Goal: Task Accomplishment & Management: Use online tool/utility

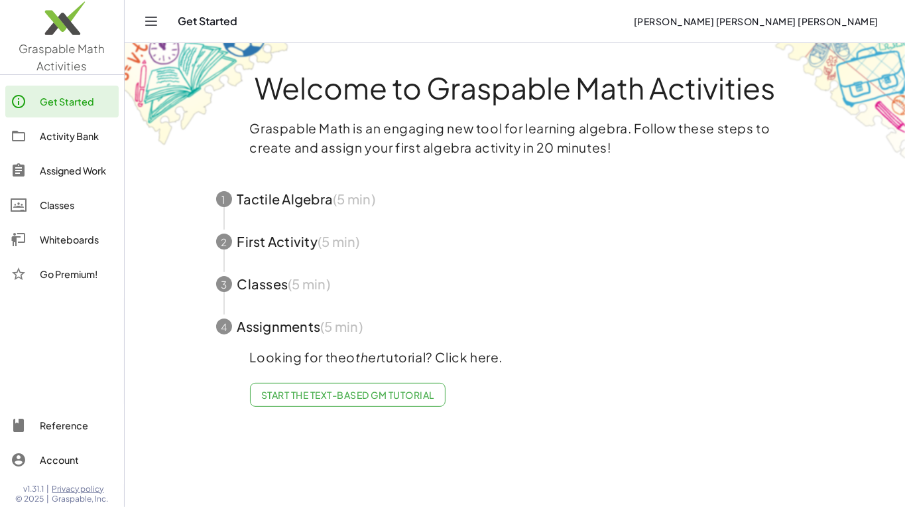
click at [351, 391] on span "Start the Text-based GM Tutorial" at bounding box center [347, 395] width 173 height 12
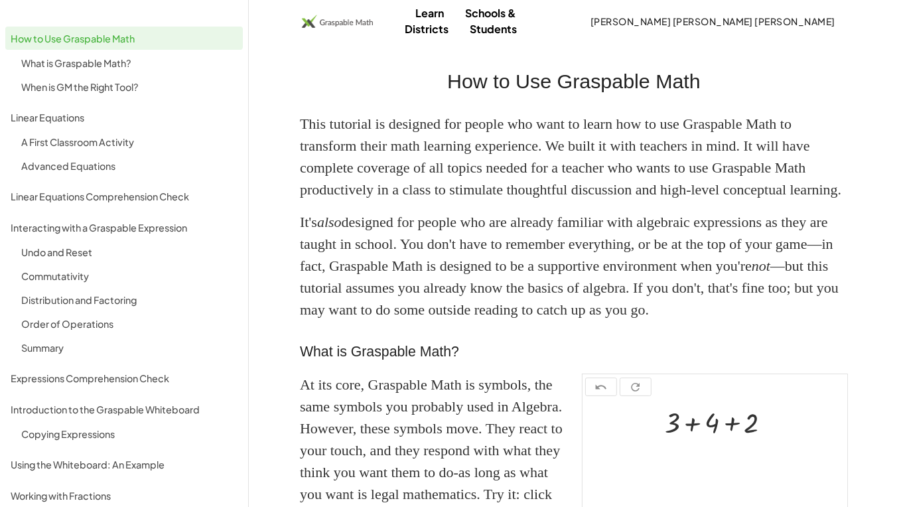
click at [785, 17] on span "[PERSON_NAME] [PERSON_NAME] [PERSON_NAME]" at bounding box center [712, 21] width 245 height 12
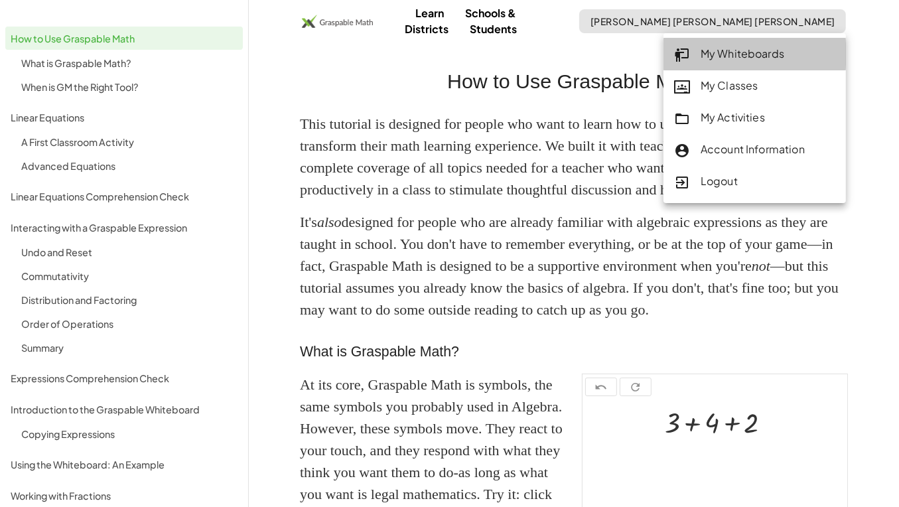
click at [767, 48] on div "My Whiteboards" at bounding box center [754, 54] width 161 height 17
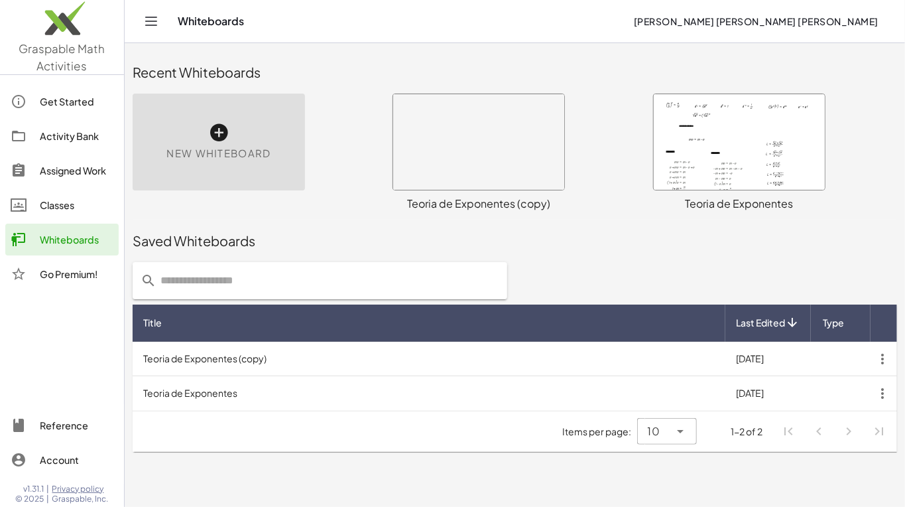
click at [750, 149] on div at bounding box center [739, 141] width 171 height 95
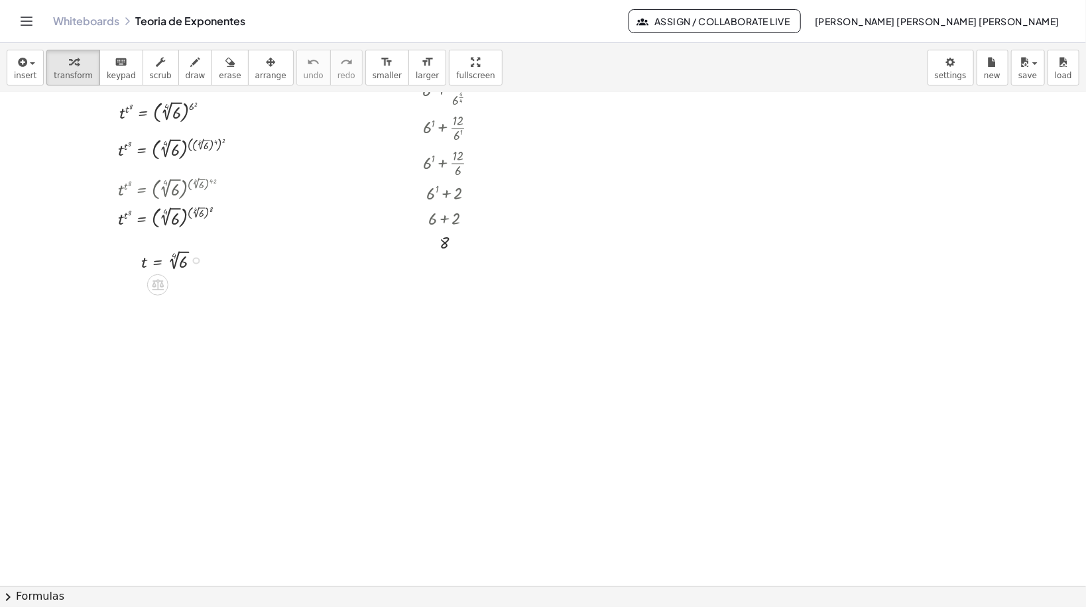
scroll to position [5883, 0]
click at [31, 68] on div "button" at bounding box center [25, 62] width 23 height 16
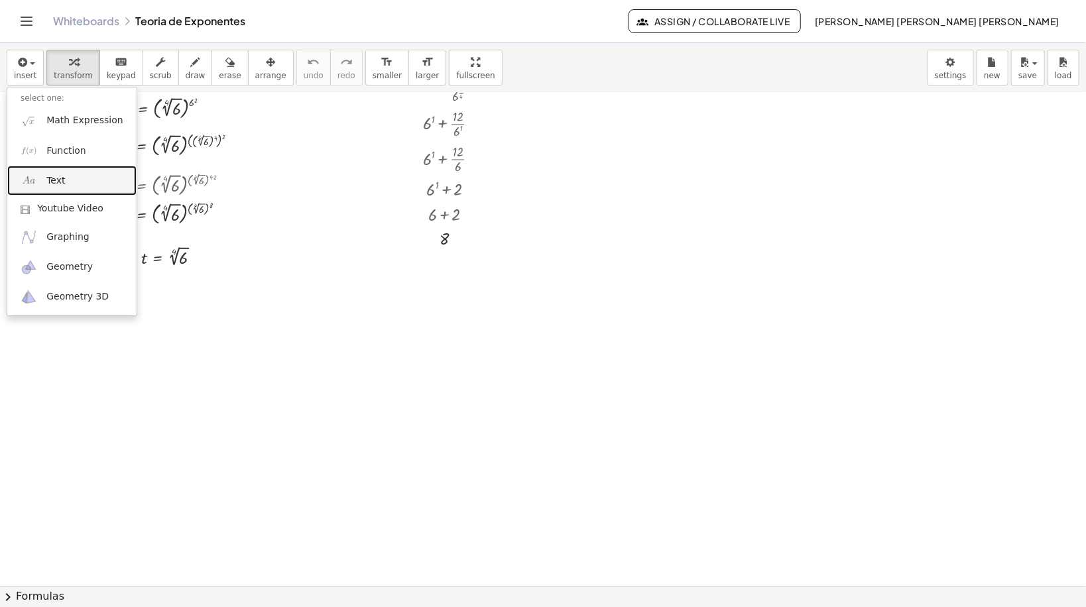
click at [52, 180] on span "Text" at bounding box center [55, 180] width 19 height 13
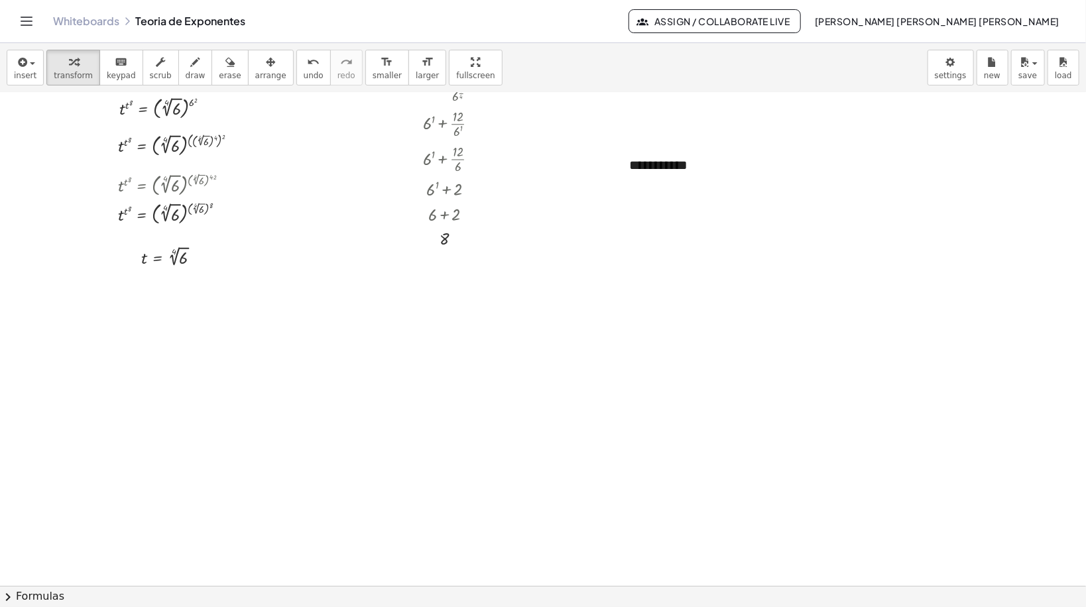
click at [255, 72] on span "arrange" at bounding box center [270, 75] width 31 height 9
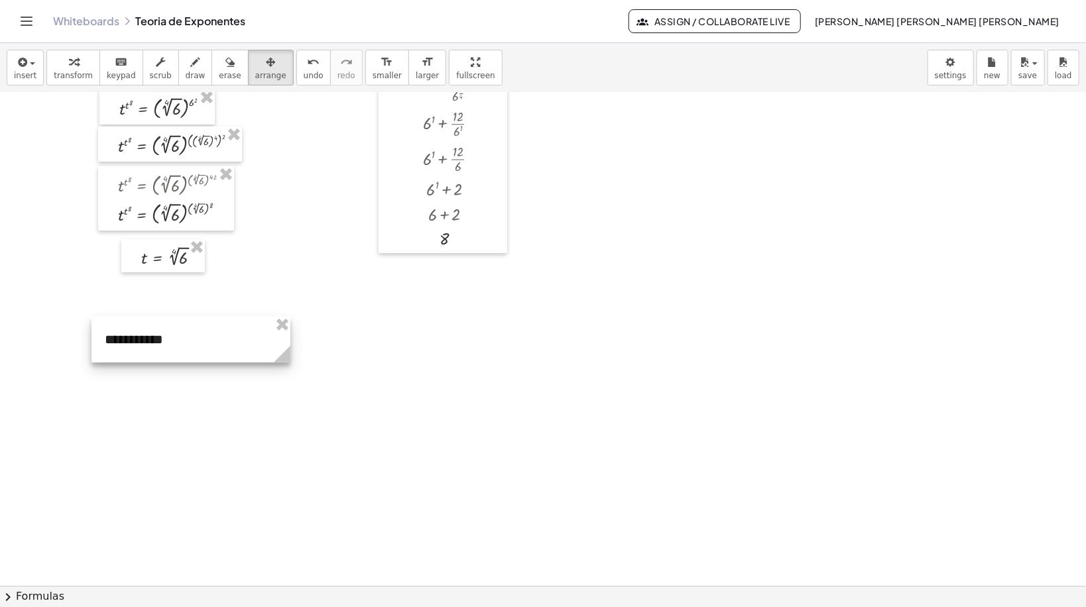
drag, startPoint x: 689, startPoint y: 168, endPoint x: 164, endPoint y: 342, distance: 552.8
click at [164, 342] on div at bounding box center [191, 340] width 199 height 46
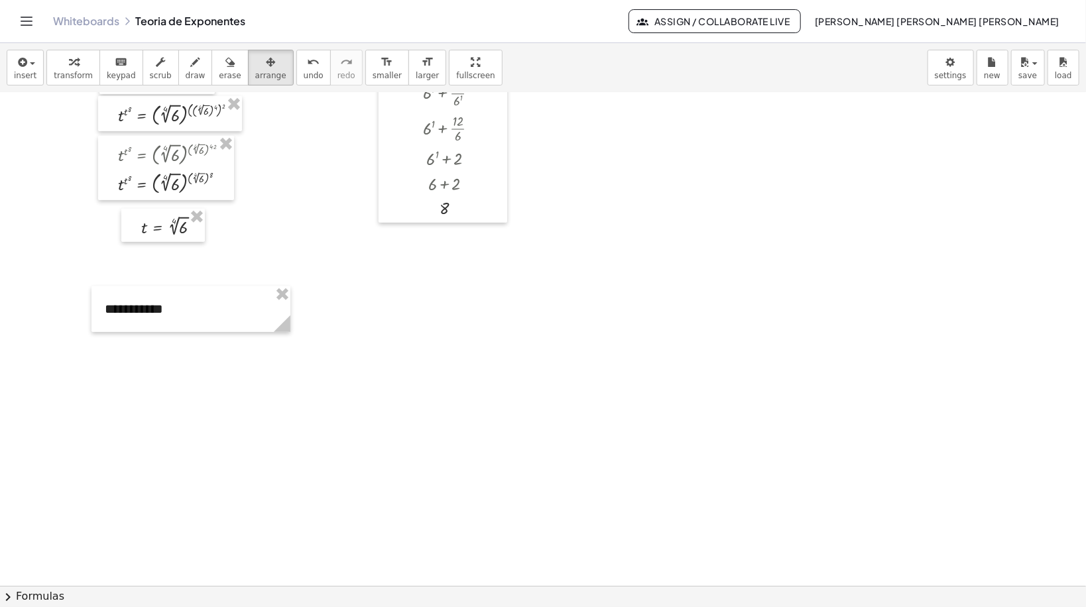
scroll to position [5936, 0]
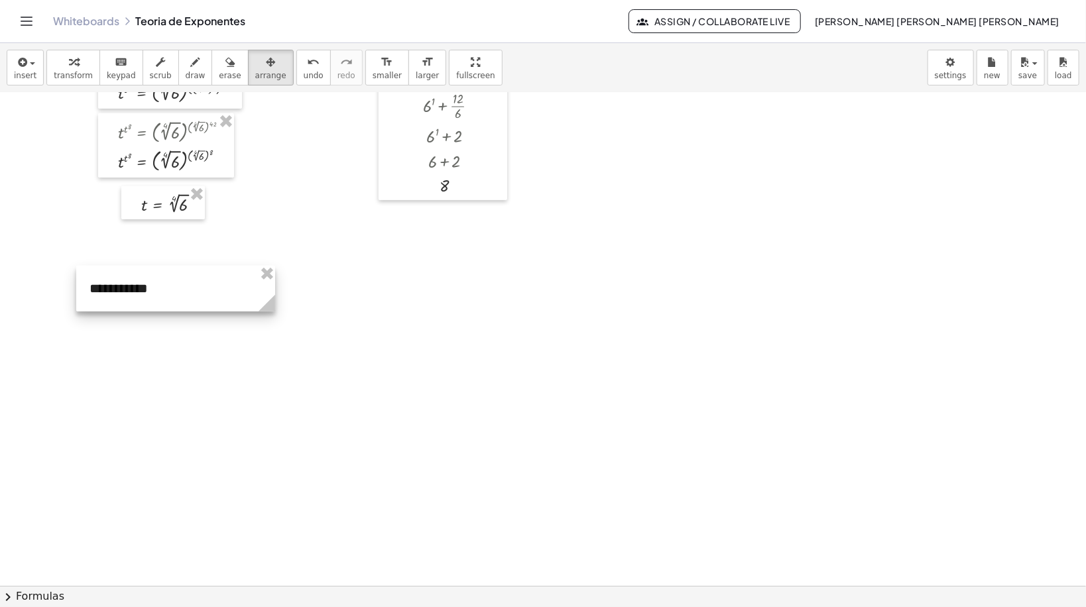
click at [99, 302] on div at bounding box center [175, 289] width 199 height 46
drag, startPoint x: 229, startPoint y: 307, endPoint x: 202, endPoint y: 309, distance: 27.9
click at [202, 309] on icon at bounding box center [197, 303] width 17 height 17
click at [70, 68] on icon "button" at bounding box center [73, 62] width 9 height 16
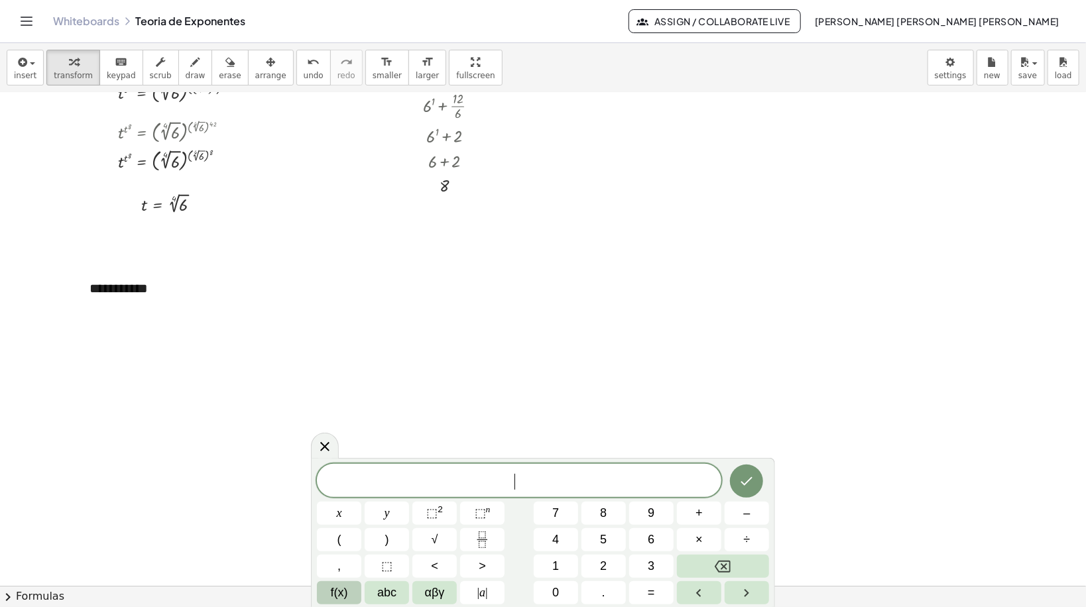
click at [339, 506] on span "f(x)" at bounding box center [339, 593] width 17 height 18
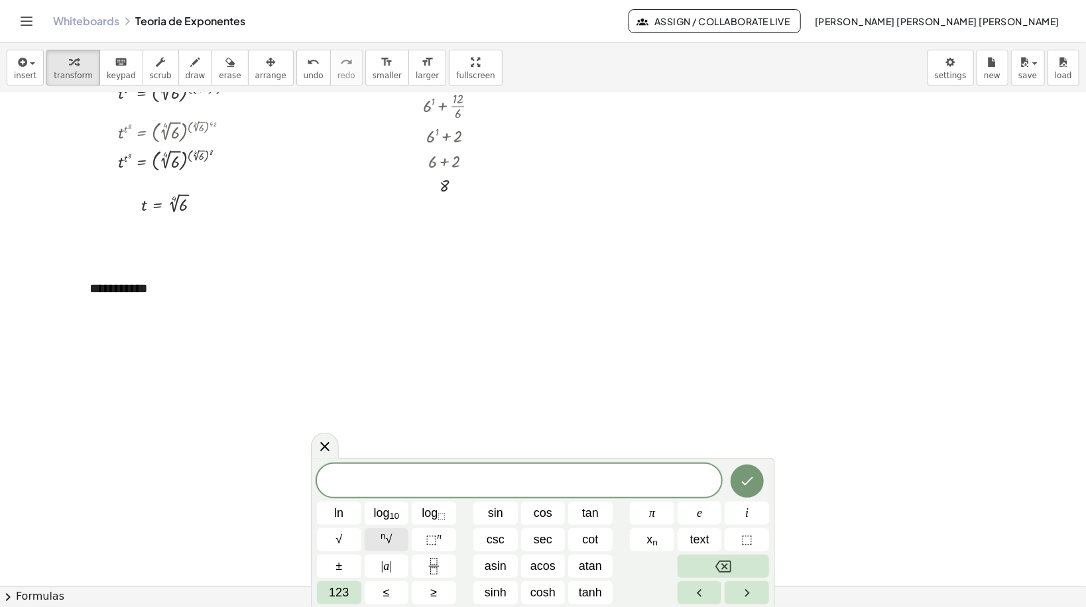
click at [383, 506] on sup "n" at bounding box center [383, 536] width 5 height 10
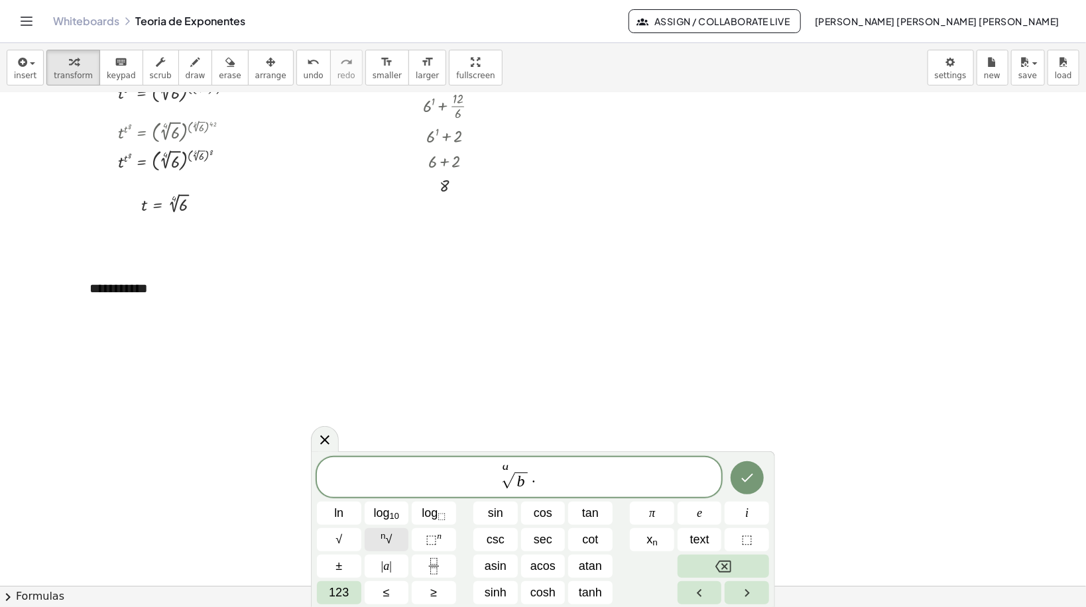
click at [385, 506] on span "n √" at bounding box center [386, 540] width 11 height 18
click at [395, 506] on button "n √" at bounding box center [387, 540] width 44 height 23
click at [568, 484] on span at bounding box center [569, 481] width 13 height 17
click at [433, 506] on span "⬚" at bounding box center [431, 539] width 11 height 13
click at [386, 506] on span "n √" at bounding box center [386, 540] width 11 height 18
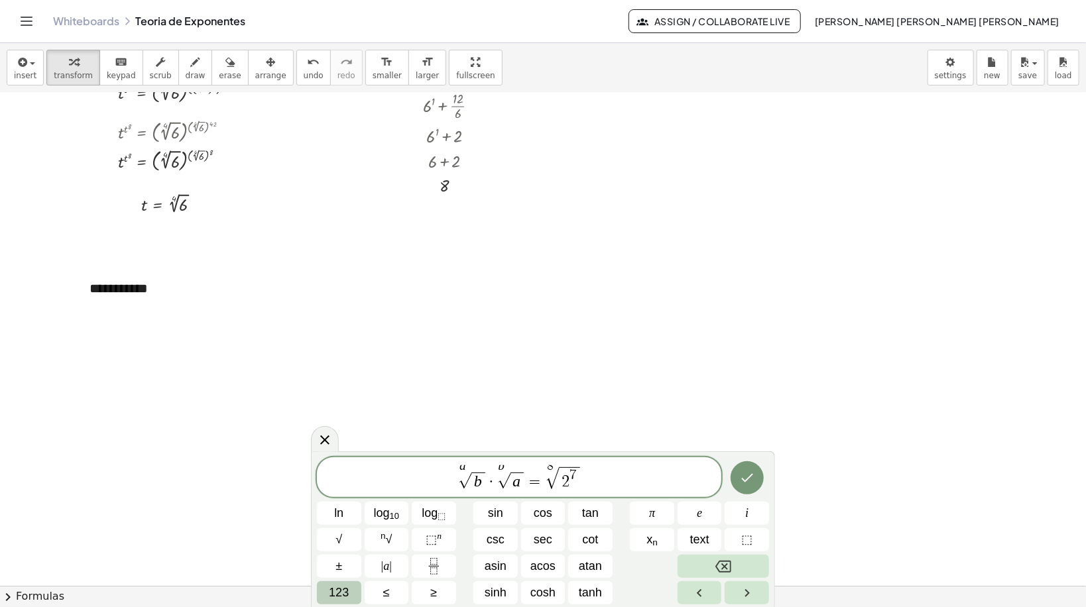
click at [345, 506] on span "123" at bounding box center [339, 593] width 20 height 18
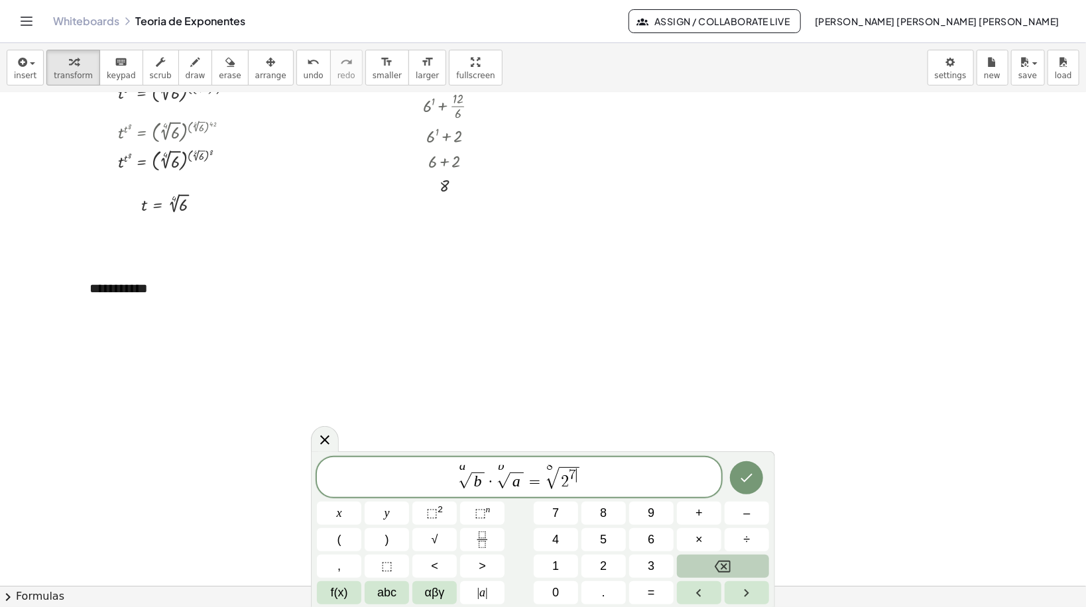
click at [345, 506] on span "f(x)" at bounding box center [339, 593] width 17 height 18
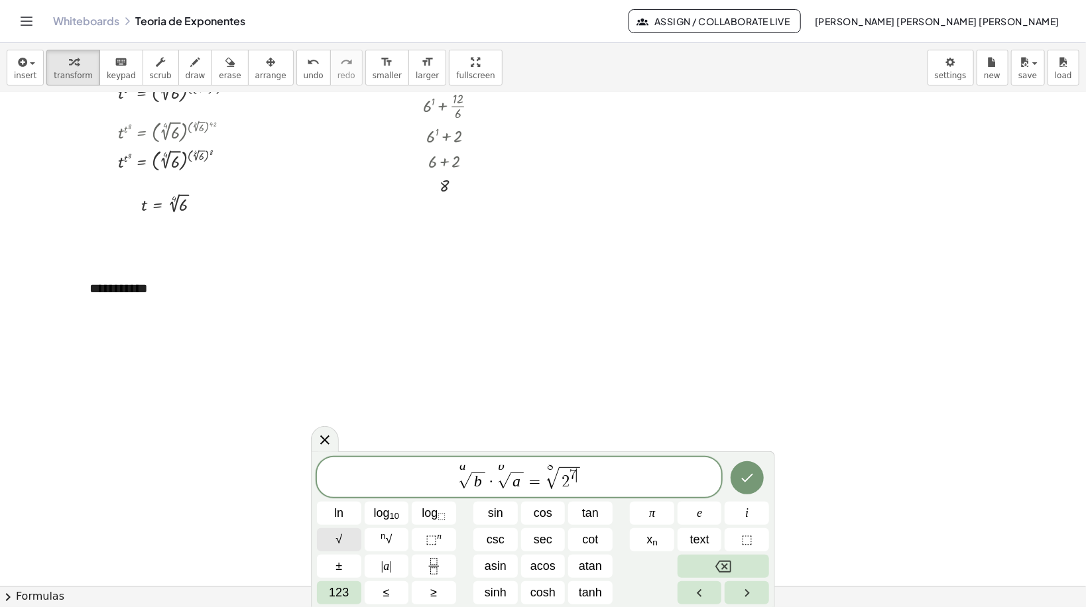
click at [342, 506] on span "√" at bounding box center [339, 540] width 7 height 18
click at [753, 475] on icon "Done" at bounding box center [747, 477] width 16 height 16
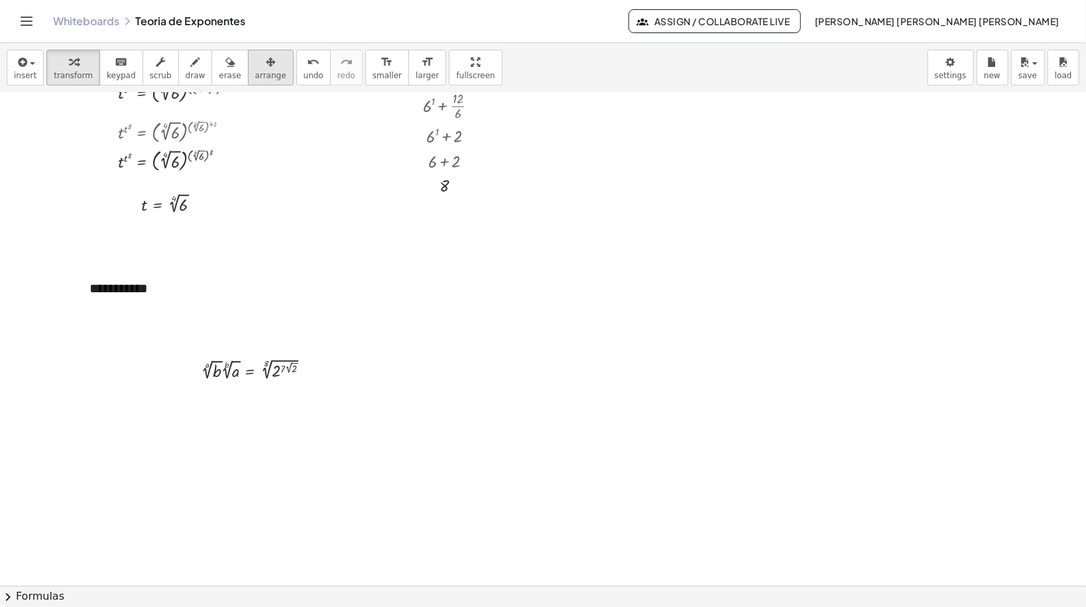
click at [255, 73] on span "arrange" at bounding box center [270, 75] width 31 height 9
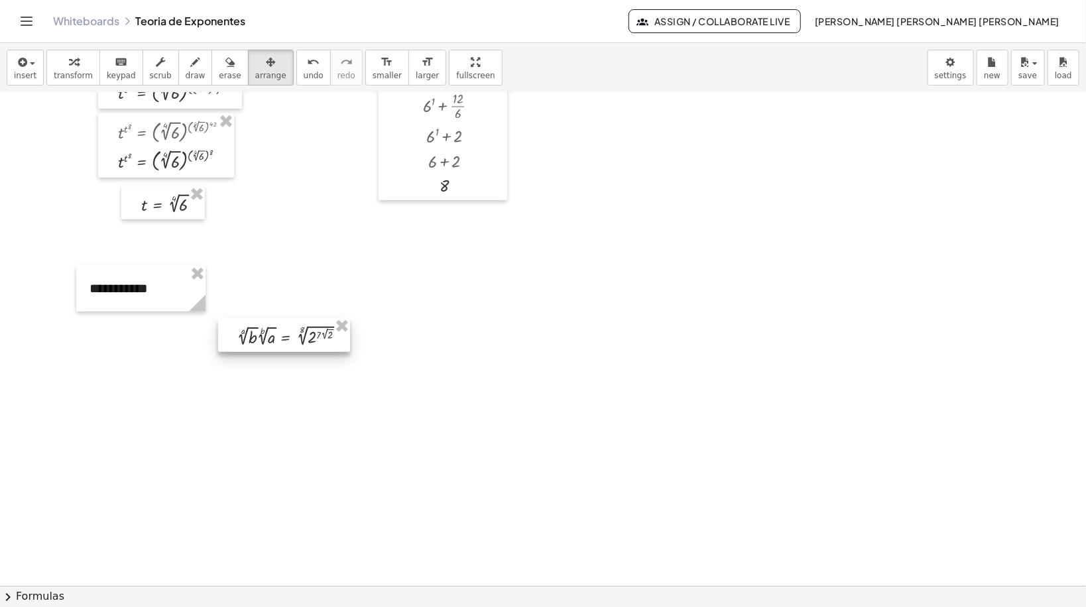
click at [285, 347] on div at bounding box center [284, 335] width 132 height 34
click at [73, 77] on span "transform" at bounding box center [73, 75] width 39 height 9
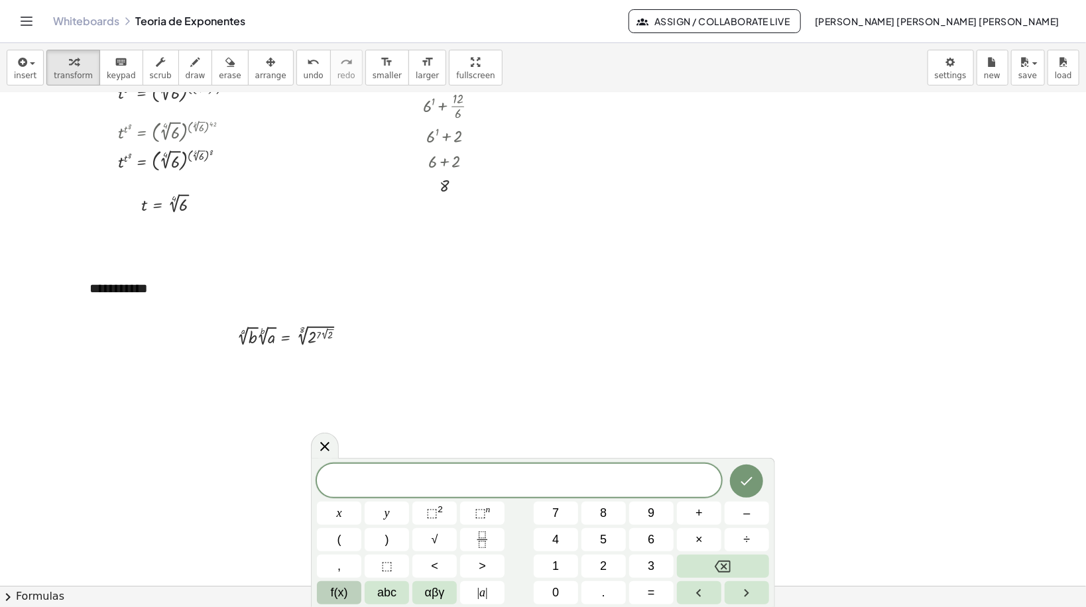
click at [343, 506] on button "f(x)" at bounding box center [339, 593] width 44 height 23
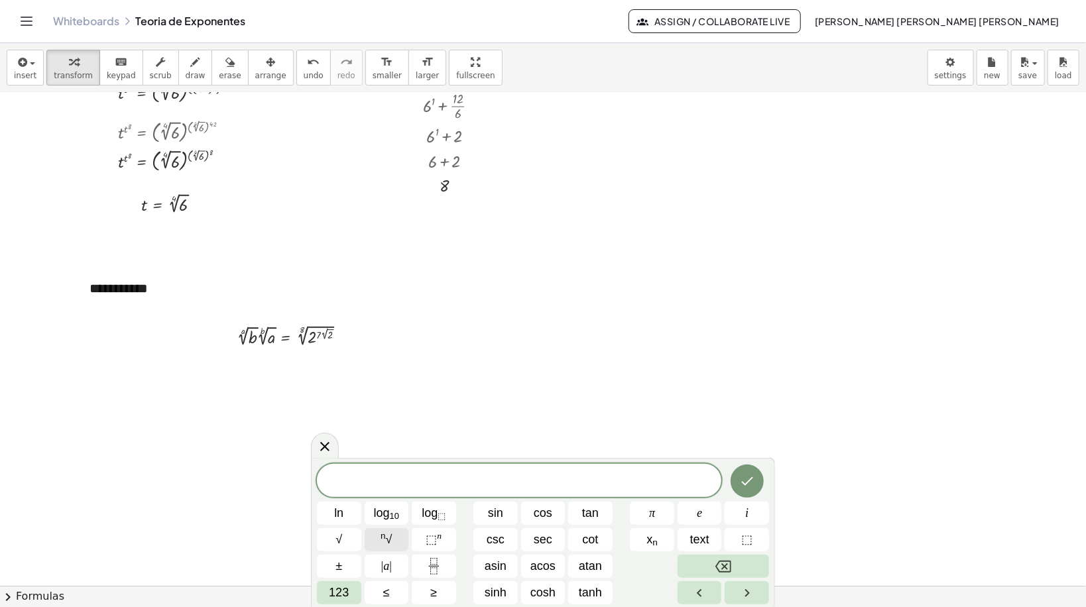
click at [397, 506] on button "n √" at bounding box center [387, 540] width 44 height 23
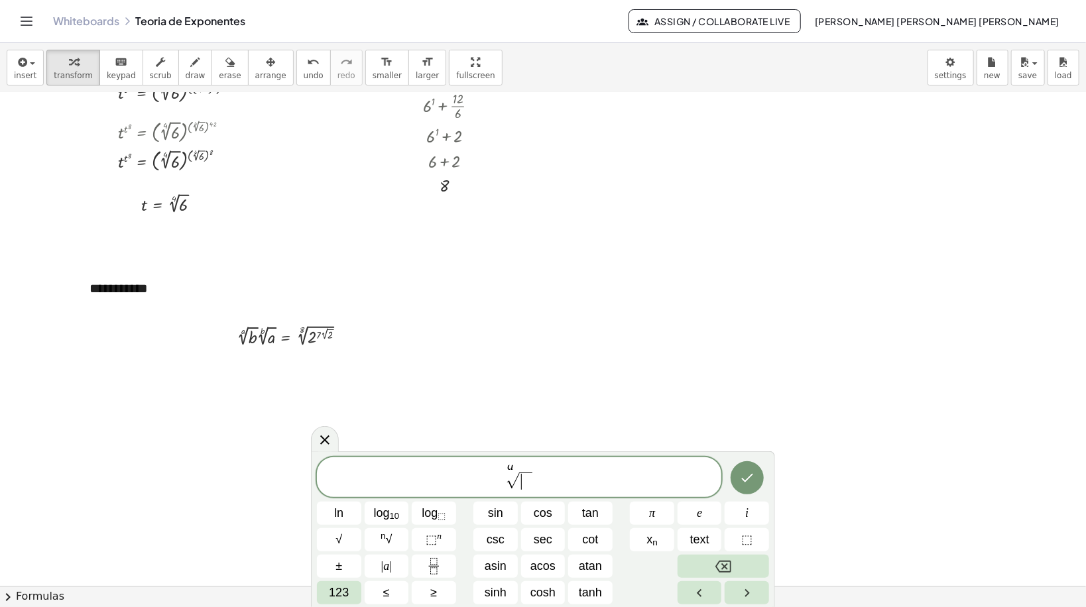
click at [522, 485] on span "​" at bounding box center [525, 481] width 13 height 17
click at [385, 506] on span "n √" at bounding box center [386, 540] width 11 height 18
click at [544, 485] on span "​" at bounding box center [544, 481] width 13 height 17
click at [476, 483] on span "a √ b · b √ a =" at bounding box center [519, 479] width 405 height 26
click at [576, 485] on span "a √ b · b √ a = ​" at bounding box center [519, 479] width 405 height 26
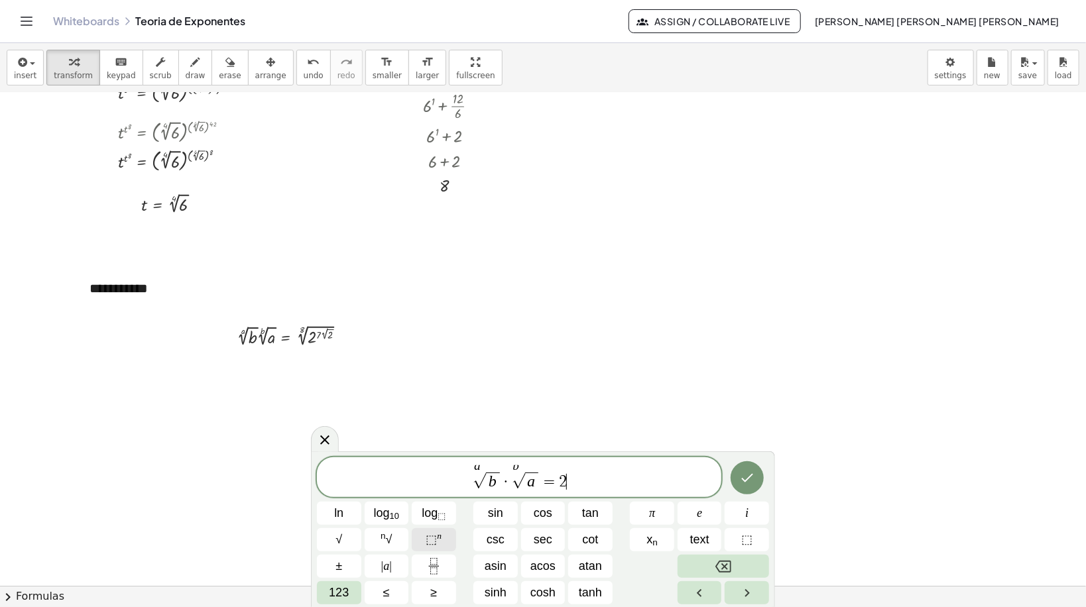
click at [433, 506] on span "⬚ n" at bounding box center [434, 540] width 16 height 18
click at [353, 506] on button "√" at bounding box center [339, 540] width 44 height 23
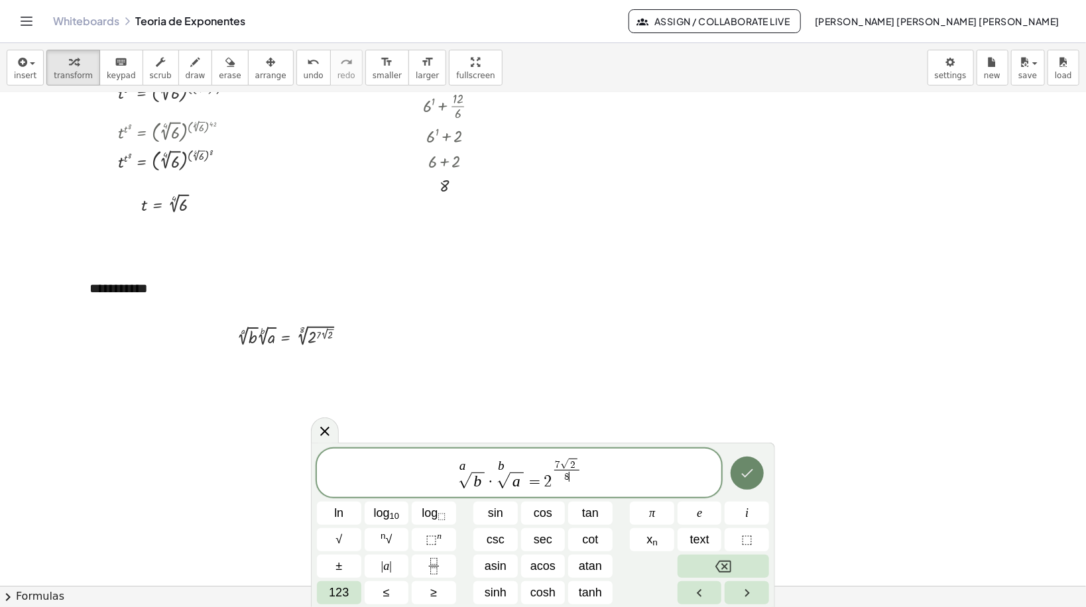
click at [758, 475] on button "Done" at bounding box center [747, 473] width 33 height 33
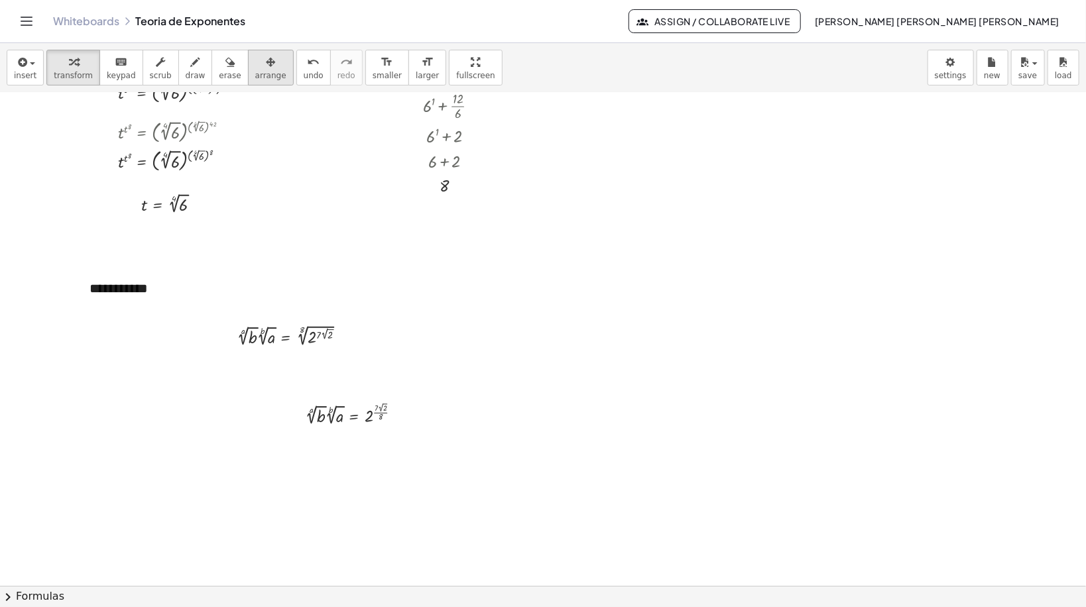
click at [259, 54] on button "arrange" at bounding box center [271, 68] width 46 height 36
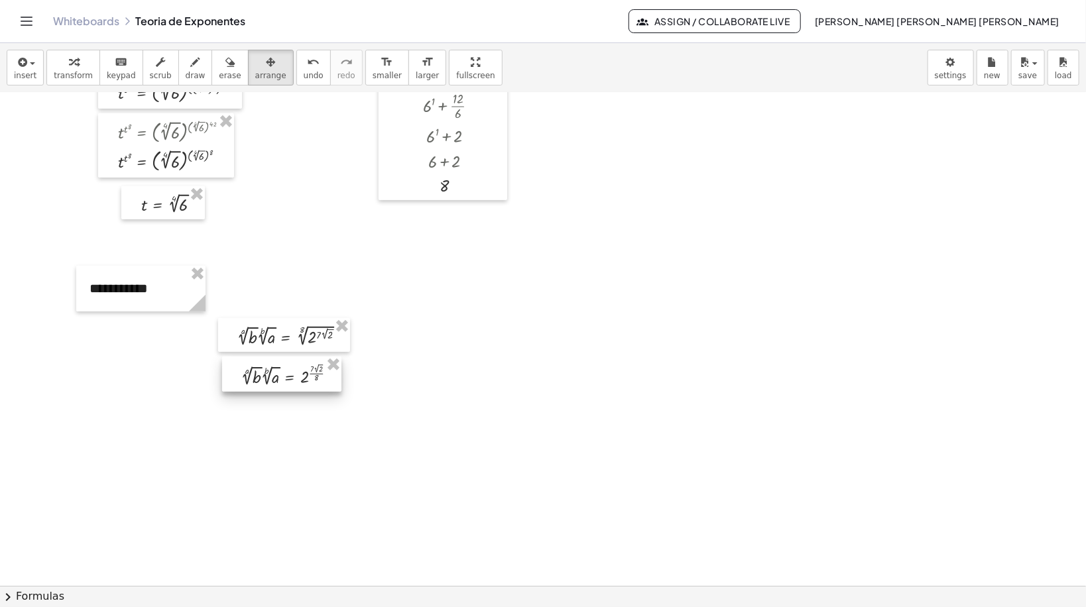
drag, startPoint x: 259, startPoint y: 54, endPoint x: 282, endPoint y: 367, distance: 313.8
click at [282, 367] on div at bounding box center [281, 374] width 119 height 35
click at [74, 60] on div "button" at bounding box center [73, 62] width 39 height 16
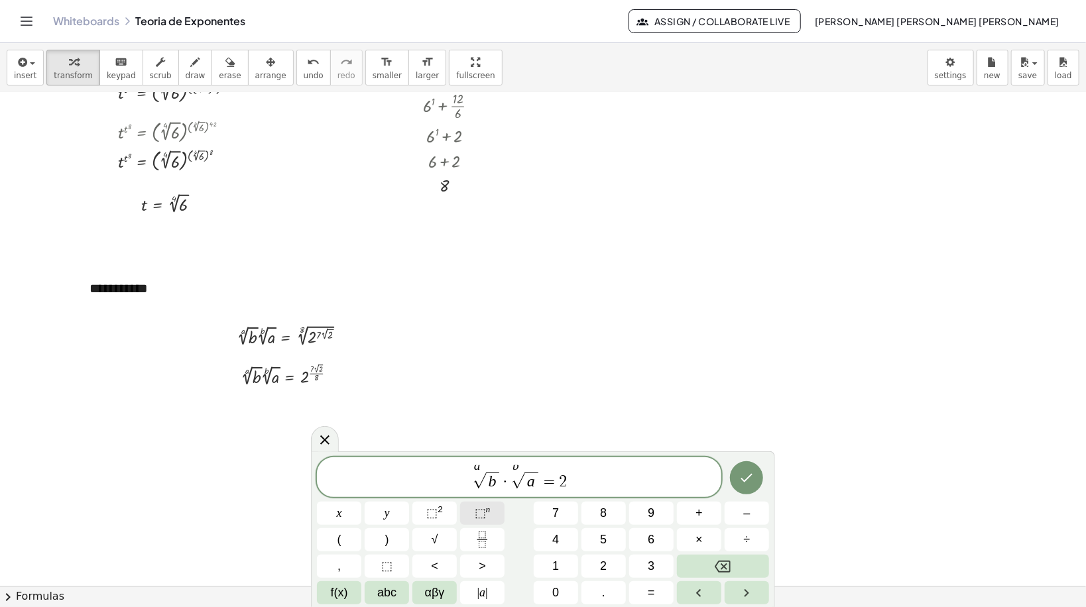
click at [483, 506] on span "⬚" at bounding box center [480, 513] width 11 height 13
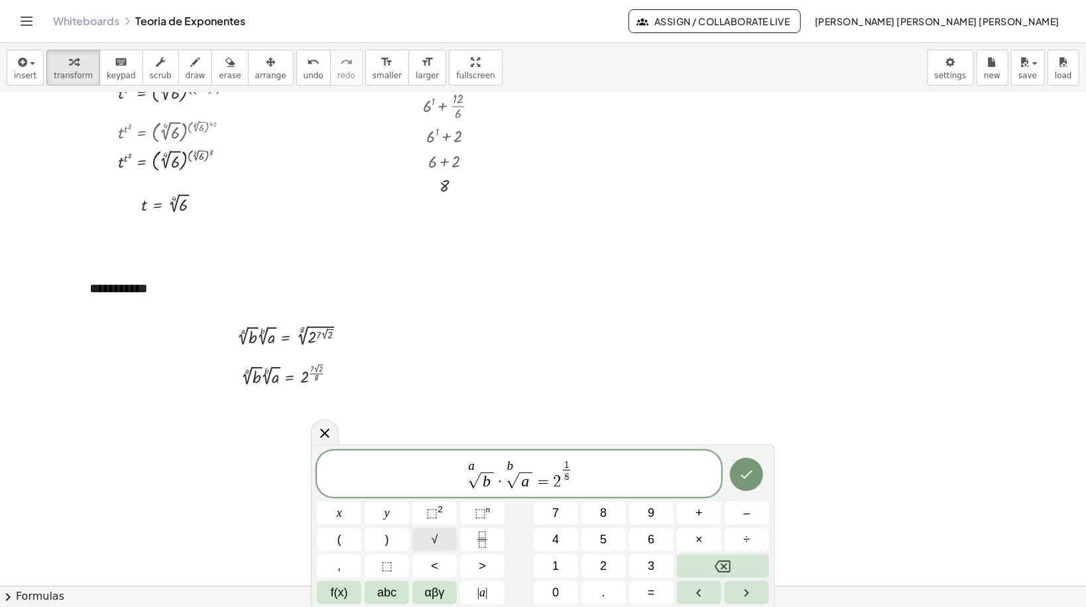
click at [441, 506] on button "√" at bounding box center [434, 540] width 44 height 23
click at [430, 506] on button "√" at bounding box center [434, 540] width 44 height 23
click at [737, 477] on button "Done" at bounding box center [746, 474] width 33 height 33
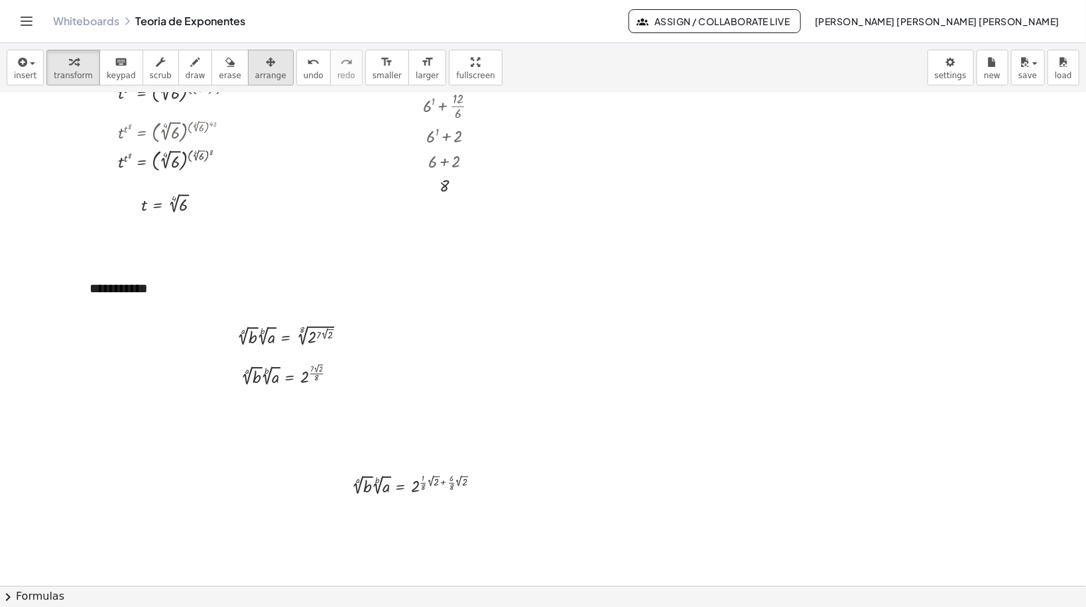
click at [266, 67] on icon "button" at bounding box center [270, 62] width 9 height 16
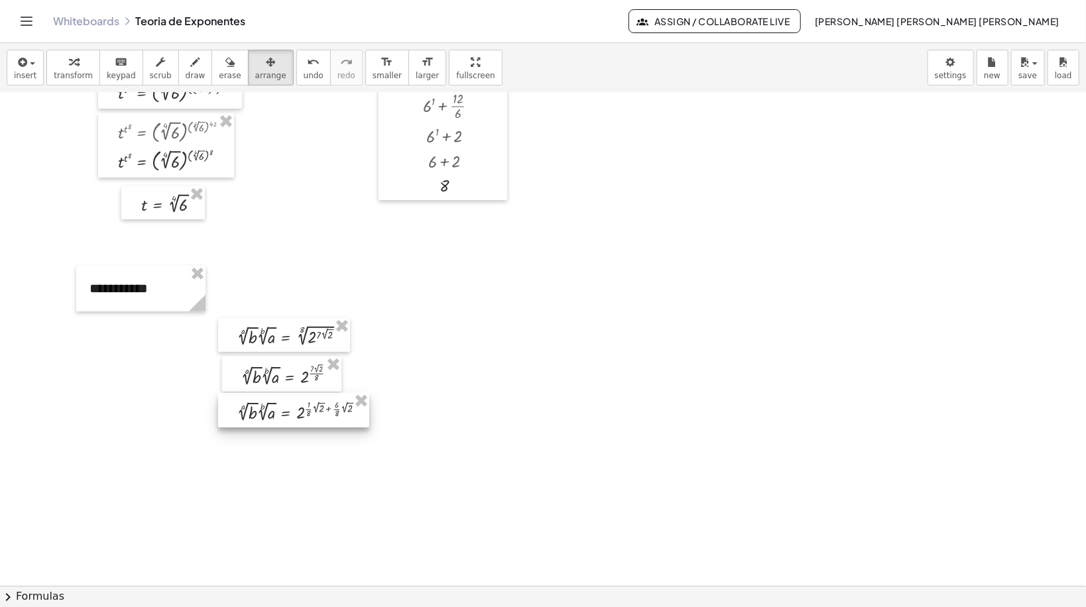
click at [293, 408] on div at bounding box center [293, 410] width 151 height 34
click at [84, 55] on div "button" at bounding box center [73, 62] width 39 height 16
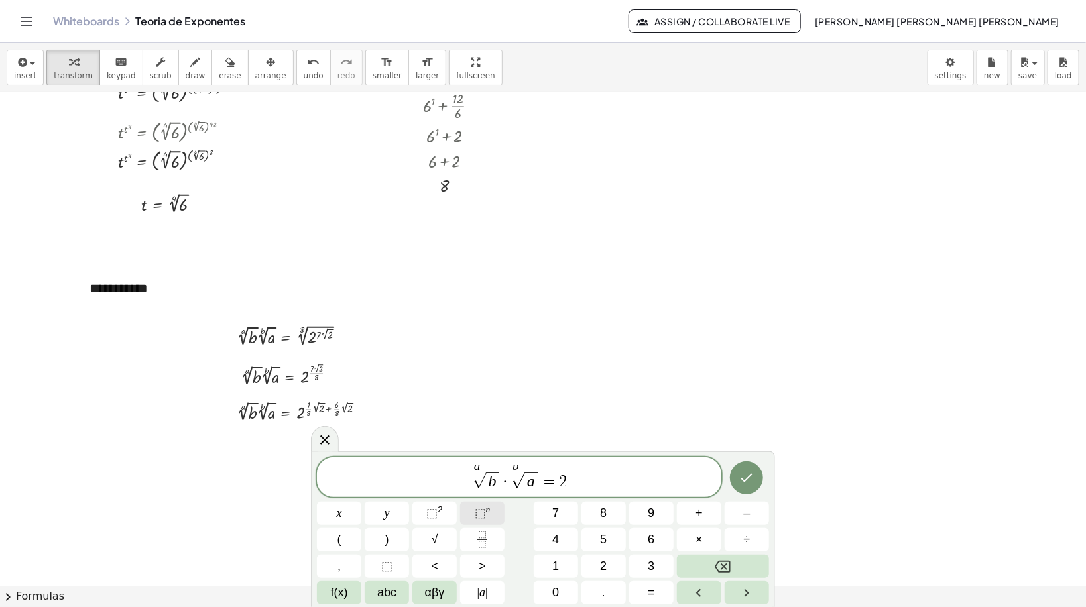
click at [473, 506] on button "⬚ n" at bounding box center [482, 513] width 44 height 23
click at [446, 506] on button "√" at bounding box center [434, 540] width 44 height 23
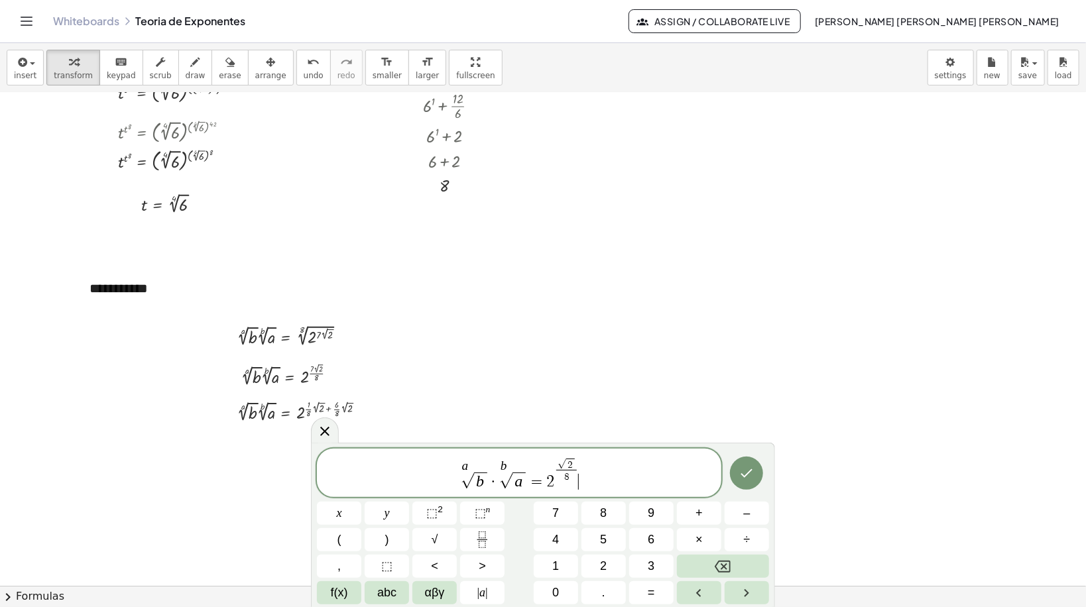
click at [589, 467] on span "a √ b · b √ a = 2 √ 2 8 ​ ​" at bounding box center [519, 474] width 405 height 34
click at [578, 471] on span "√ 2 8 ​" at bounding box center [566, 470] width 25 height 25
click at [575, 468] on span "√ 2 ​" at bounding box center [567, 464] width 19 height 12
click at [485, 506] on icon "Fraction" at bounding box center [482, 535] width 7 height 7
click at [438, 506] on span "√" at bounding box center [435, 540] width 7 height 18
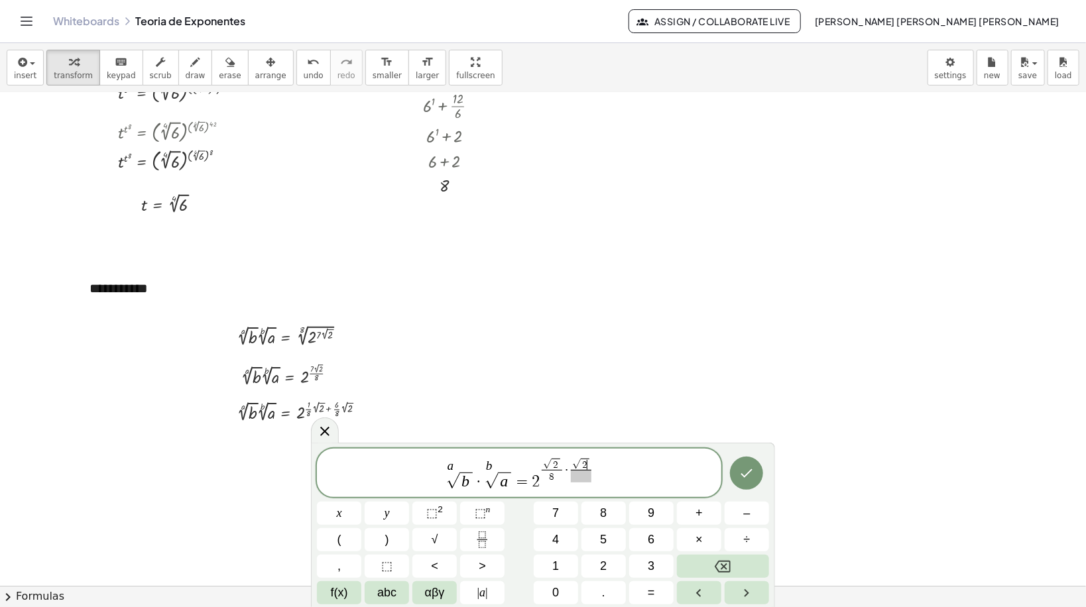
click at [574, 477] on span at bounding box center [581, 476] width 21 height 13
click at [438, 506] on button "√" at bounding box center [434, 540] width 44 height 23
click at [599, 477] on span "a √ b · b √ a = 2 √ 2 8 ​ · √ 2 √ 2 ​ ​" at bounding box center [519, 473] width 405 height 36
click at [471, 506] on button "⬚ n" at bounding box center [482, 513] width 44 height 23
click at [435, 506] on span "√" at bounding box center [435, 540] width 7 height 18
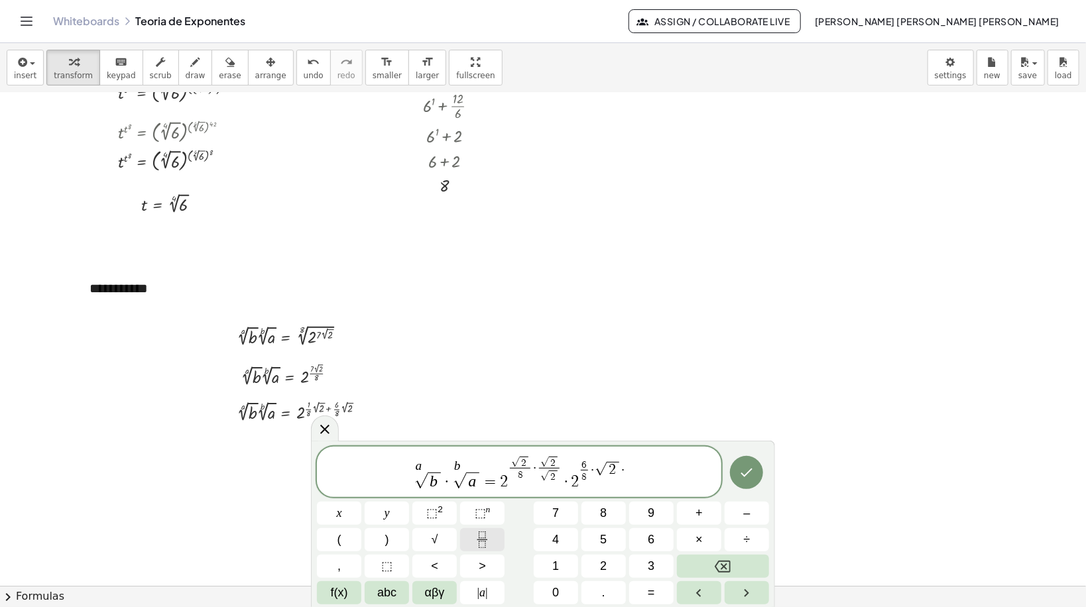
click at [463, 506] on button "Fraction" at bounding box center [482, 540] width 44 height 23
click at [442, 506] on button "√" at bounding box center [434, 540] width 44 height 23
click at [623, 479] on span at bounding box center [625, 476] width 21 height 13
click at [434, 506] on span "√" at bounding box center [435, 540] width 7 height 18
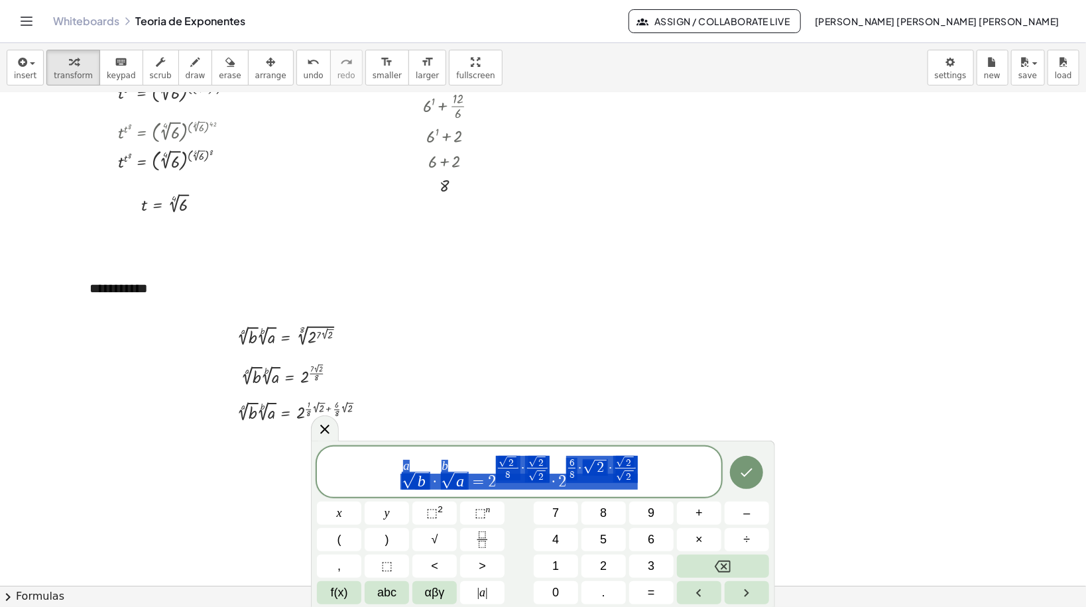
drag, startPoint x: 667, startPoint y: 489, endPoint x: 287, endPoint y: 474, distance: 380.3
click at [287, 474] on body "Graspable Math Activities Get Started Activity Bank Assigned Work Classes White…" at bounding box center [543, 303] width 1086 height 607
click at [749, 464] on button "Done" at bounding box center [746, 472] width 33 height 33
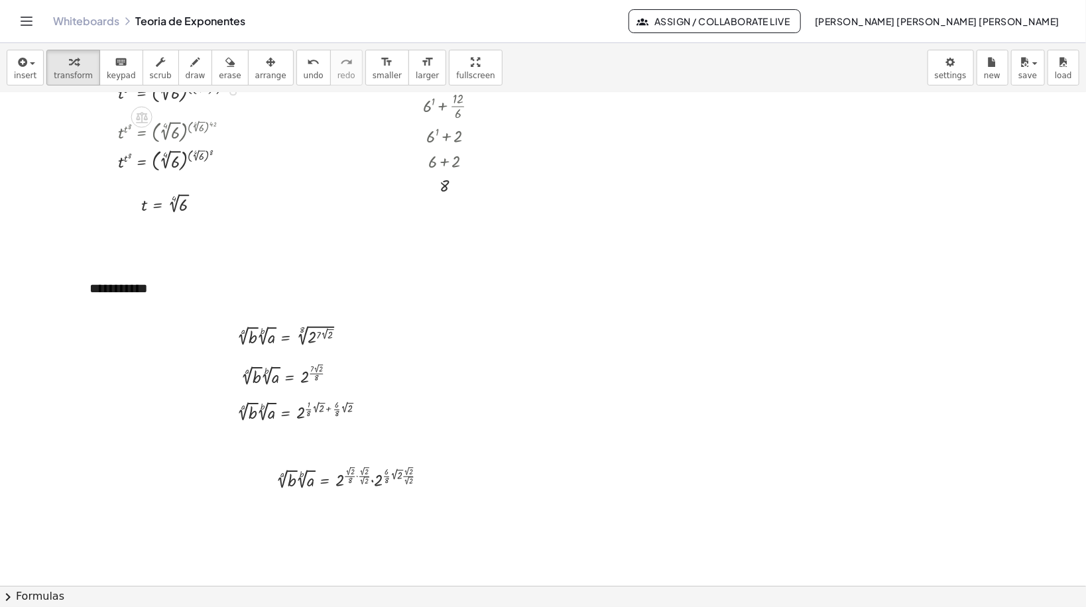
drag, startPoint x: 249, startPoint y: 53, endPoint x: 306, endPoint y: 437, distance: 388.3
click at [249, 52] on button "arrange" at bounding box center [271, 68] width 46 height 36
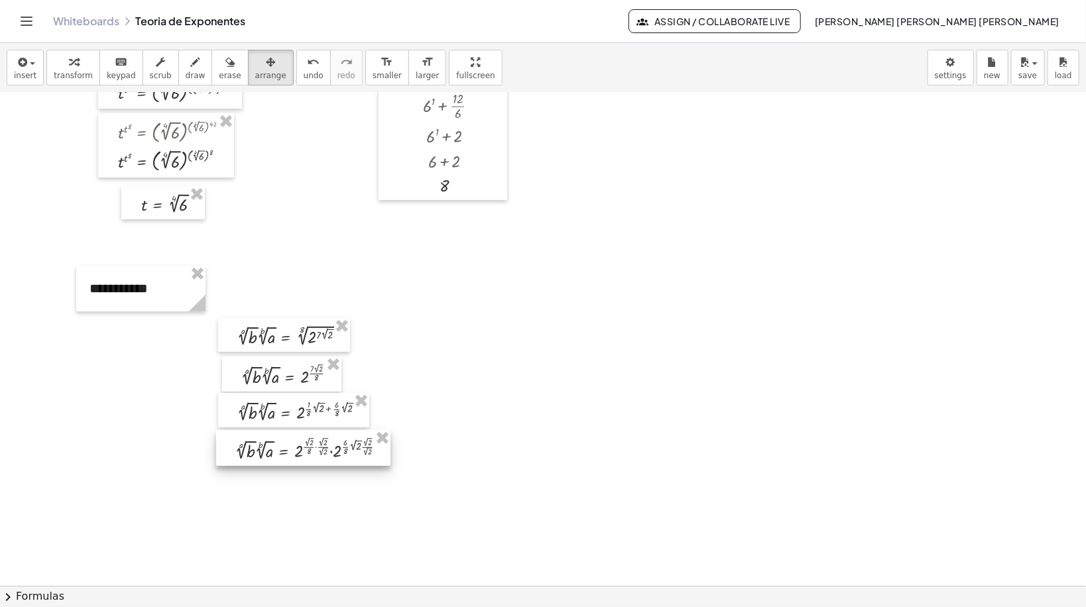
drag, startPoint x: 343, startPoint y: 470, endPoint x: 302, endPoint y: 441, distance: 50.4
click at [302, 441] on div at bounding box center [303, 448] width 174 height 36
click at [72, 79] on span "transform" at bounding box center [73, 75] width 39 height 9
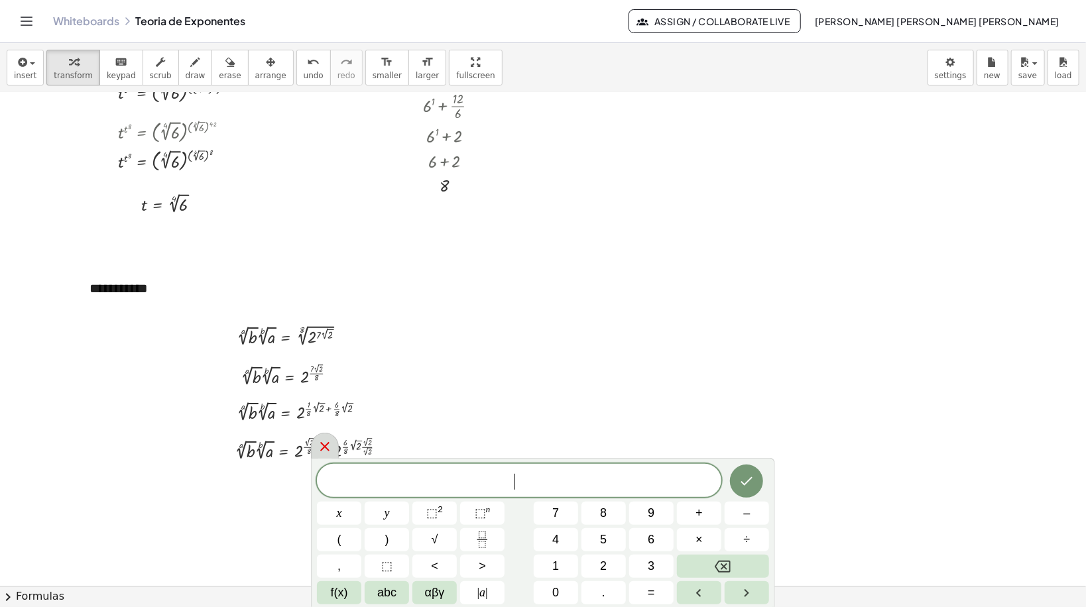
click at [319, 442] on icon at bounding box center [325, 447] width 16 height 16
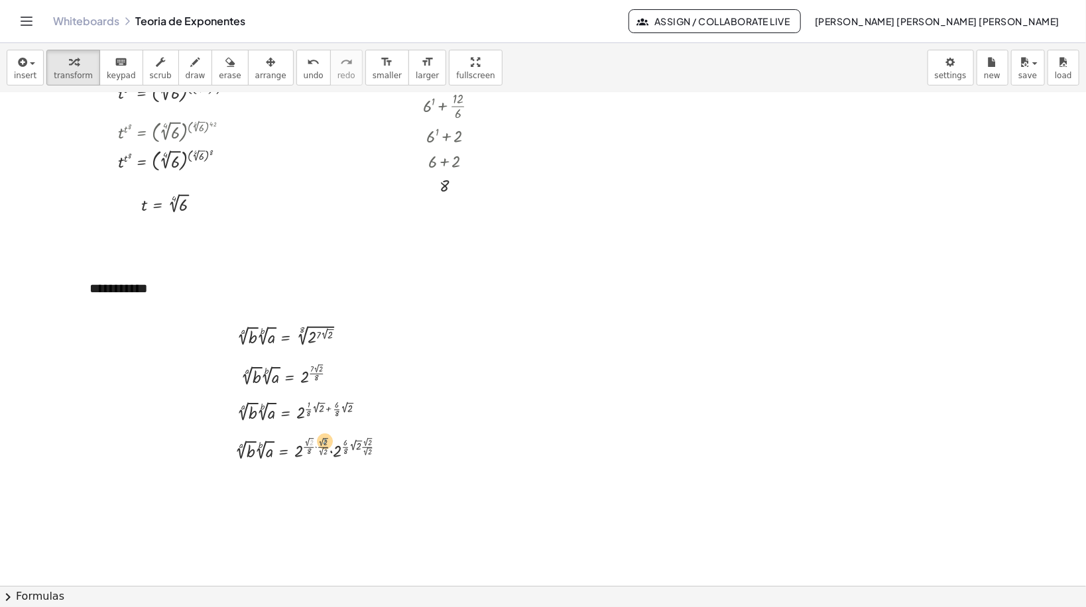
drag, startPoint x: 310, startPoint y: 441, endPoint x: 324, endPoint y: 440, distance: 13.3
click at [324, 440] on div at bounding box center [316, 448] width 174 height 29
drag, startPoint x: 306, startPoint y: 442, endPoint x: 324, endPoint y: 440, distance: 18.0
click at [324, 440] on div at bounding box center [316, 448] width 174 height 29
click at [361, 471] on div at bounding box center [316, 478] width 175 height 30
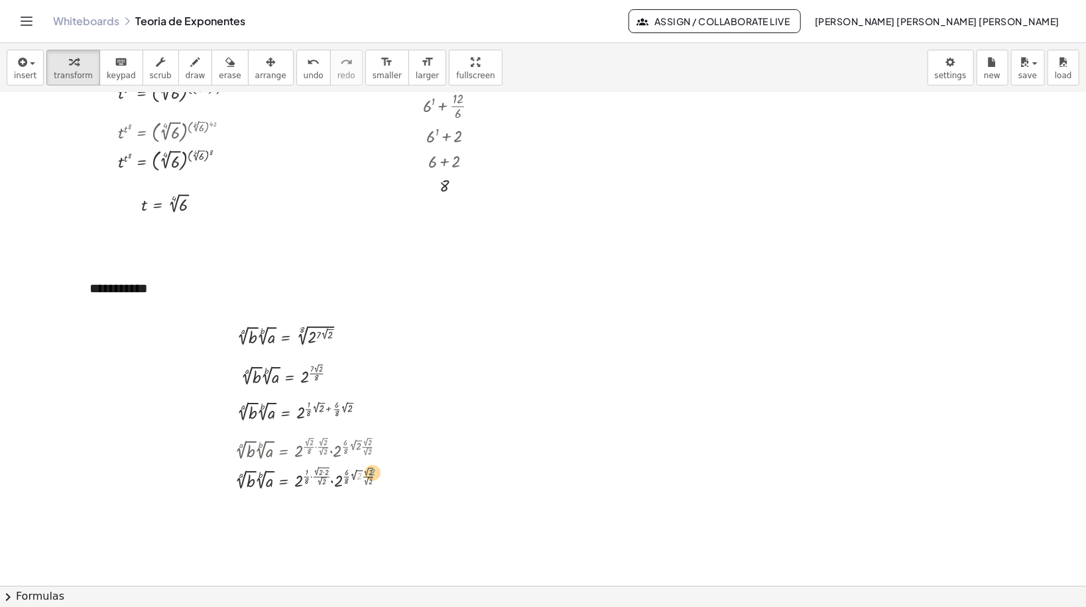
drag, startPoint x: 358, startPoint y: 473, endPoint x: 371, endPoint y: 469, distance: 13.2
click at [371, 469] on div at bounding box center [316, 478] width 175 height 30
drag, startPoint x: 356, startPoint y: 471, endPoint x: 371, endPoint y: 466, distance: 15.5
click at [371, 466] on div at bounding box center [316, 478] width 175 height 30
click at [324, 471] on div at bounding box center [316, 478] width 174 height 30
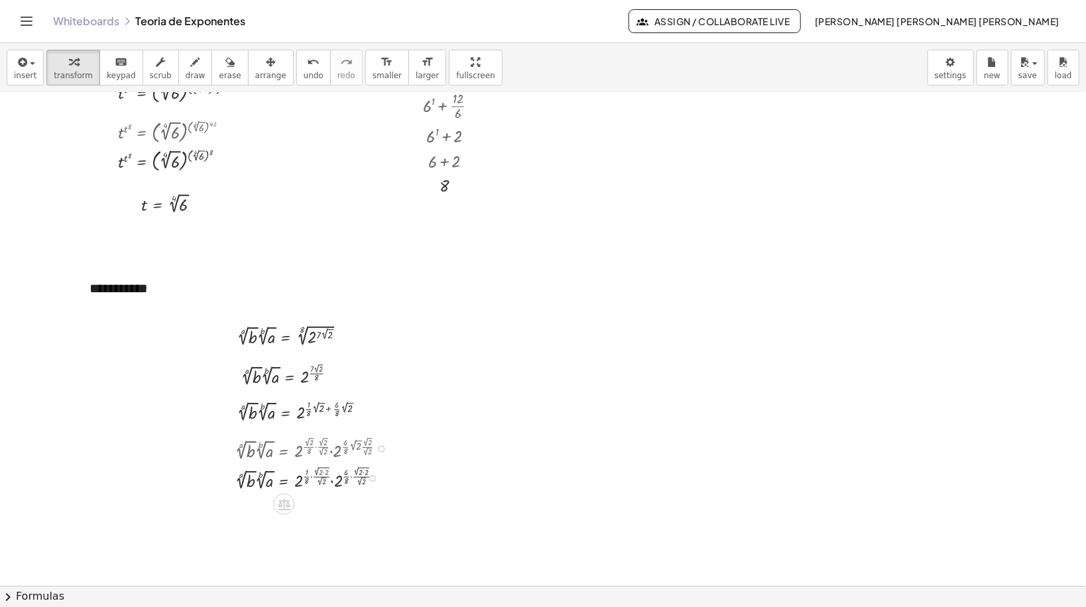
click at [324, 471] on div at bounding box center [316, 478] width 174 height 30
click at [357, 499] on div at bounding box center [316, 508] width 174 height 30
click at [352, 501] on div at bounding box center [316, 508] width 174 height 30
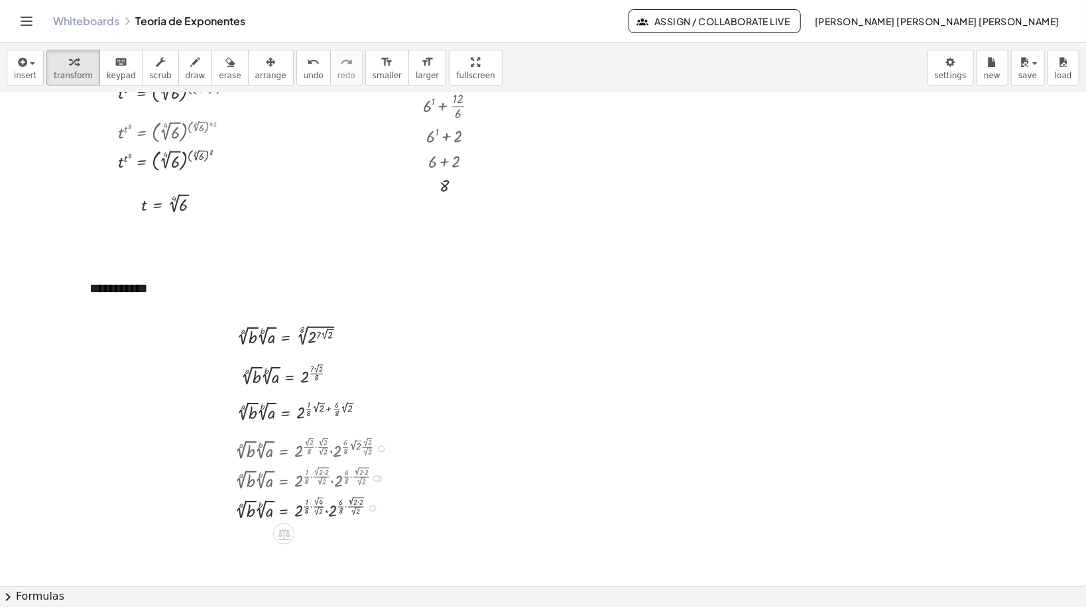
click at [357, 503] on div at bounding box center [316, 508] width 174 height 30
click at [358, 501] on div at bounding box center [316, 508] width 174 height 30
click at [358, 501] on div at bounding box center [316, 507] width 174 height 29
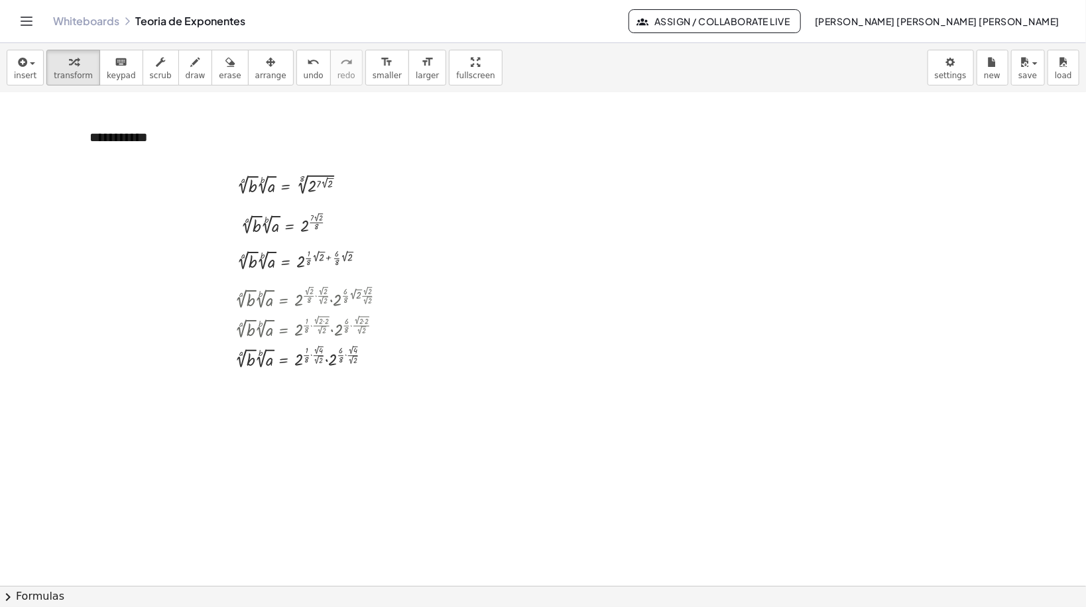
scroll to position [6095, 0]
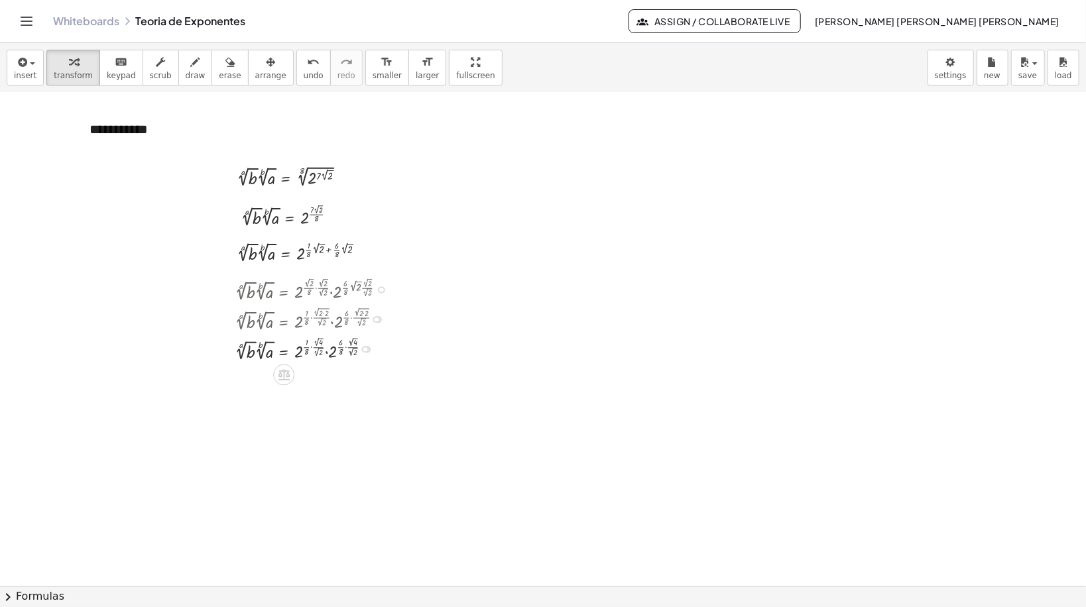
click at [320, 343] on div at bounding box center [316, 348] width 174 height 29
click at [356, 371] on div at bounding box center [316, 377] width 174 height 29
drag, startPoint x: 317, startPoint y: 371, endPoint x: 308, endPoint y: 377, distance: 11.4
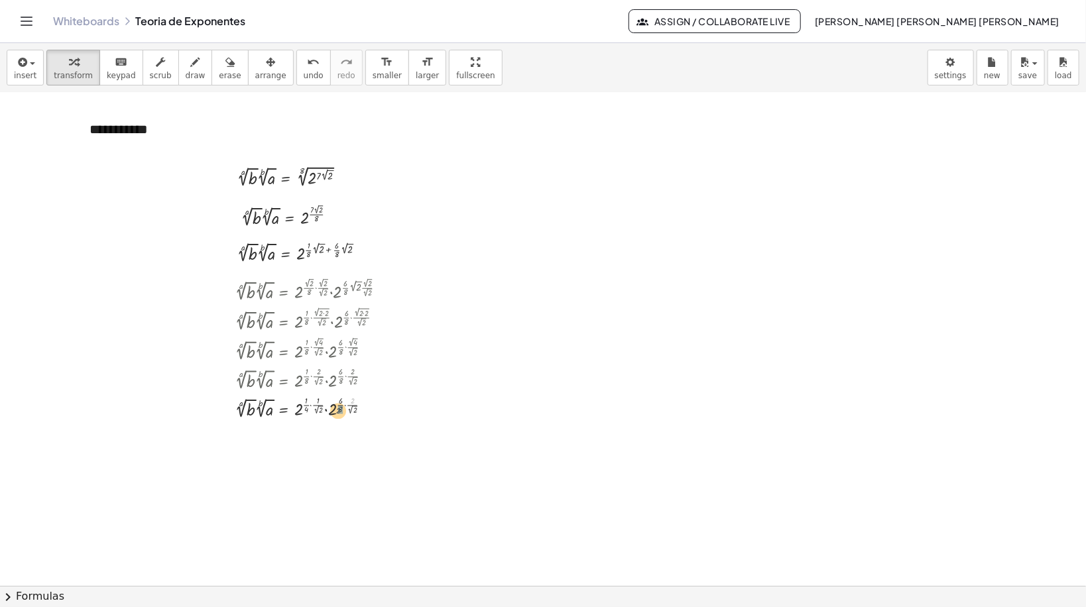
drag, startPoint x: 355, startPoint y: 401, endPoint x: 340, endPoint y: 411, distance: 18.0
drag, startPoint x: 352, startPoint y: 401, endPoint x: 344, endPoint y: 409, distance: 11.7
click at [344, 409] on div at bounding box center [316, 407] width 174 height 29
drag, startPoint x: 343, startPoint y: 401, endPoint x: 342, endPoint y: 407, distance: 6.8
drag, startPoint x: 352, startPoint y: 402, endPoint x: 340, endPoint y: 411, distance: 15.7
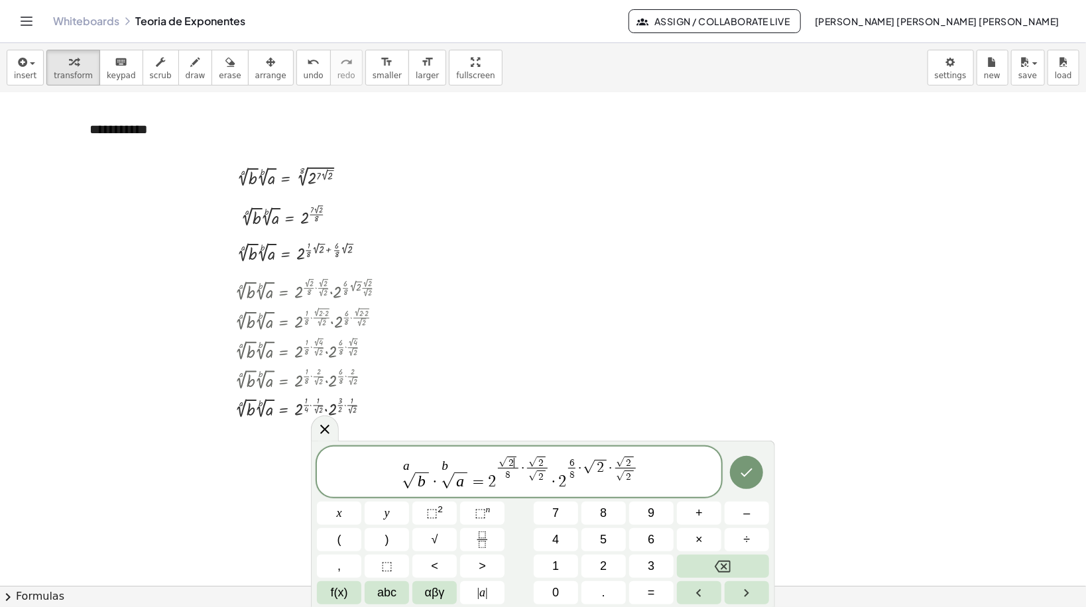
click at [516, 464] on span "2 ​" at bounding box center [511, 462] width 9 height 11
click at [568, 462] on span "6" at bounding box center [568, 463] width 5 height 10
click at [746, 479] on icon "Done" at bounding box center [747, 474] width 16 height 16
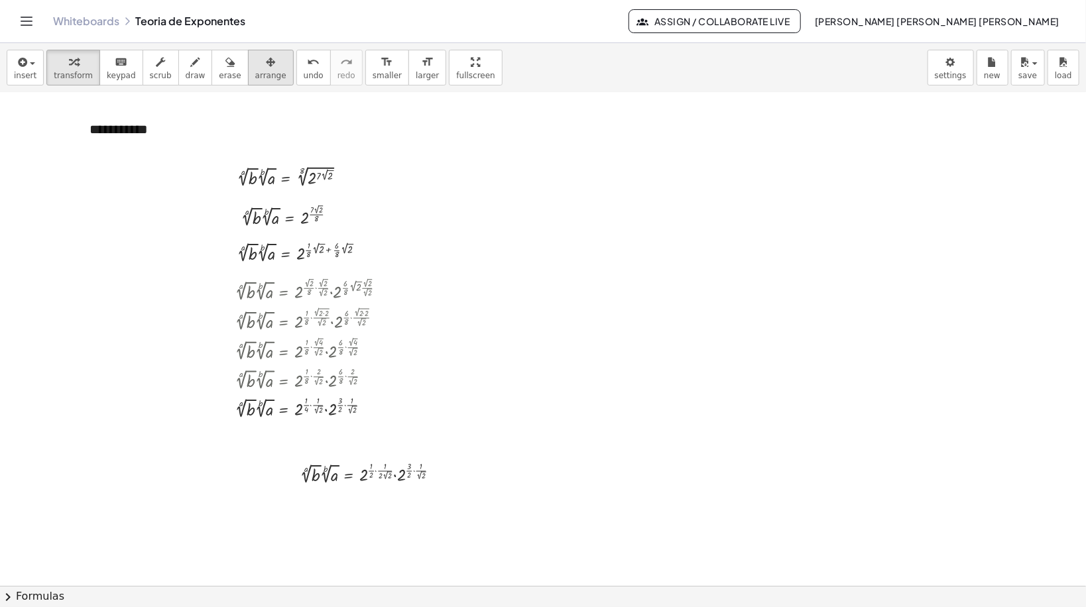
click at [264, 73] on button "arrange" at bounding box center [271, 68] width 46 height 36
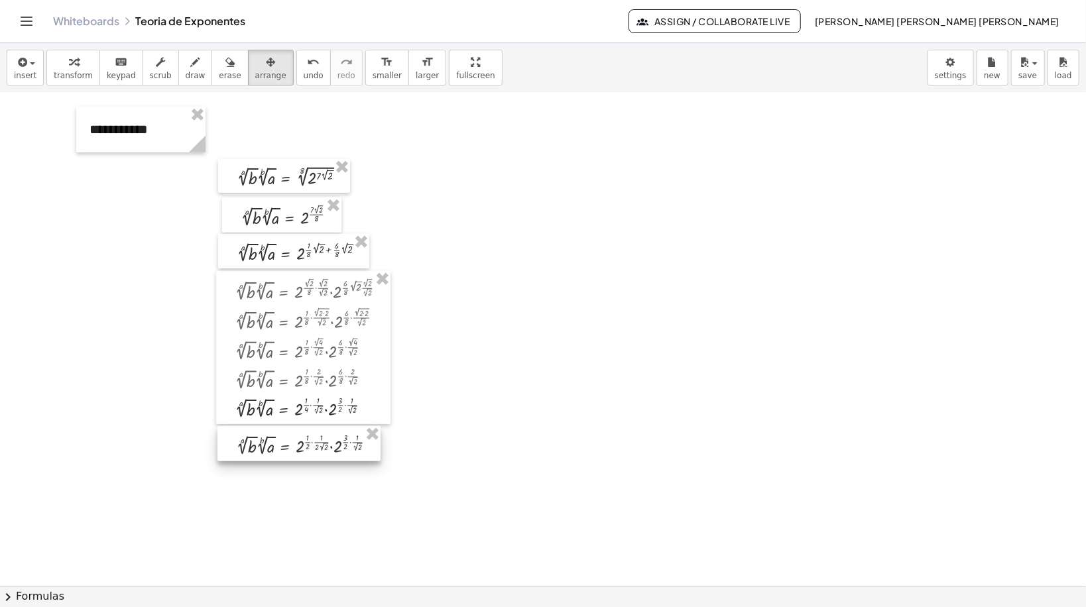
drag, startPoint x: 340, startPoint y: 467, endPoint x: 292, endPoint y: 445, distance: 52.5
click at [292, 445] on div at bounding box center [299, 443] width 163 height 35
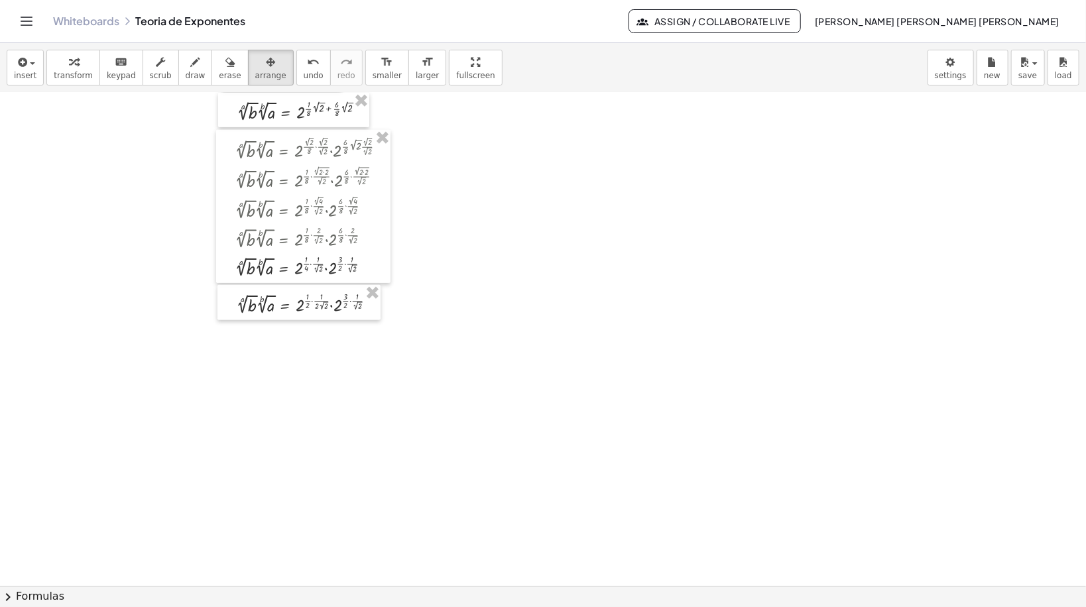
scroll to position [6201, 0]
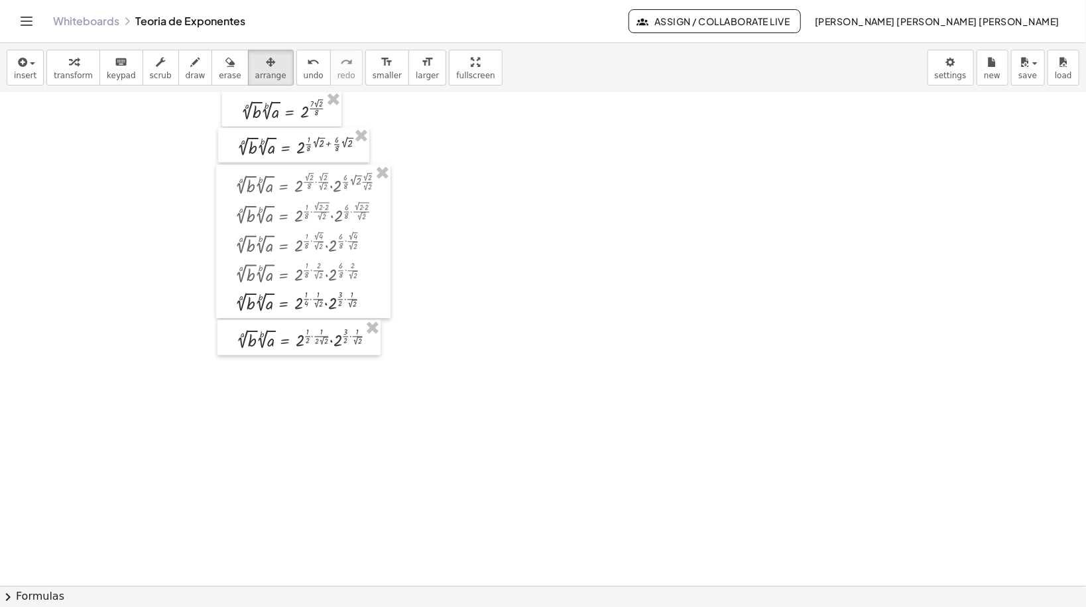
click at [59, 74] on span "transform" at bounding box center [73, 75] width 39 height 9
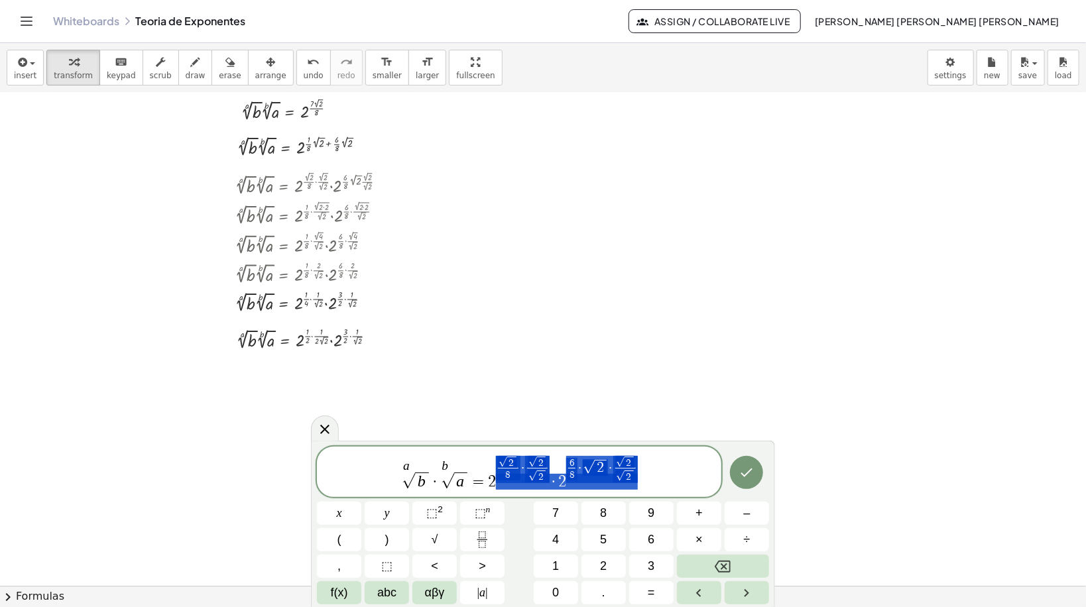
drag, startPoint x: 640, startPoint y: 475, endPoint x: 536, endPoint y: 475, distance: 104.1
click at [536, 475] on span "a √ b · b √ a = 2 √ 2 8 ​ · √ 2 √ 2 ​ · 2 6 8 ​ · √ 2 · √ 2 √ 2 ​" at bounding box center [519, 473] width 405 height 36
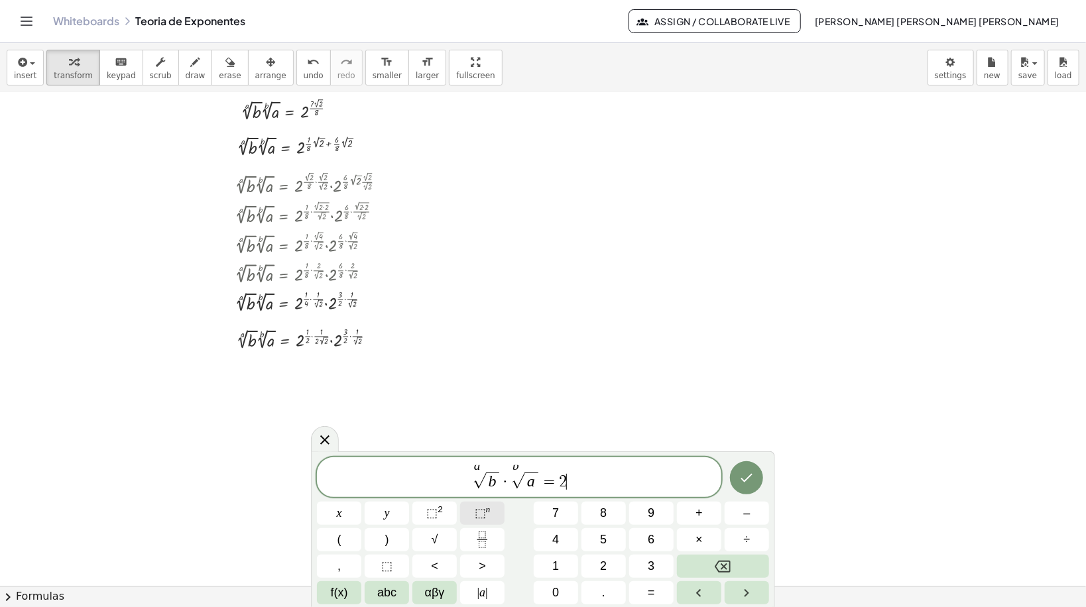
click at [471, 506] on button "⬚ n" at bounding box center [482, 513] width 44 height 23
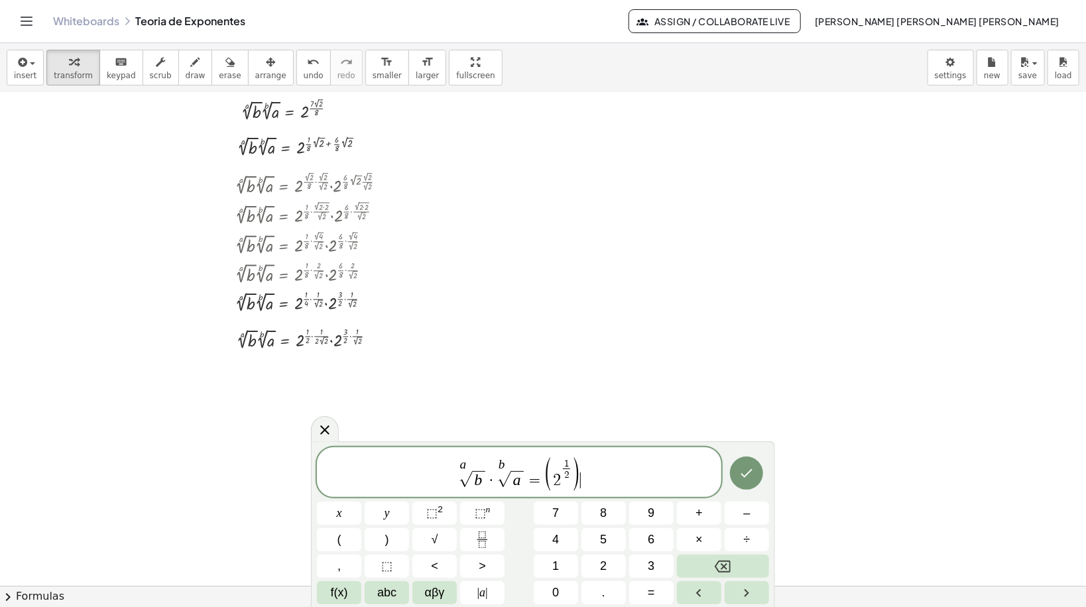
click at [578, 479] on span ")" at bounding box center [577, 474] width 10 height 36
click at [471, 506] on button "⬚ n" at bounding box center [482, 513] width 44 height 23
click at [436, 506] on span "√" at bounding box center [435, 540] width 7 height 18
click at [484, 506] on button "⬚ n" at bounding box center [482, 513] width 44 height 23
click at [489, 506] on span "⬚ n" at bounding box center [483, 514] width 16 height 18
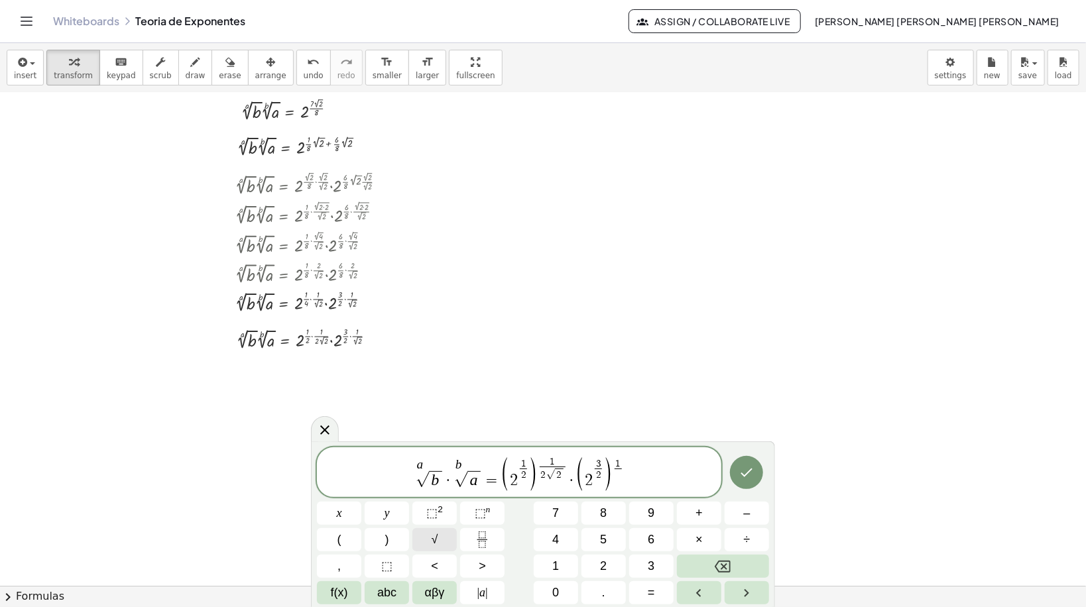
click at [450, 506] on button "√" at bounding box center [434, 540] width 44 height 23
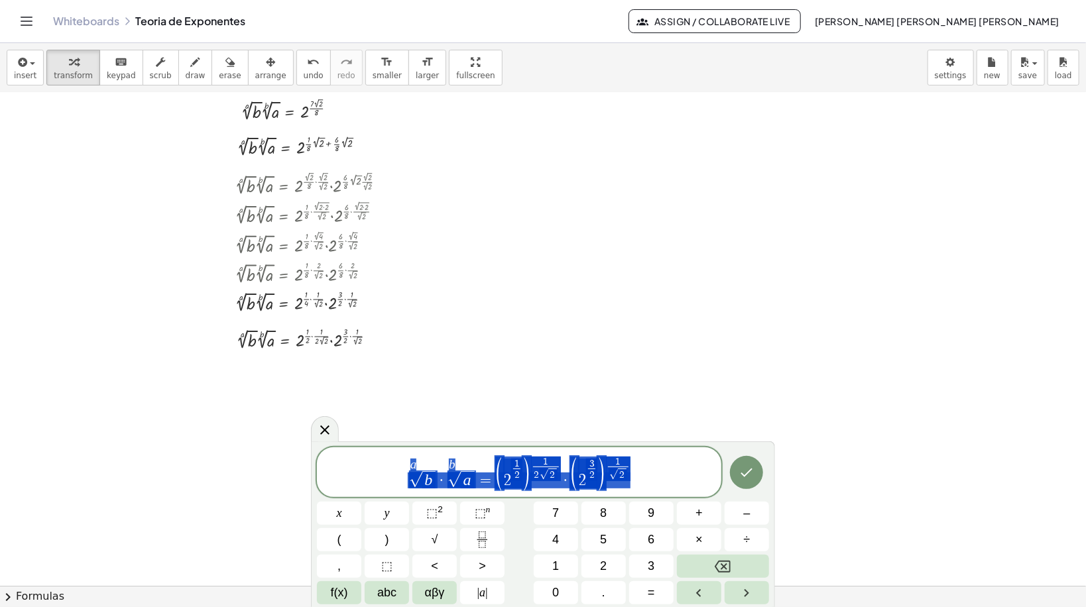
drag, startPoint x: 679, startPoint y: 481, endPoint x: 303, endPoint y: 489, distance: 376.1
click at [303, 489] on body "Graspable Math Activities Get Started Activity Bank Assigned Work Classes White…" at bounding box center [543, 303] width 1086 height 607
click at [738, 472] on button "Done" at bounding box center [746, 472] width 33 height 33
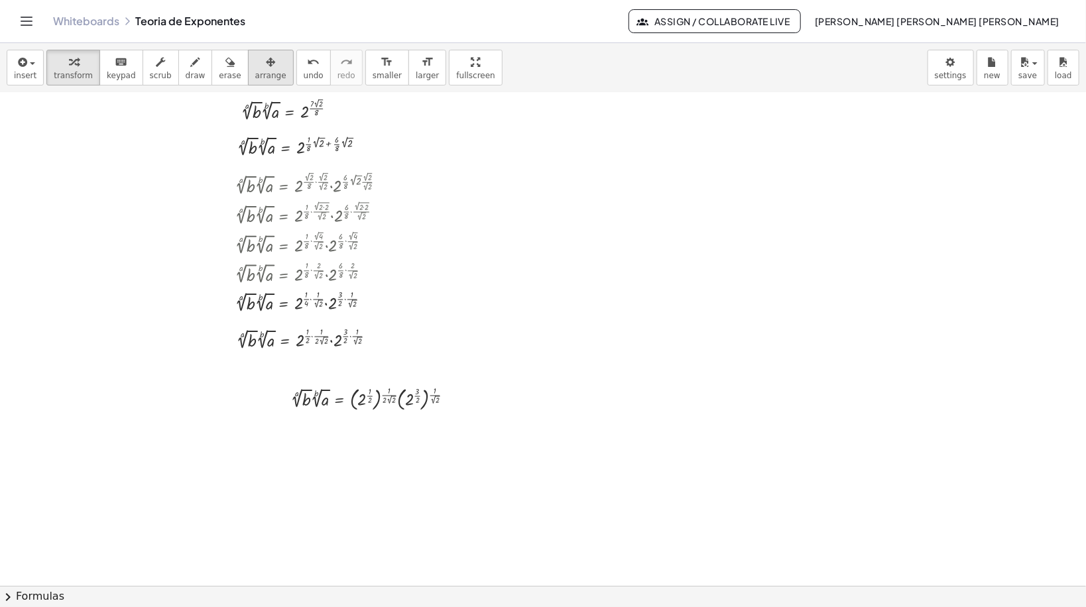
click at [255, 74] on span "arrange" at bounding box center [270, 75] width 31 height 9
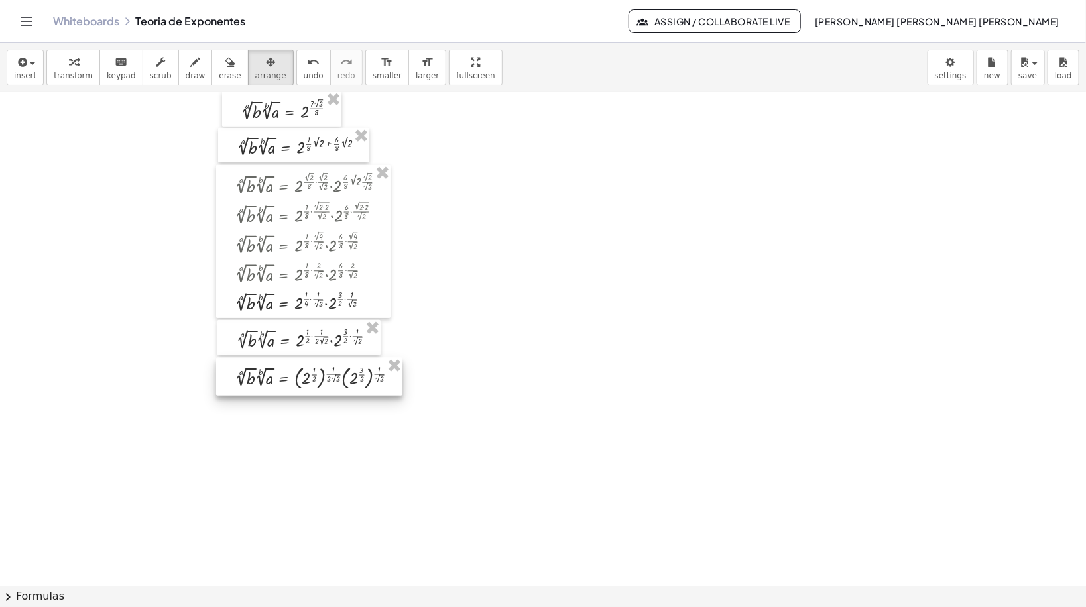
drag, startPoint x: 380, startPoint y: 410, endPoint x: 324, endPoint y: 389, distance: 59.4
click at [324, 389] on div at bounding box center [309, 377] width 186 height 38
click at [72, 71] on span "transform" at bounding box center [73, 75] width 39 height 9
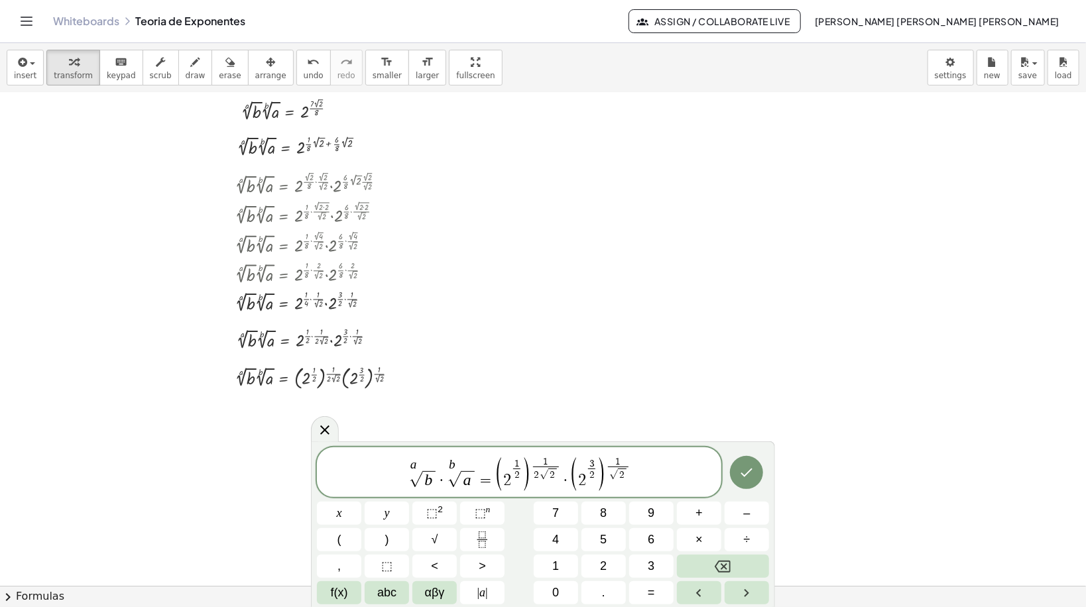
click at [522, 471] on span "( 2 1 2 ​ )" at bounding box center [513, 473] width 36 height 33
click at [422, 506] on button "√" at bounding box center [434, 540] width 44 height 23
click at [601, 482] on span ")" at bounding box center [606, 474] width 10 height 36
click at [440, 506] on button "√" at bounding box center [434, 540] width 44 height 23
click at [477, 506] on span "⬚" at bounding box center [480, 513] width 11 height 13
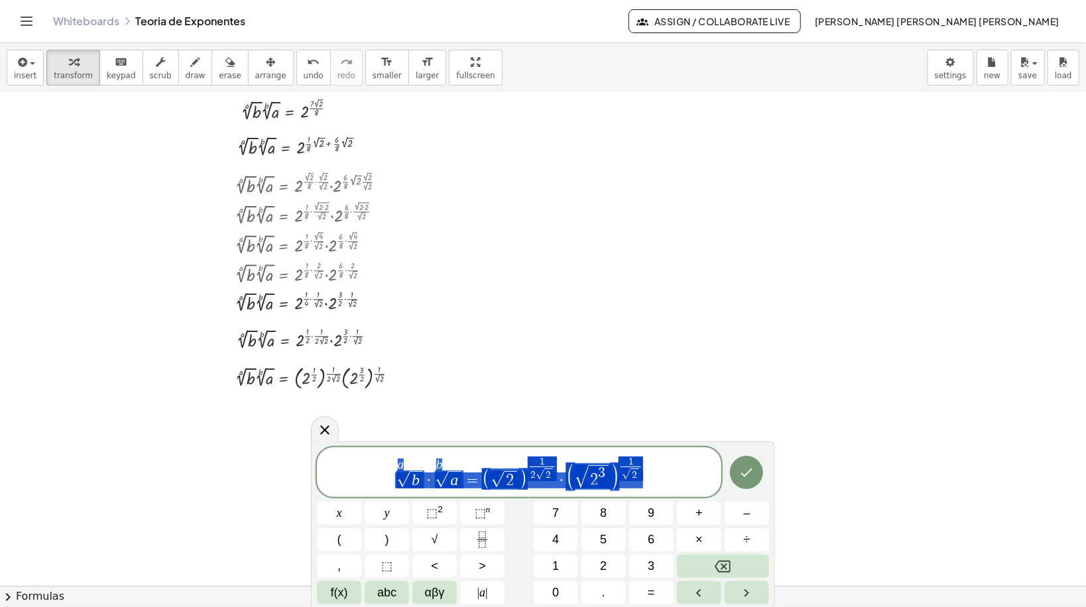
drag, startPoint x: 462, startPoint y: 472, endPoint x: 363, endPoint y: 477, distance: 98.3
click at [363, 477] on span "a √ b · b √ a = ( √ 2 ) 1 2 √ 2 ​ · ( √ 2 3 ) 1 √ 2 ​" at bounding box center [519, 474] width 405 height 36
click at [746, 467] on icon "Done" at bounding box center [747, 473] width 16 height 16
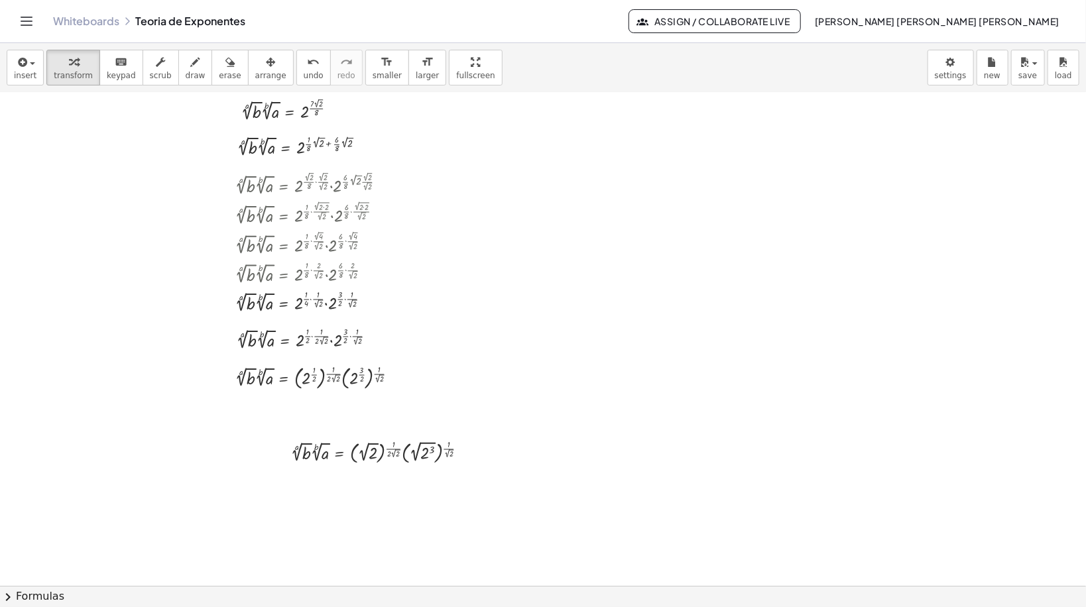
click at [259, 64] on button "arrange" at bounding box center [271, 68] width 46 height 36
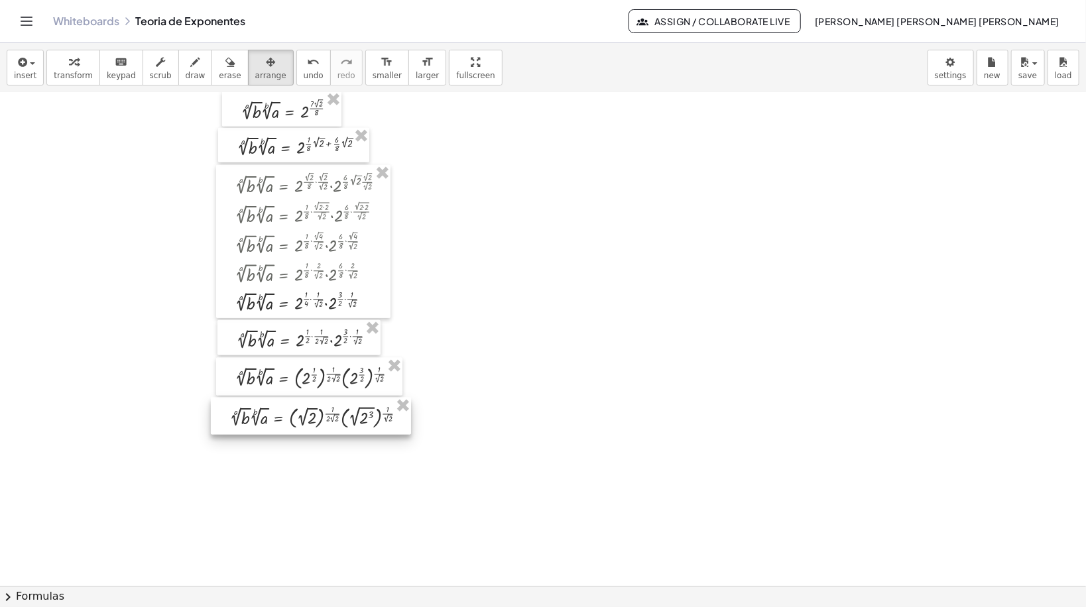
drag, startPoint x: 334, startPoint y: 436, endPoint x: 312, endPoint y: 424, distance: 24.9
click at [312, 424] on div at bounding box center [311, 417] width 200 height 38
click at [72, 73] on span "transform" at bounding box center [73, 75] width 39 height 9
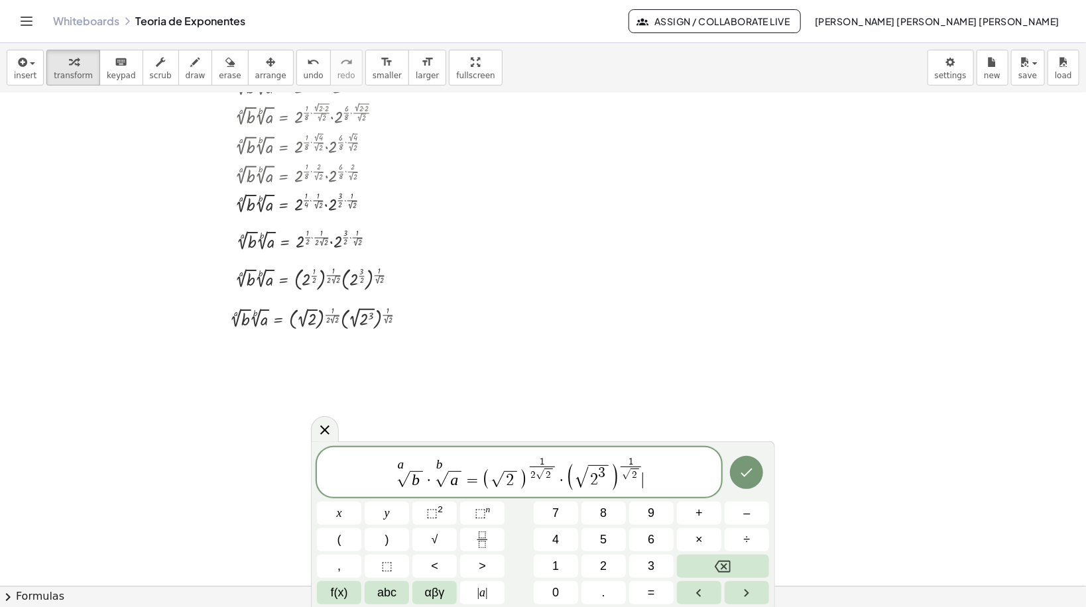
scroll to position [6307, 0]
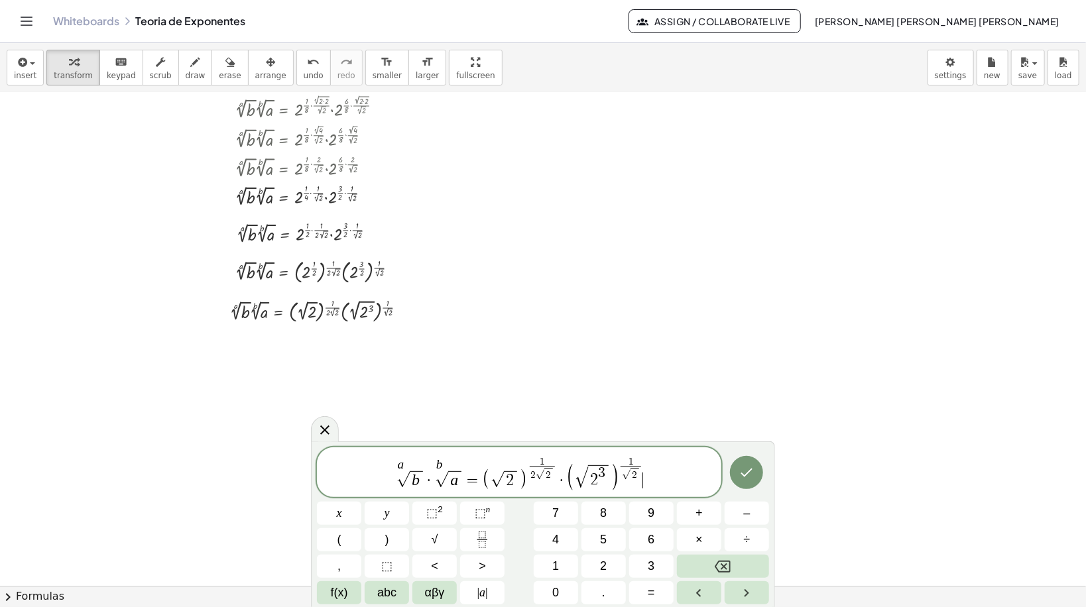
click at [605, 481] on span "2 3" at bounding box center [598, 477] width 21 height 23
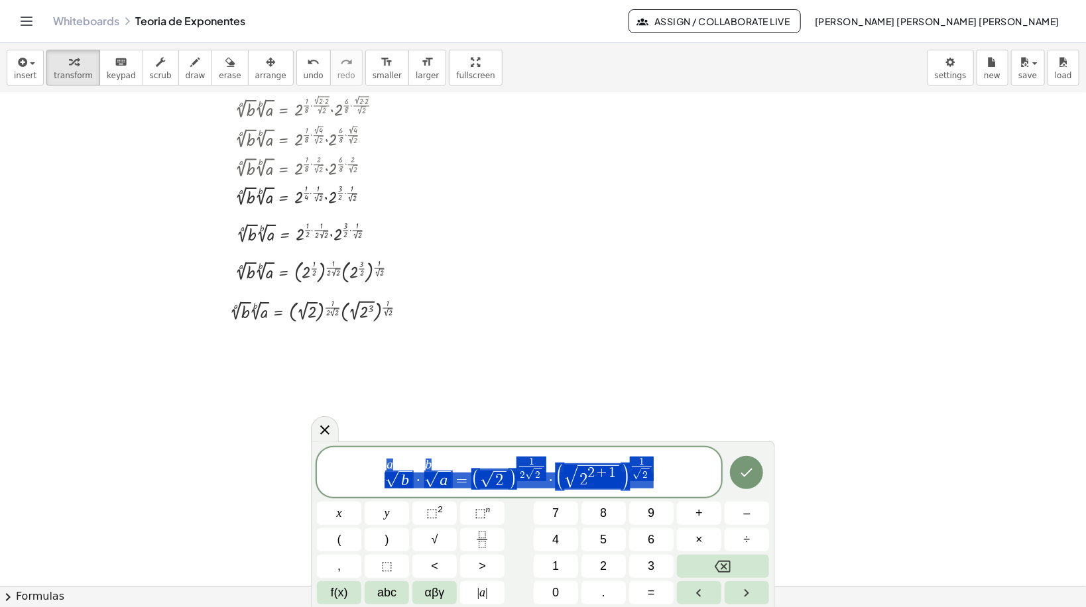
drag, startPoint x: 658, startPoint y: 471, endPoint x: 383, endPoint y: 469, distance: 275.2
click at [383, 469] on span "a √ b · b √ a = ( √ 2 ) 1 2 √ 2 ​ · ( √ 2 2 + 1 ) 1 √ 2 ​" at bounding box center [519, 474] width 405 height 36
click at [736, 473] on button "Done" at bounding box center [746, 472] width 33 height 33
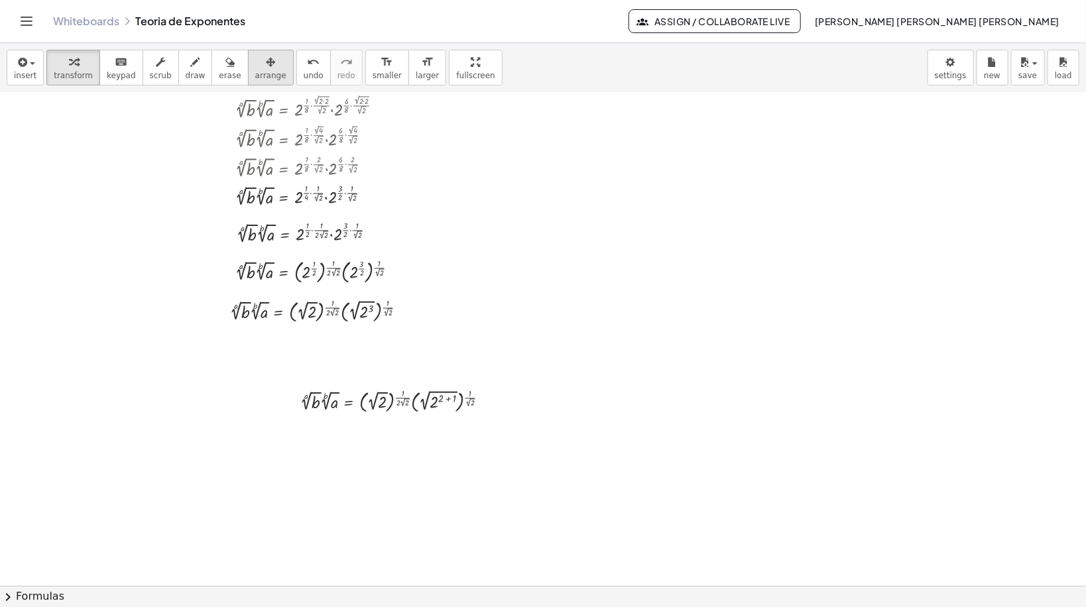
click at [255, 64] on div "button" at bounding box center [270, 62] width 31 height 16
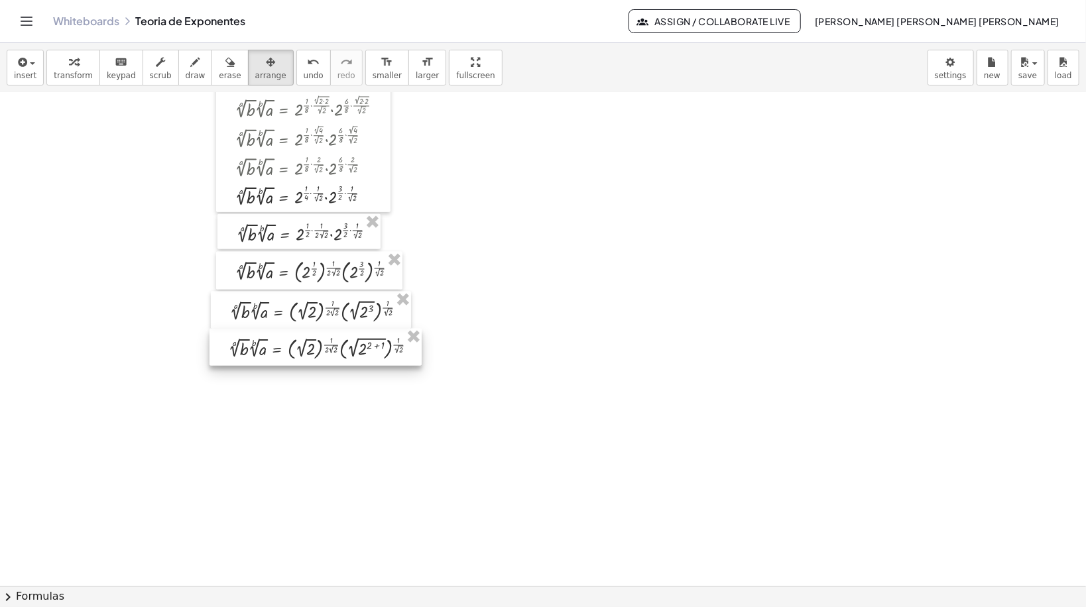
drag, startPoint x: 383, startPoint y: 399, endPoint x: 311, endPoint y: 346, distance: 89.1
click at [311, 346] on div at bounding box center [316, 348] width 212 height 38
click at [308, 361] on div at bounding box center [316, 352] width 212 height 38
click at [74, 73] on span "transform" at bounding box center [73, 75] width 39 height 9
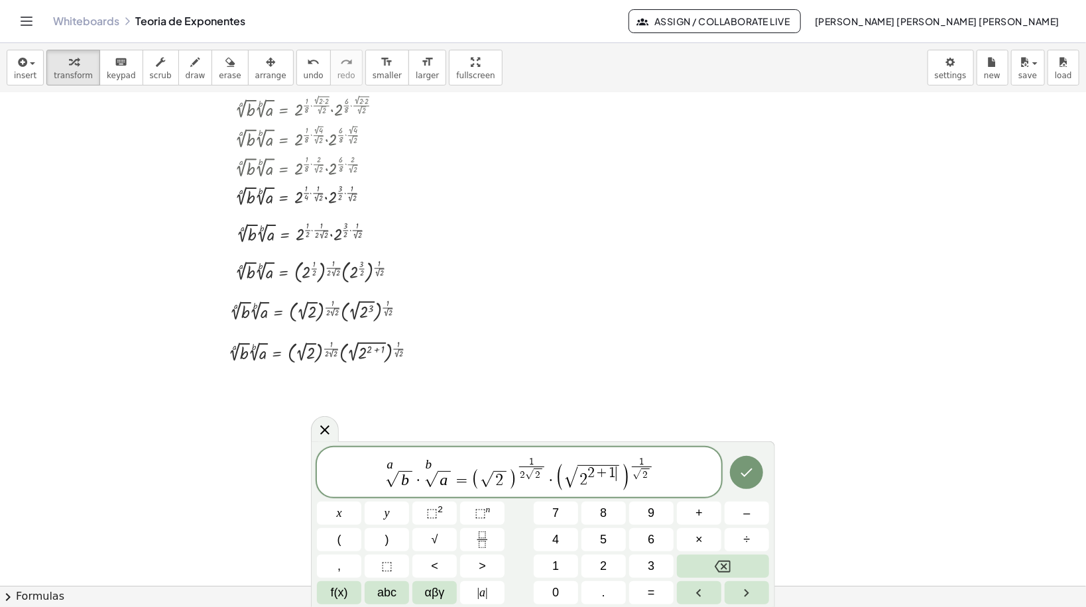
click at [615, 473] on span "2 + 1 ​" at bounding box center [602, 474] width 29 height 15
click at [503, 506] on button "⬚ n" at bounding box center [482, 513] width 44 height 23
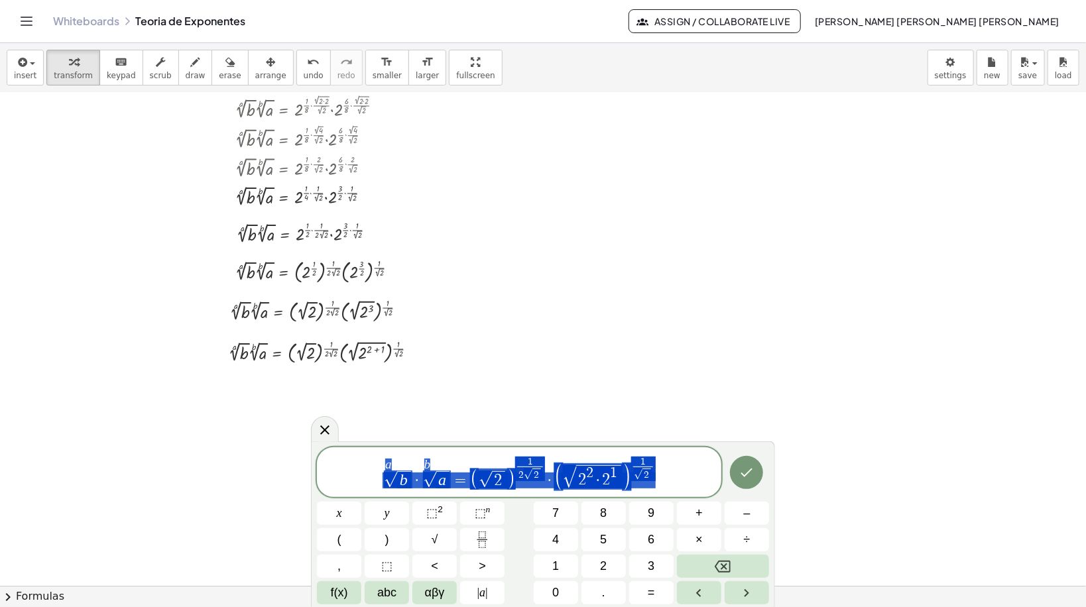
drag, startPoint x: 684, startPoint y: 471, endPoint x: 278, endPoint y: 483, distance: 406.7
click at [278, 483] on body "Graspable Math Activities Get Started Activity Bank Assigned Work Classes White…" at bounding box center [543, 303] width 1086 height 607
click at [749, 473] on icon "Done" at bounding box center [747, 473] width 16 height 16
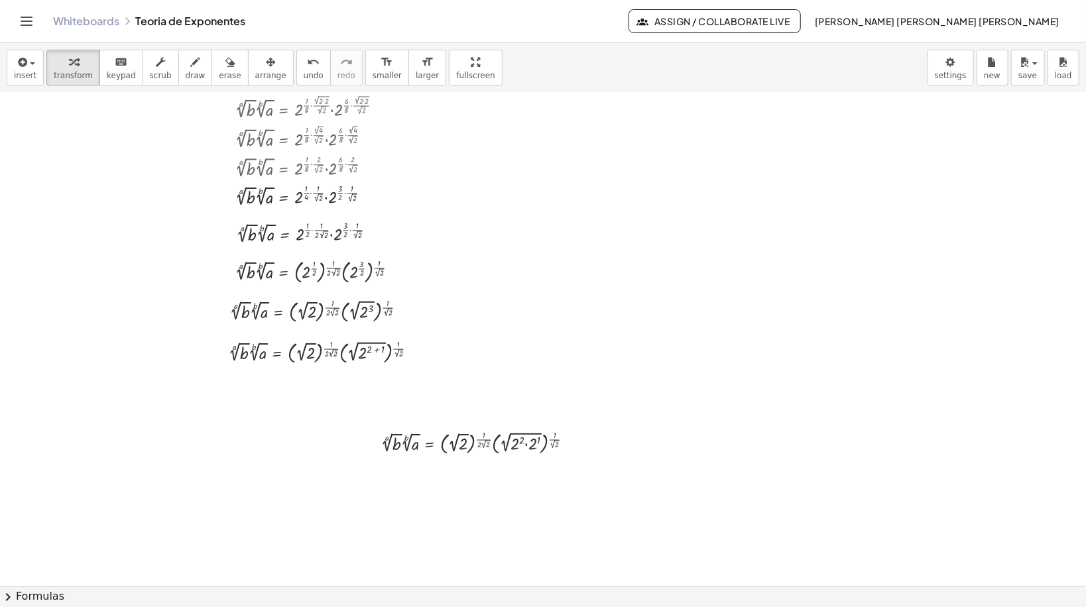
click at [255, 74] on span "arrange" at bounding box center [270, 75] width 31 height 9
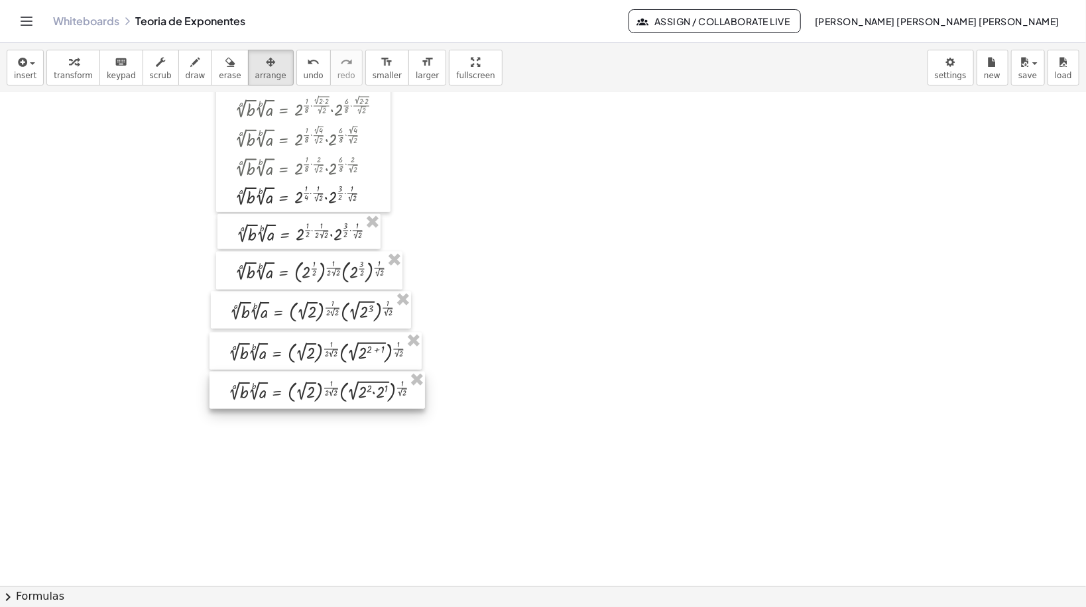
drag, startPoint x: 482, startPoint y: 445, endPoint x: 330, endPoint y: 394, distance: 160.8
click at [330, 394] on div at bounding box center [318, 391] width 216 height 38
click at [58, 46] on div "insert select one: Math Expression Function Text Youtube Video Graphing Geometr…" at bounding box center [543, 68] width 1086 height 50
click at [69, 58] on icon "button" at bounding box center [73, 62] width 9 height 16
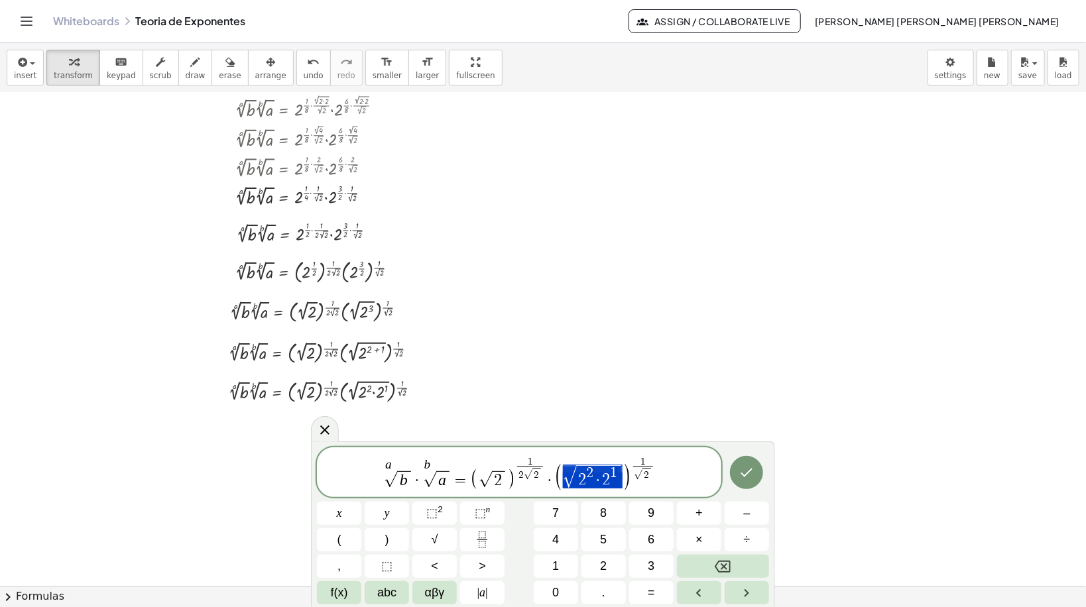
drag, startPoint x: 619, startPoint y: 481, endPoint x: 561, endPoint y: 479, distance: 57.7
click at [616, 477] on span "1" at bounding box center [614, 473] width 7 height 15
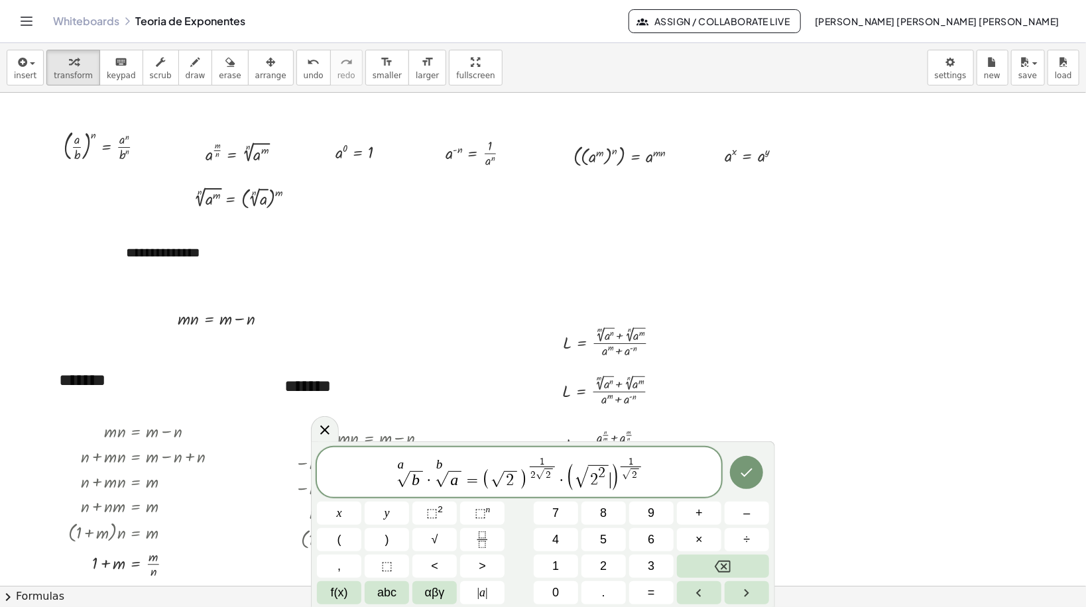
scroll to position [6307, 0]
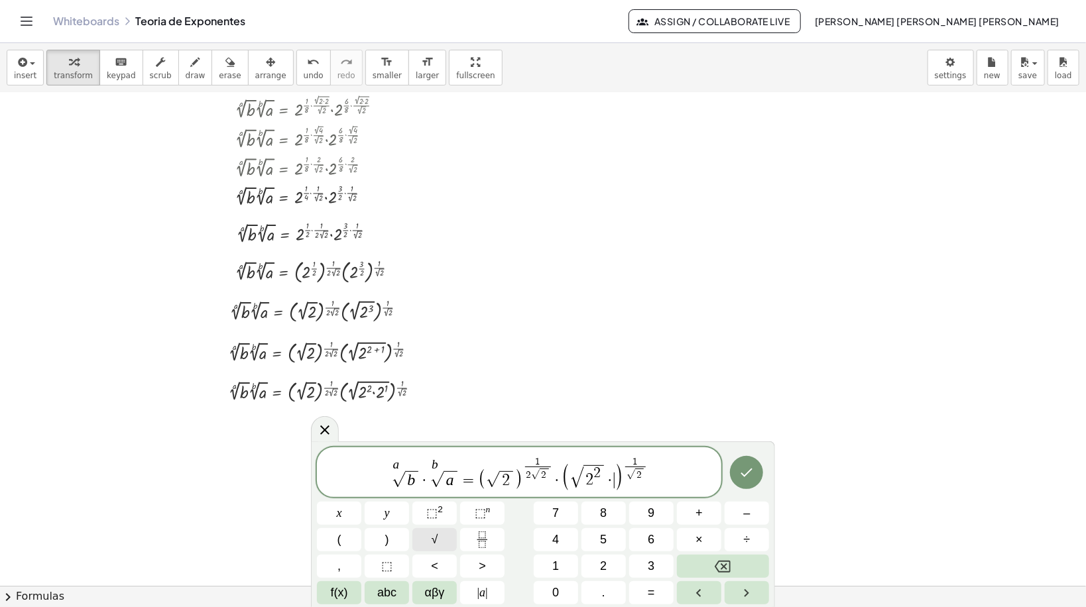
click at [444, 537] on button "√" at bounding box center [434, 540] width 44 height 23
click at [475, 514] on span "⬚" at bounding box center [480, 513] width 11 height 13
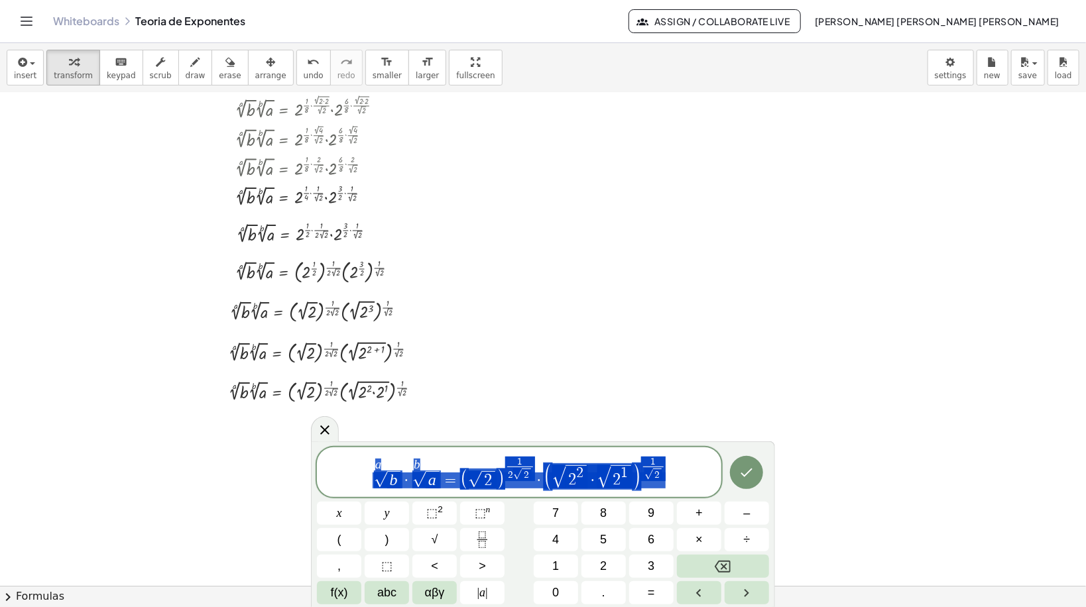
drag, startPoint x: 662, startPoint y: 483, endPoint x: 349, endPoint y: 493, distance: 313.2
click at [349, 493] on div "**********" at bounding box center [519, 473] width 405 height 50
click at [737, 471] on button "Done" at bounding box center [746, 472] width 33 height 33
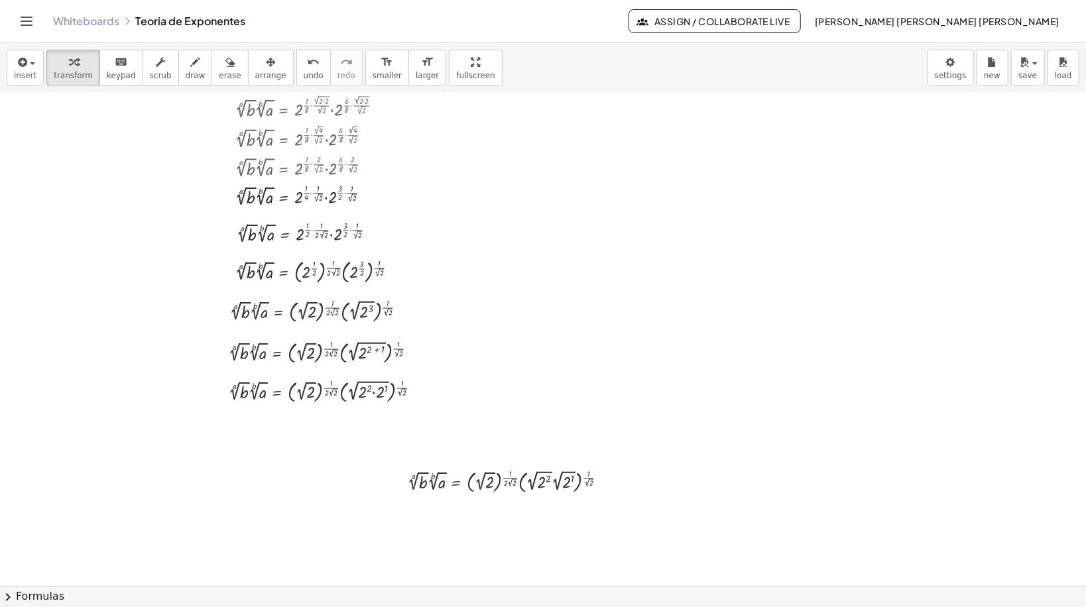
click at [251, 48] on div "insert select one: Math Expression Function Text Youtube Video Graphing Geometr…" at bounding box center [543, 68] width 1086 height 50
click at [255, 58] on div "button" at bounding box center [270, 62] width 31 height 16
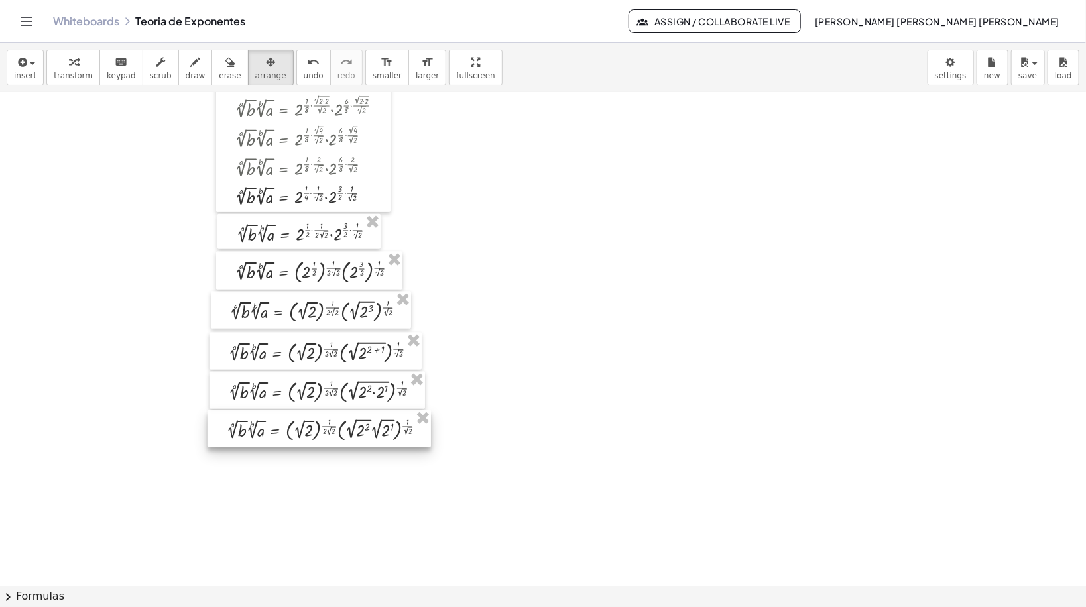
drag, startPoint x: 485, startPoint y: 489, endPoint x: 304, endPoint y: 436, distance: 188.5
click at [304, 436] on div at bounding box center [319, 429] width 223 height 38
drag, startPoint x: 81, startPoint y: 58, endPoint x: 223, endPoint y: 393, distance: 364.3
click at [81, 58] on div "button" at bounding box center [73, 62] width 39 height 16
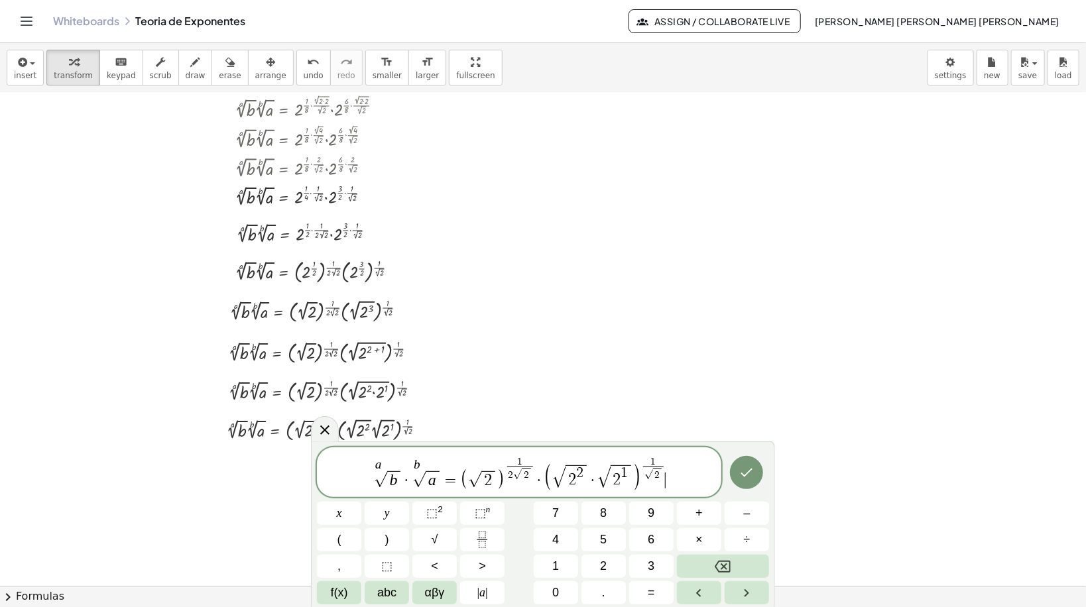
click at [584, 475] on span "2 2" at bounding box center [576, 477] width 21 height 23
click at [567, 477] on span "2 ​" at bounding box center [576, 477] width 20 height 23
click at [578, 478] on span "·" at bounding box center [582, 481] width 9 height 16
click at [578, 468] on span "2 ​ · √ 2 1" at bounding box center [592, 476] width 59 height 23
click at [572, 473] on span "​" at bounding box center [574, 474] width 7 height 15
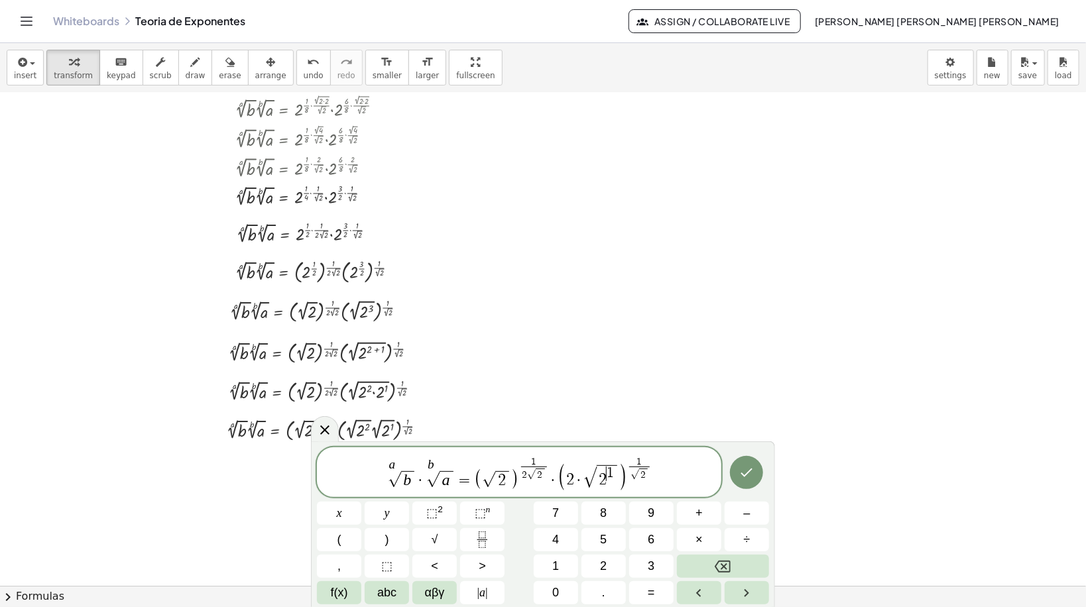
click at [610, 470] on span "1" at bounding box center [610, 473] width 7 height 15
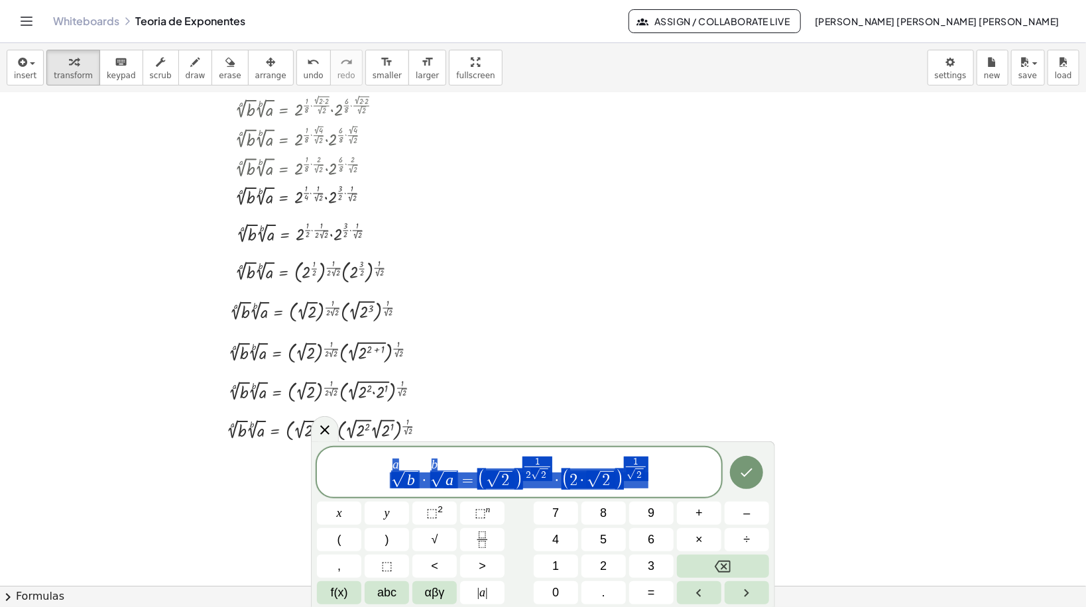
drag, startPoint x: 687, startPoint y: 473, endPoint x: 257, endPoint y: 498, distance: 431.1
click at [257, 498] on body "Graspable Math Activities Get Started Activity Bank Assigned Work Classes White…" at bounding box center [543, 303] width 1086 height 607
click at [741, 466] on icon "Done" at bounding box center [747, 473] width 16 height 16
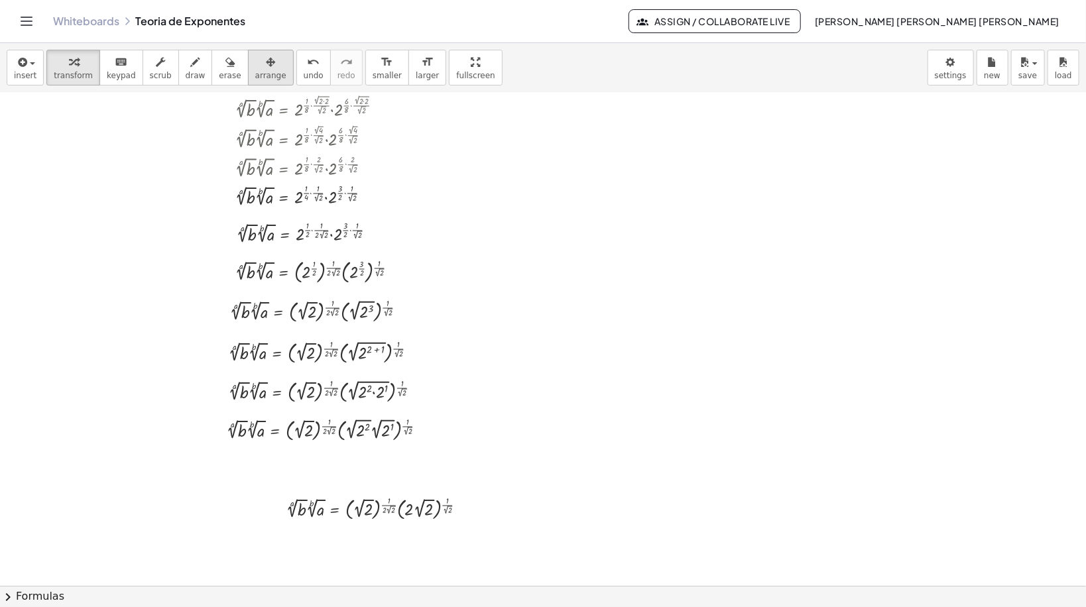
click at [248, 82] on button "arrange" at bounding box center [271, 68] width 46 height 36
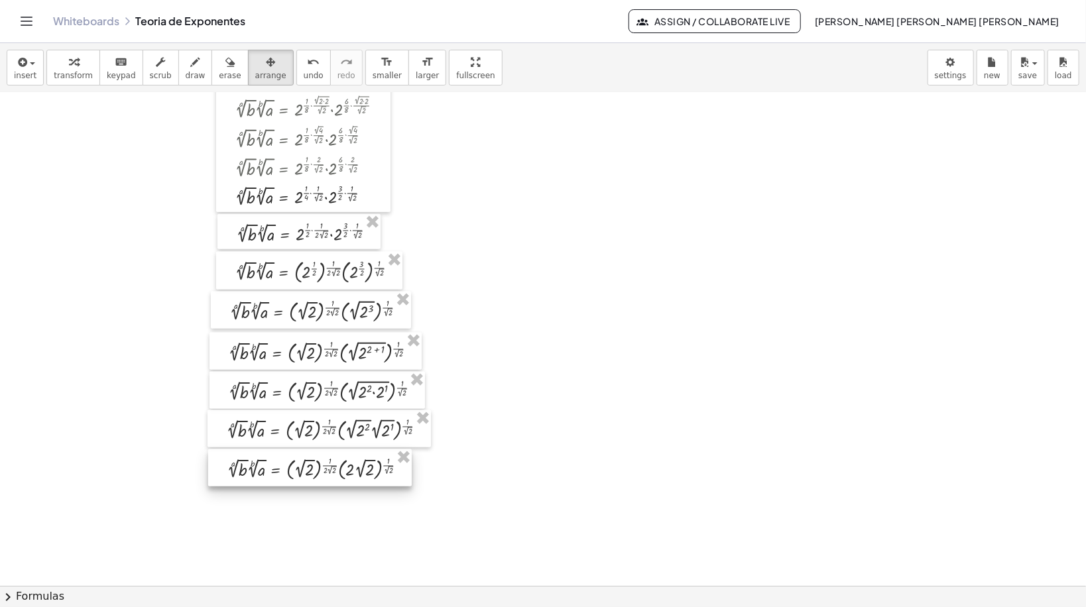
drag, startPoint x: 334, startPoint y: 488, endPoint x: 311, endPoint y: 471, distance: 28.0
click at [311, 471] on div at bounding box center [310, 468] width 204 height 37
click at [54, 58] on div "button" at bounding box center [73, 62] width 39 height 16
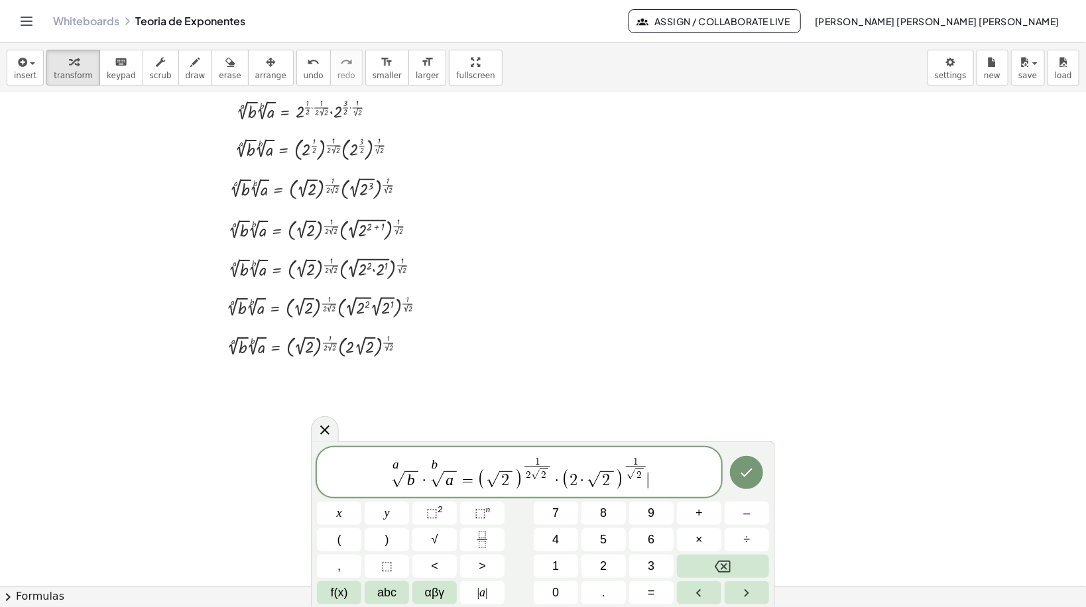
scroll to position [6430, 0]
drag, startPoint x: 529, startPoint y: 473, endPoint x: 544, endPoint y: 474, distance: 15.3
click at [544, 474] on span "2 √ 2" at bounding box center [538, 474] width 26 height 15
drag, startPoint x: 574, startPoint y: 484, endPoint x: 611, endPoint y: 483, distance: 37.8
drag, startPoint x: 635, startPoint y: 473, endPoint x: 621, endPoint y: 475, distance: 14.7
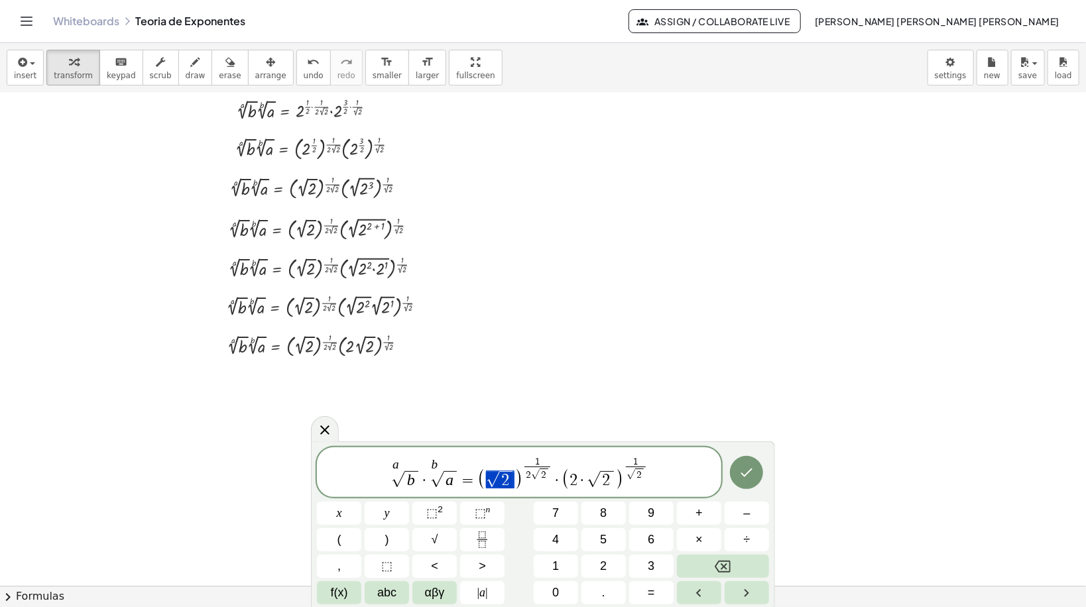
drag, startPoint x: 513, startPoint y: 481, endPoint x: 486, endPoint y: 483, distance: 26.6
click at [531, 483] on span "a √ b · b √ a = ( √ 2 ) 1 2 √ 2 ​ · ( 2 · √ 2 ) 1 √ 2 ​" at bounding box center [519, 474] width 405 height 36
click at [488, 480] on span "√" at bounding box center [492, 479] width 13 height 15
click at [440, 531] on button "√" at bounding box center [434, 540] width 44 height 23
drag, startPoint x: 507, startPoint y: 483, endPoint x: 514, endPoint y: 483, distance: 7.3
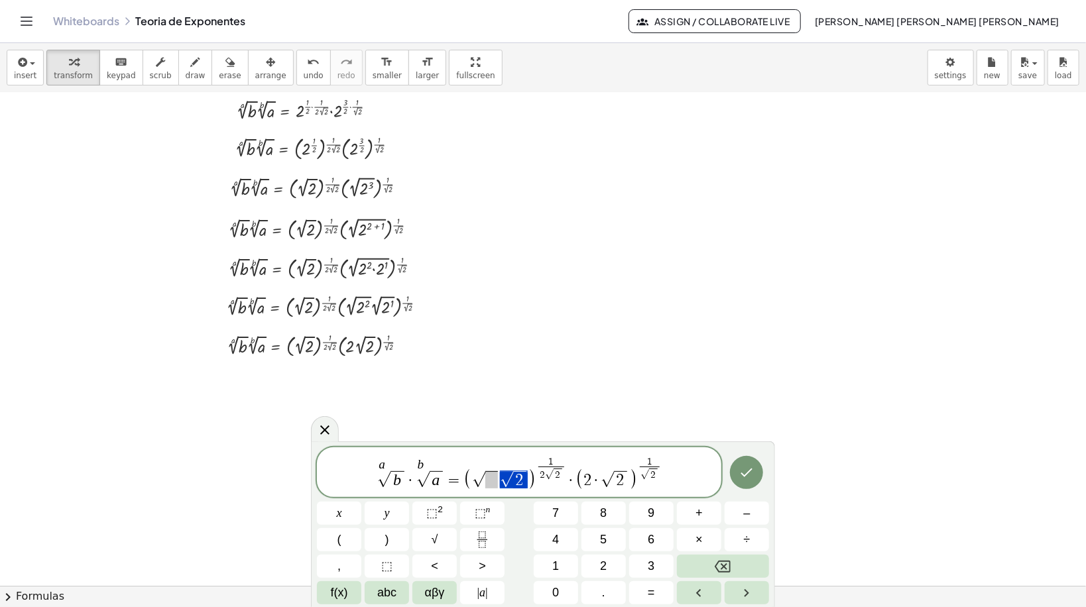
click at [492, 485] on span at bounding box center [491, 479] width 13 height 17
click at [513, 481] on span "√" at bounding box center [517, 479] width 13 height 15
drag, startPoint x: 540, startPoint y: 473, endPoint x: 553, endPoint y: 473, distance: 12.6
click at [484, 475] on span "√" at bounding box center [481, 478] width 13 height 17
click at [343, 590] on span "f(x)" at bounding box center [339, 593] width 17 height 18
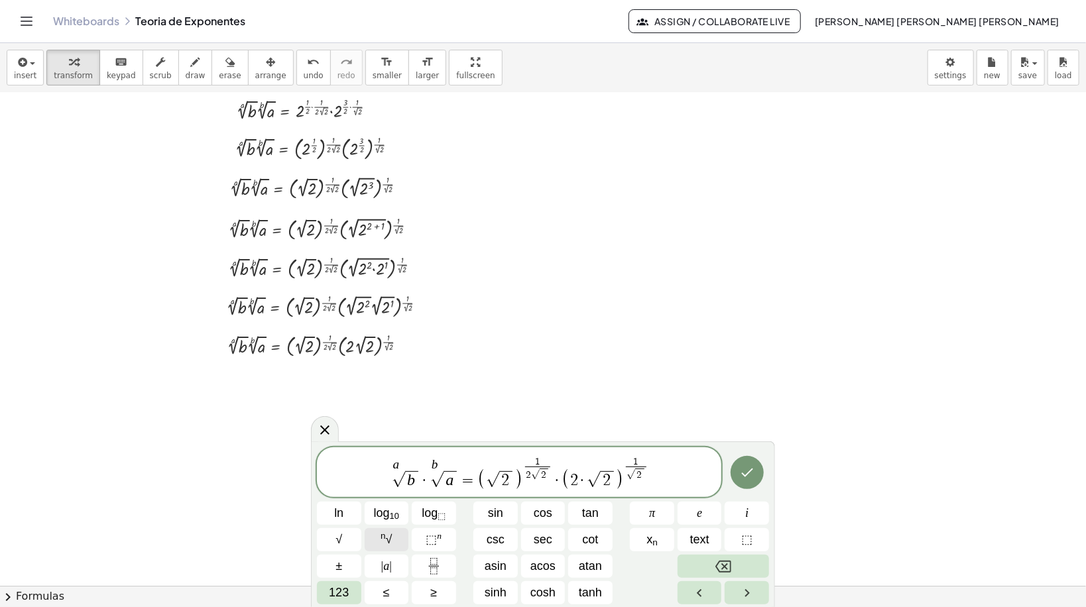
click at [386, 538] on span "n √" at bounding box center [386, 540] width 11 height 18
click at [513, 477] on span "√" at bounding box center [507, 479] width 13 height 15
drag, startPoint x: 505, startPoint y: 482, endPoint x: 516, endPoint y: 479, distance: 11.1
click at [503, 479] on span at bounding box center [507, 479] width 13 height 17
drag, startPoint x: 537, startPoint y: 473, endPoint x: 552, endPoint y: 471, distance: 15.4
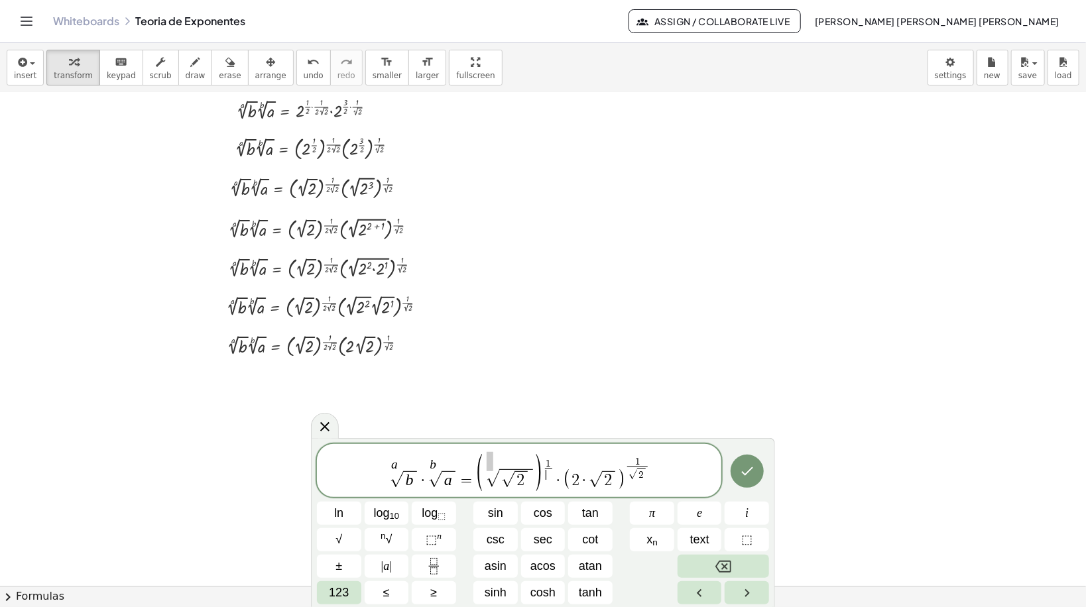
click at [490, 462] on sup at bounding box center [490, 459] width 7 height 23
drag, startPoint x: 561, startPoint y: 477, endPoint x: 561, endPoint y: 466, distance: 11.3
click at [582, 479] on span "2" at bounding box center [585, 481] width 8 height 16
click at [391, 536] on span "n √" at bounding box center [386, 540] width 11 height 18
drag, startPoint x: 599, startPoint y: 480, endPoint x: 626, endPoint y: 482, distance: 27.3
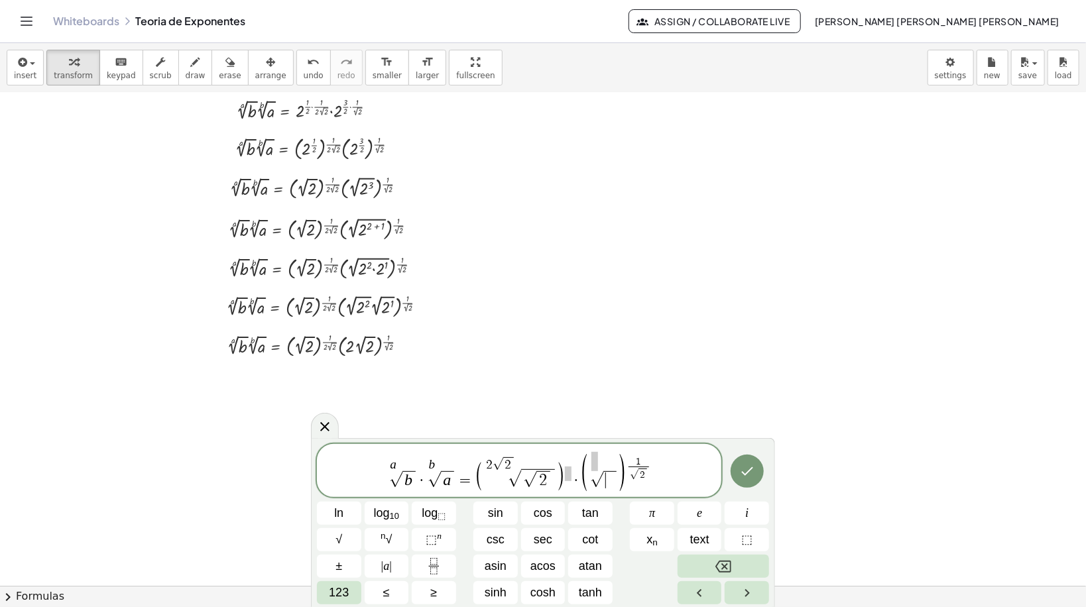
click at [608, 481] on span "​" at bounding box center [609, 479] width 13 height 17
drag, startPoint x: 649, startPoint y: 474, endPoint x: 664, endPoint y: 474, distance: 15.3
click at [584, 462] on sup "​" at bounding box center [583, 465] width 7 height 13
drag, startPoint x: 672, startPoint y: 476, endPoint x: 666, endPoint y: 465, distance: 12.5
click at [666, 465] on span "a √ b · b √ a = ( 2 √ 2 √ √ 2 ) · ( √ 2 √ 2 · √ 2 ) 1 ​" at bounding box center [519, 475] width 405 height 34
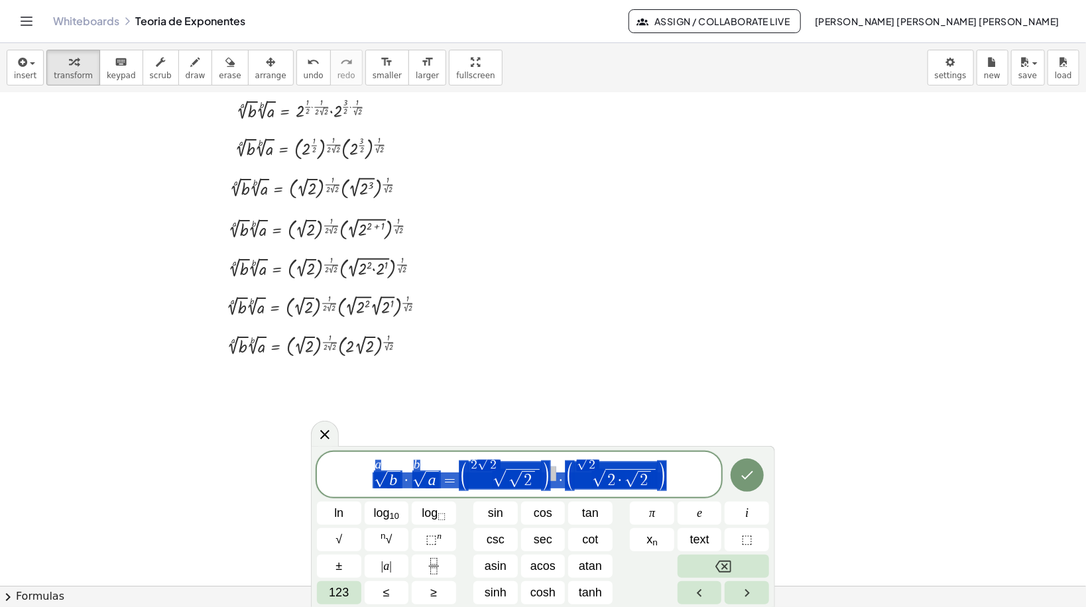
drag, startPoint x: 684, startPoint y: 477, endPoint x: 302, endPoint y: 486, distance: 382.7
click at [302, 486] on body "Graspable Math Activities Get Started Activity Bank Assigned Work Classes White…" at bounding box center [543, 303] width 1086 height 607
click at [743, 483] on icon "Done" at bounding box center [747, 476] width 16 height 16
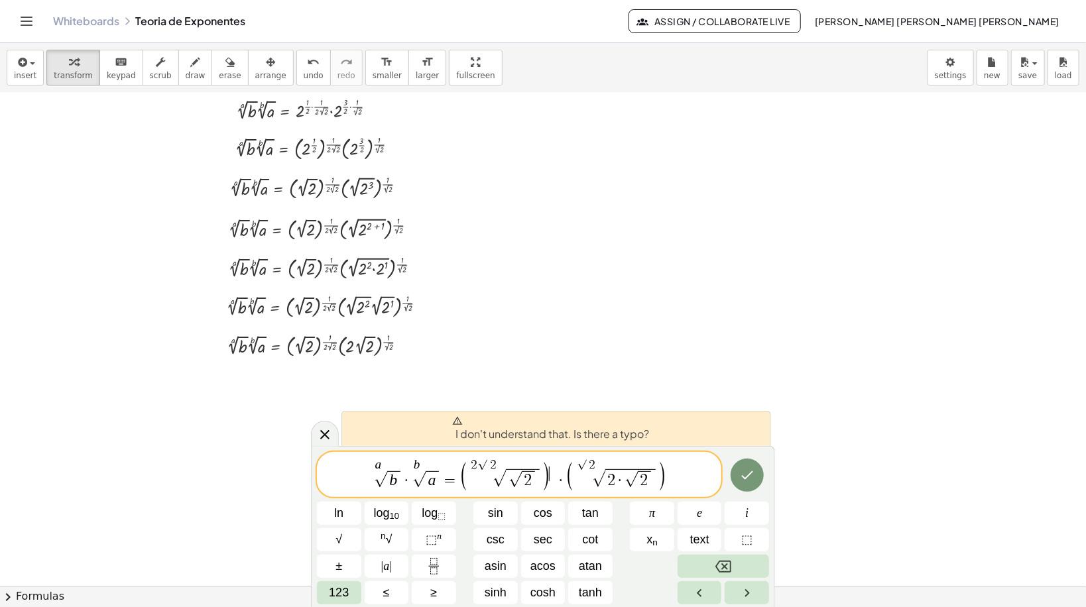
drag, startPoint x: 554, startPoint y: 474, endPoint x: 567, endPoint y: 479, distance: 14.3
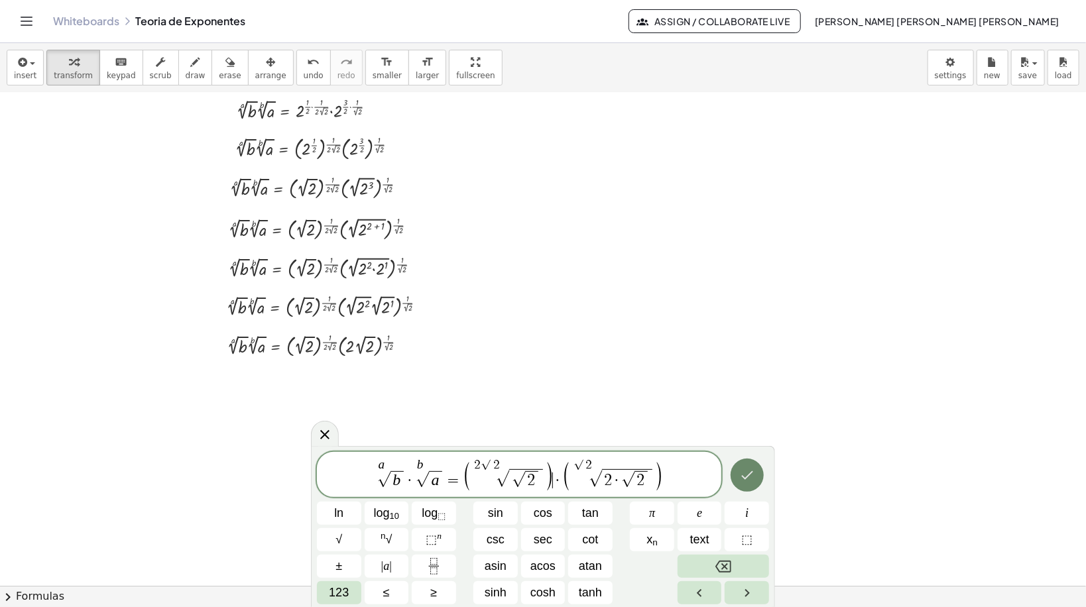
click at [758, 474] on button "Done" at bounding box center [747, 475] width 33 height 33
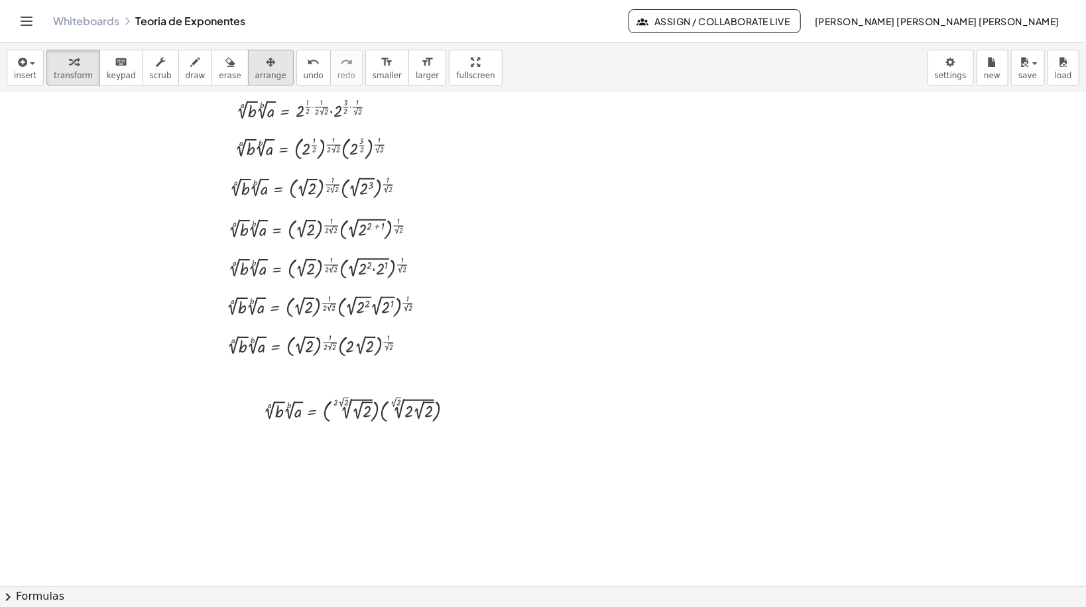
click at [249, 82] on div "insert select one: Math Expression Function Text Youtube Video Graphing Geometr…" at bounding box center [543, 68] width 1086 height 50
click at [255, 75] on span "arrange" at bounding box center [270, 75] width 31 height 9
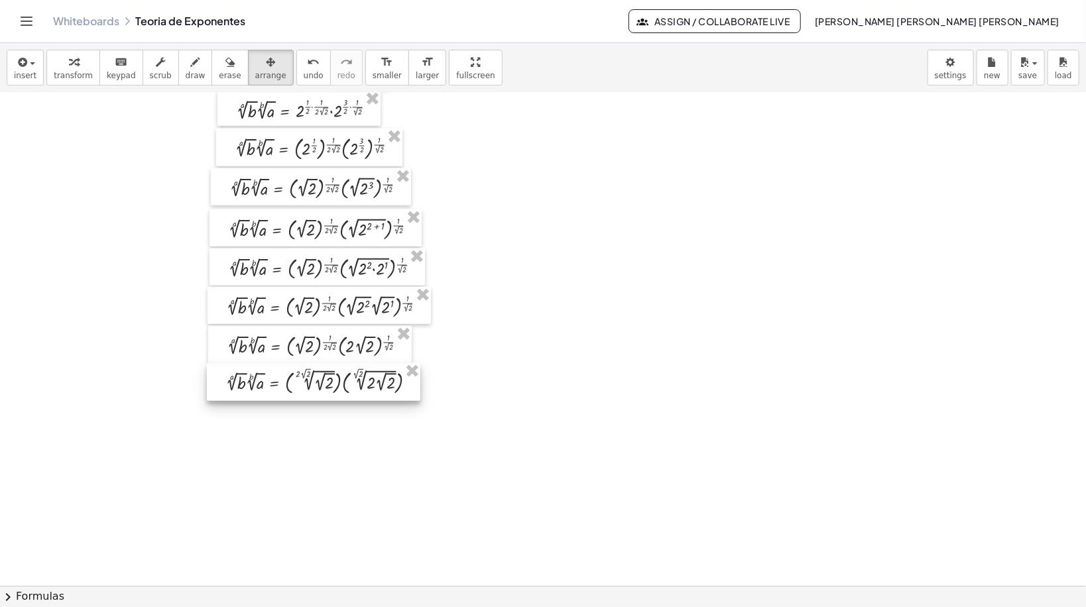
drag, startPoint x: 368, startPoint y: 415, endPoint x: 330, endPoint y: 387, distance: 47.3
click at [330, 387] on div at bounding box center [314, 382] width 214 height 38
click at [72, 59] on icon "button" at bounding box center [73, 62] width 9 height 16
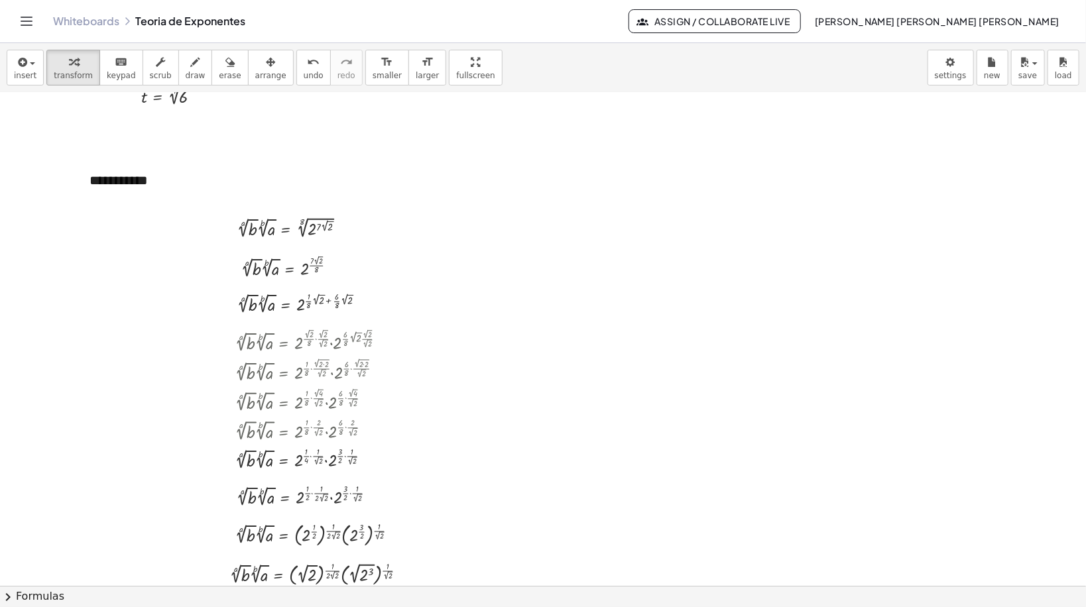
scroll to position [6158, 0]
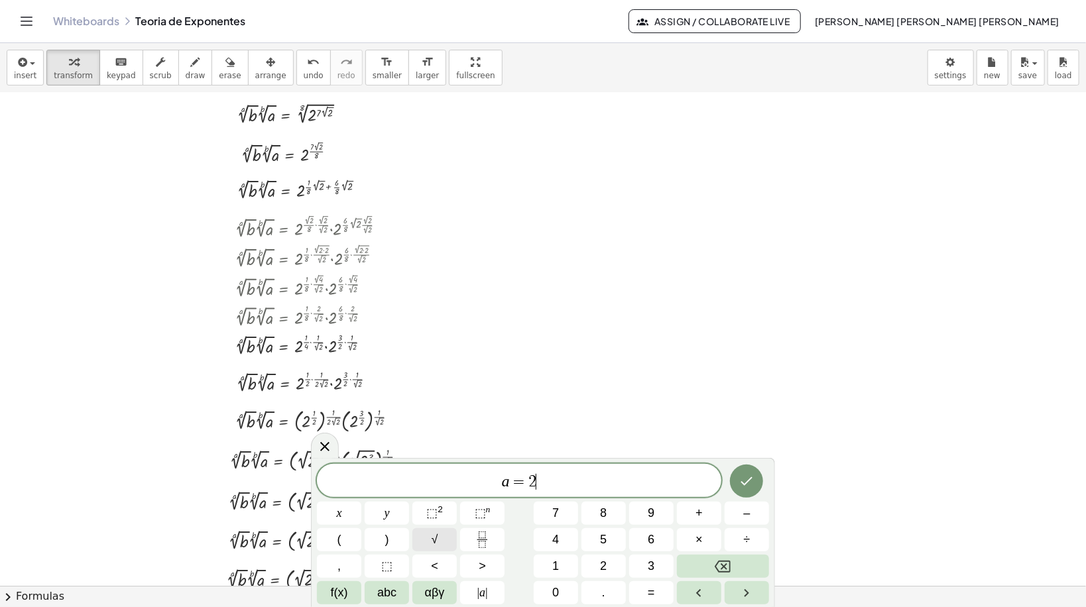
click at [440, 547] on button "√" at bounding box center [434, 540] width 44 height 23
click at [743, 488] on icon "Done" at bounding box center [747, 481] width 16 height 16
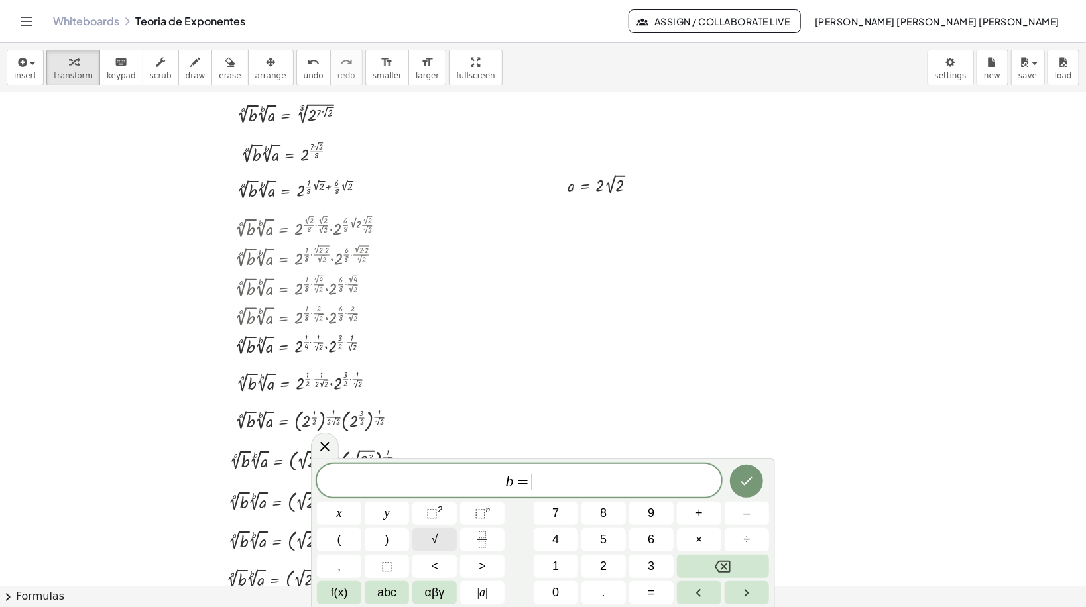
click at [432, 538] on span "√" at bounding box center [435, 540] width 7 height 18
click at [758, 480] on button "Done" at bounding box center [746, 480] width 33 height 33
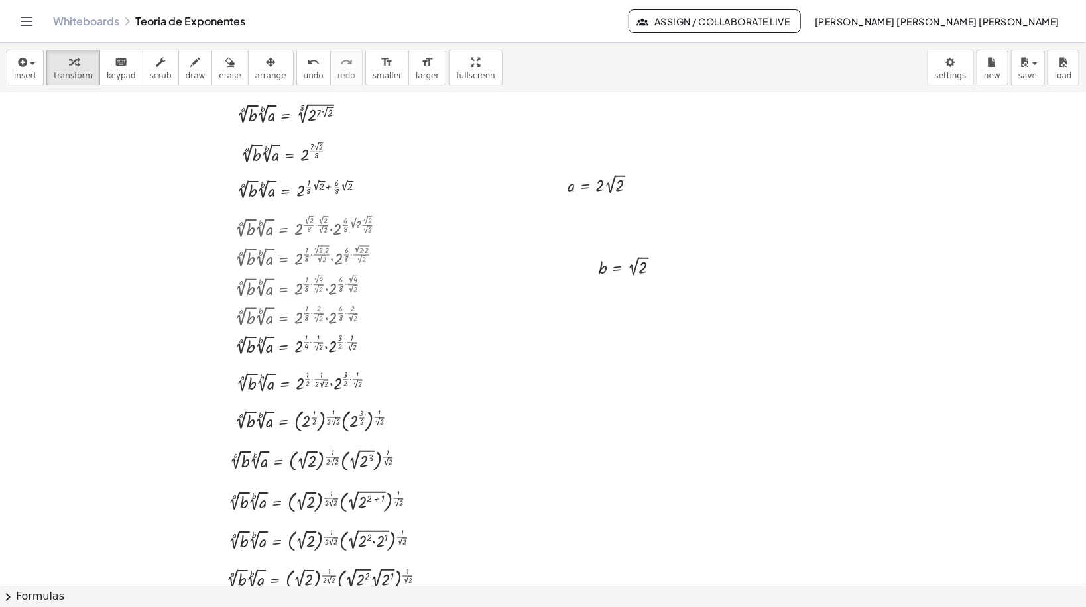
click at [255, 76] on span "arrange" at bounding box center [270, 75] width 31 height 9
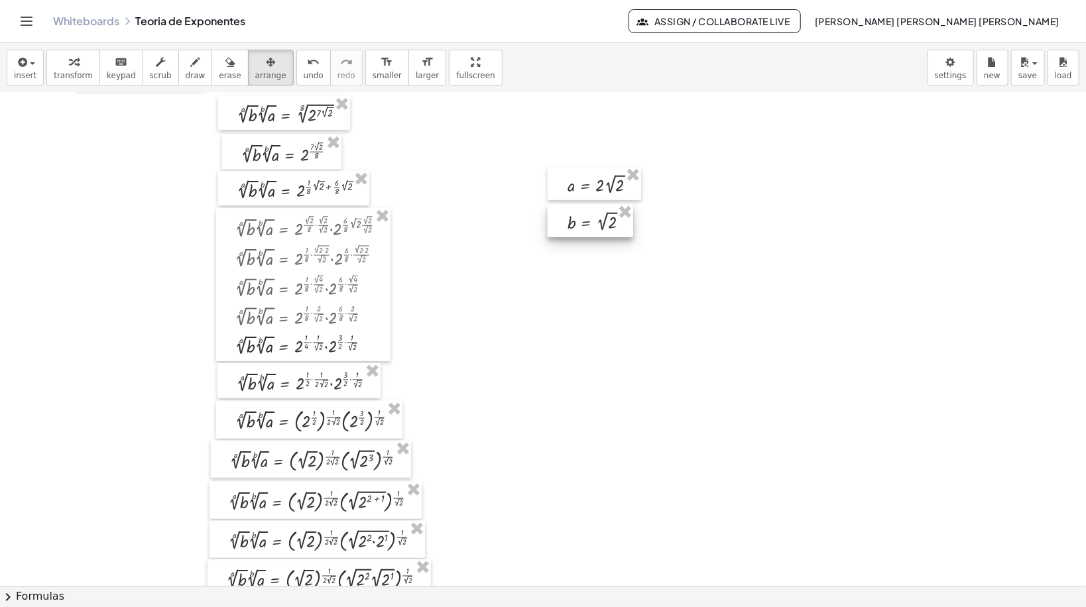
drag, startPoint x: 614, startPoint y: 249, endPoint x: 597, endPoint y: 225, distance: 29.6
click at [597, 225] on div at bounding box center [591, 220] width 86 height 33
click at [56, 58] on div "button" at bounding box center [73, 62] width 39 height 16
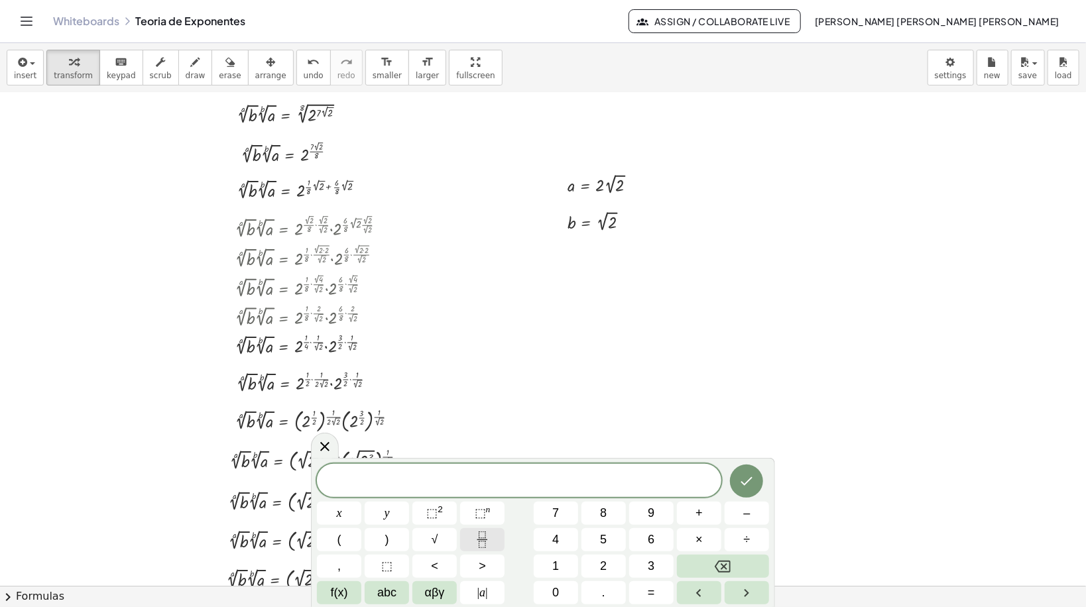
click at [482, 544] on icon "Fraction" at bounding box center [482, 540] width 17 height 17
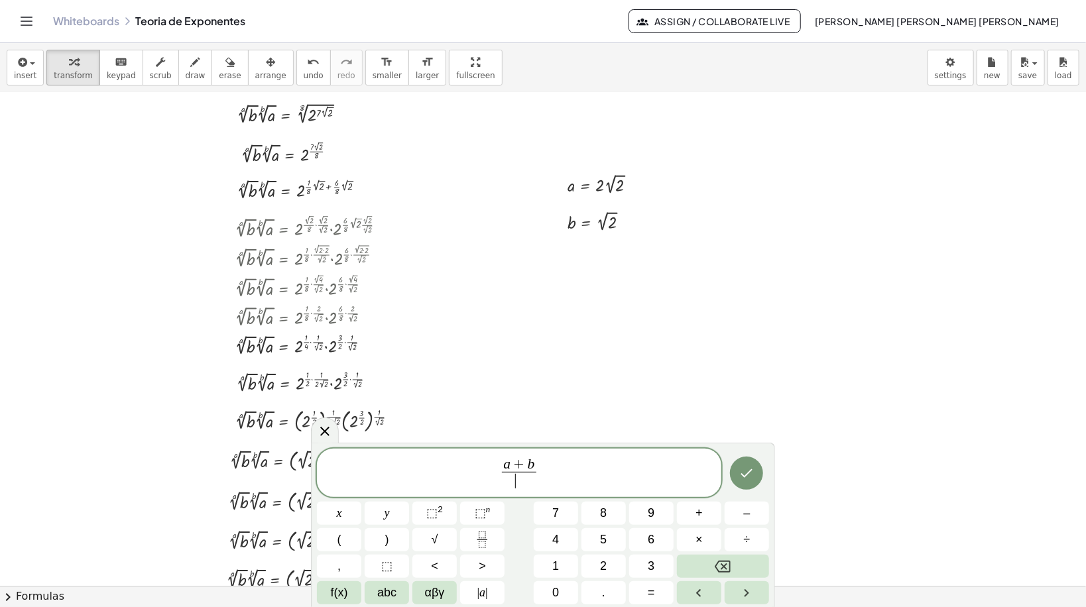
click at [511, 479] on span "​" at bounding box center [519, 481] width 34 height 18
click at [745, 476] on icon "Done" at bounding box center [747, 474] width 16 height 16
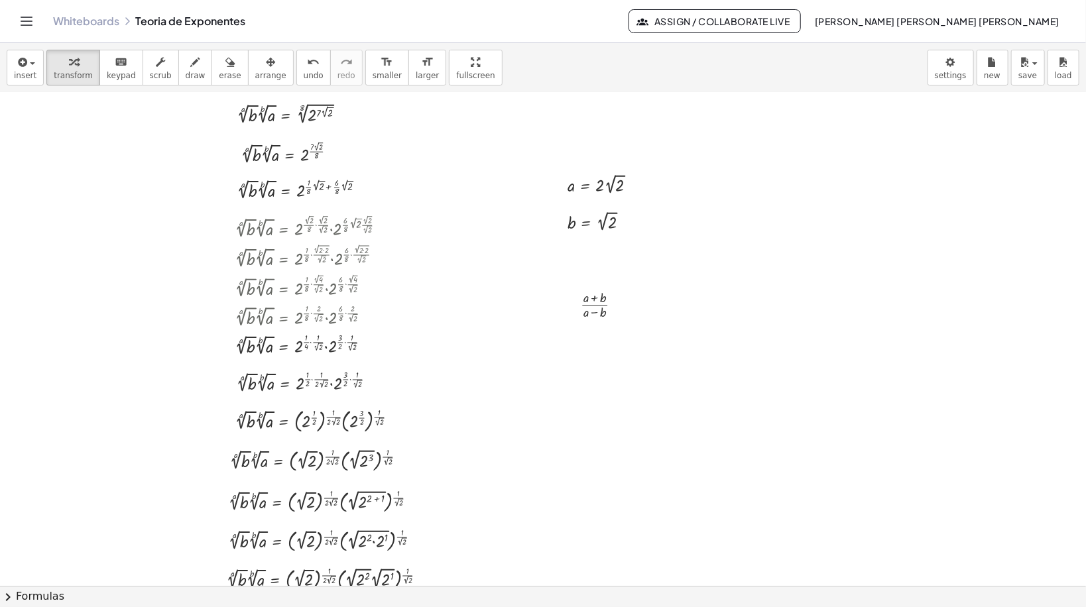
click at [249, 81] on button "arrange" at bounding box center [271, 68] width 46 height 36
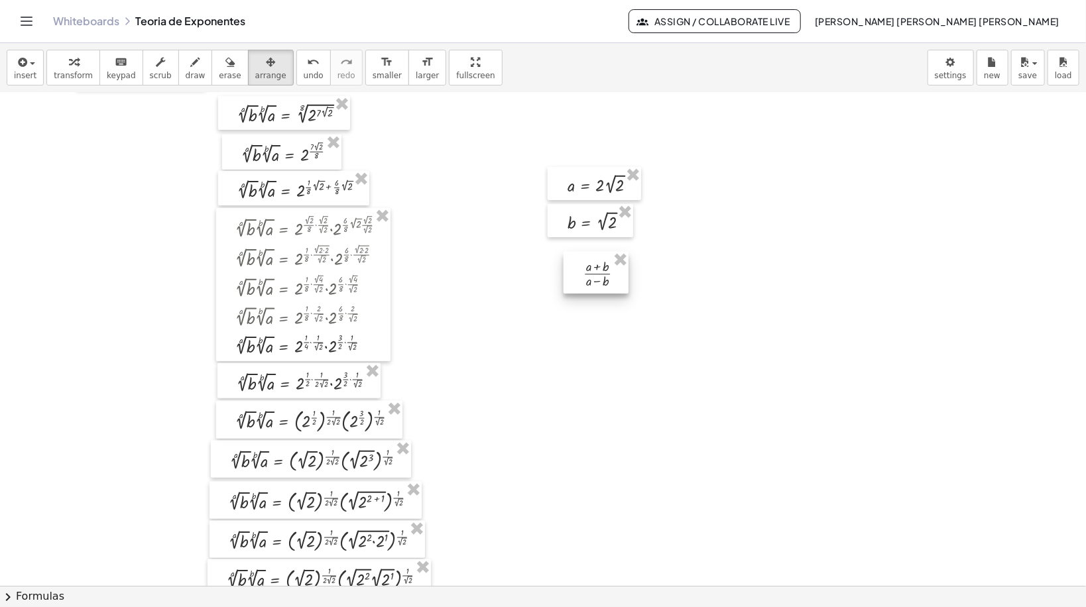
drag, startPoint x: 599, startPoint y: 306, endPoint x: 602, endPoint y: 279, distance: 27.4
click at [602, 279] on div at bounding box center [596, 273] width 65 height 42
click at [65, 78] on span "transform" at bounding box center [73, 75] width 39 height 9
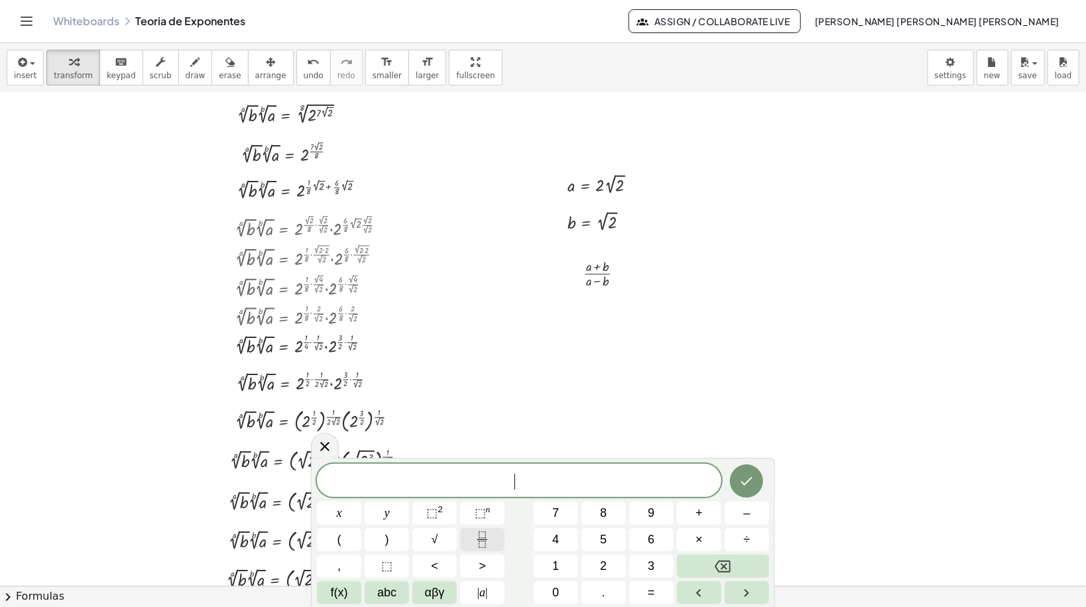
click at [487, 535] on icon "Fraction" at bounding box center [482, 540] width 17 height 17
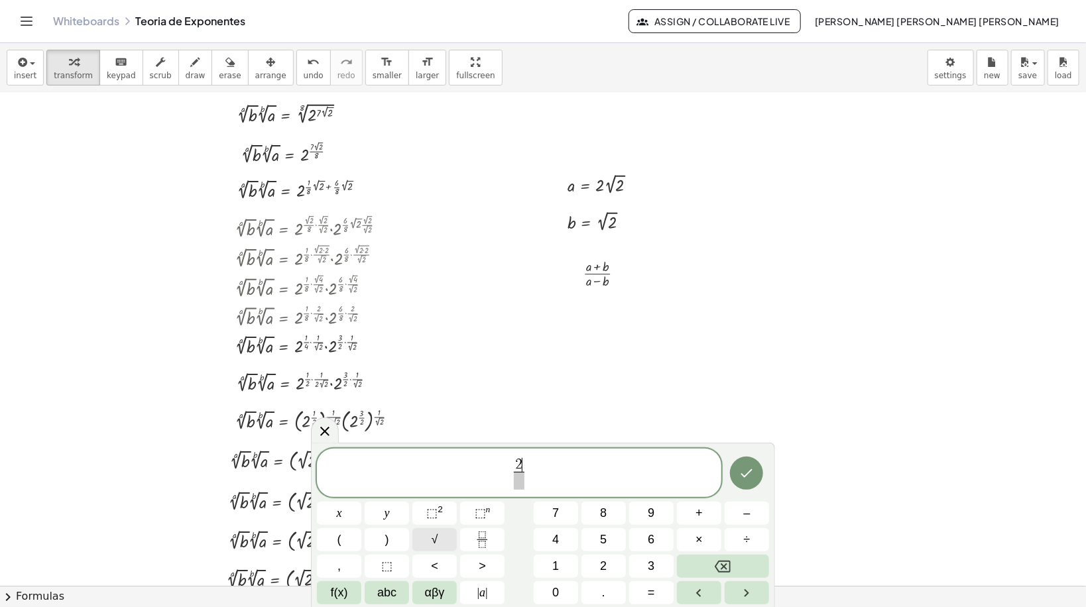
click at [425, 532] on button "√" at bounding box center [434, 540] width 44 height 23
click at [438, 531] on button "√" at bounding box center [434, 540] width 44 height 23
click at [501, 485] on span at bounding box center [519, 481] width 78 height 18
click at [433, 539] on span "√" at bounding box center [435, 540] width 7 height 18
click at [439, 538] on button "√" at bounding box center [434, 540] width 44 height 23
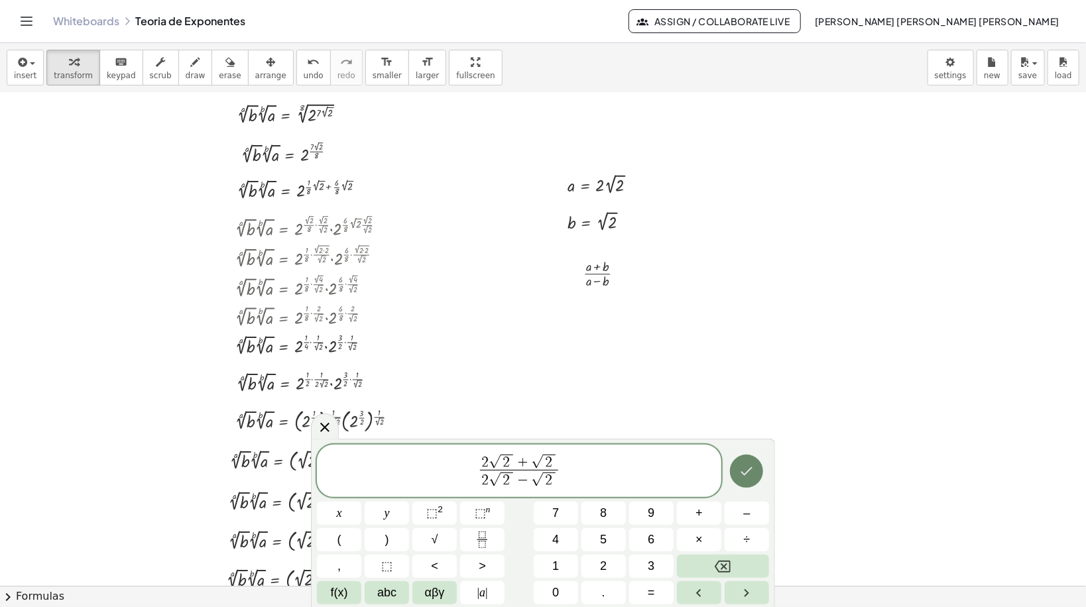
click at [749, 475] on icon "Done" at bounding box center [747, 472] width 16 height 16
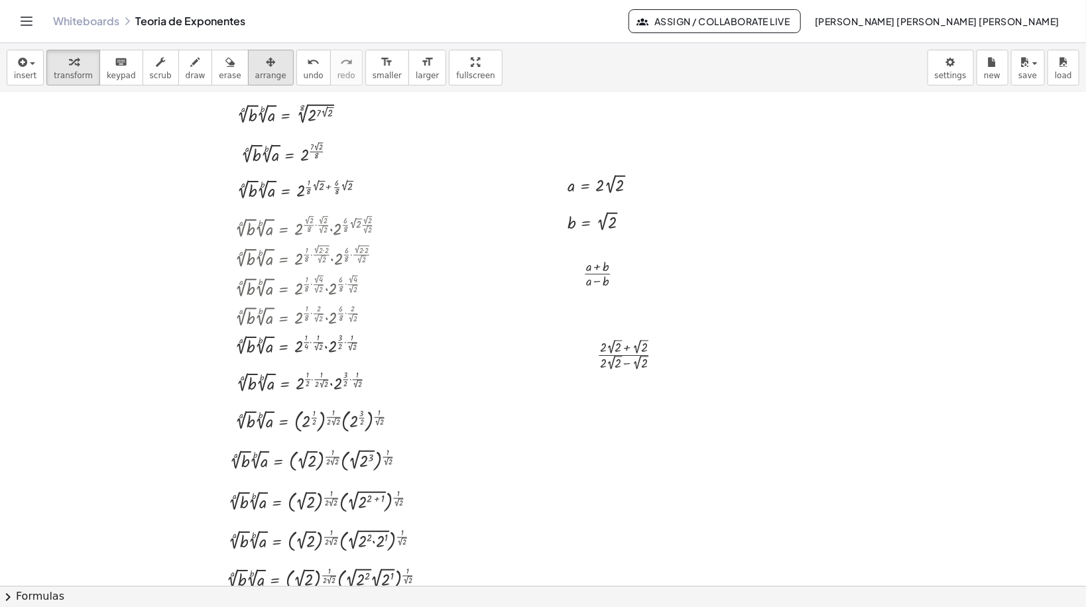
click at [261, 73] on button "arrange" at bounding box center [271, 68] width 46 height 36
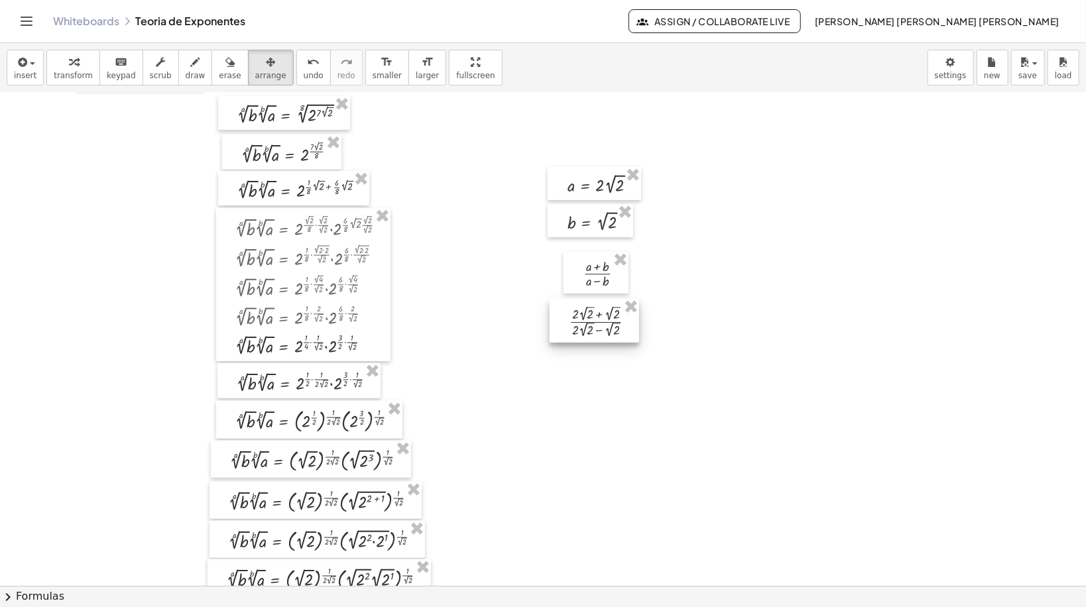
drag, startPoint x: 605, startPoint y: 359, endPoint x: 578, endPoint y: 326, distance: 43.8
click at [578, 326] on div at bounding box center [595, 321] width 90 height 44
click at [69, 59] on icon "button" at bounding box center [73, 62] width 9 height 16
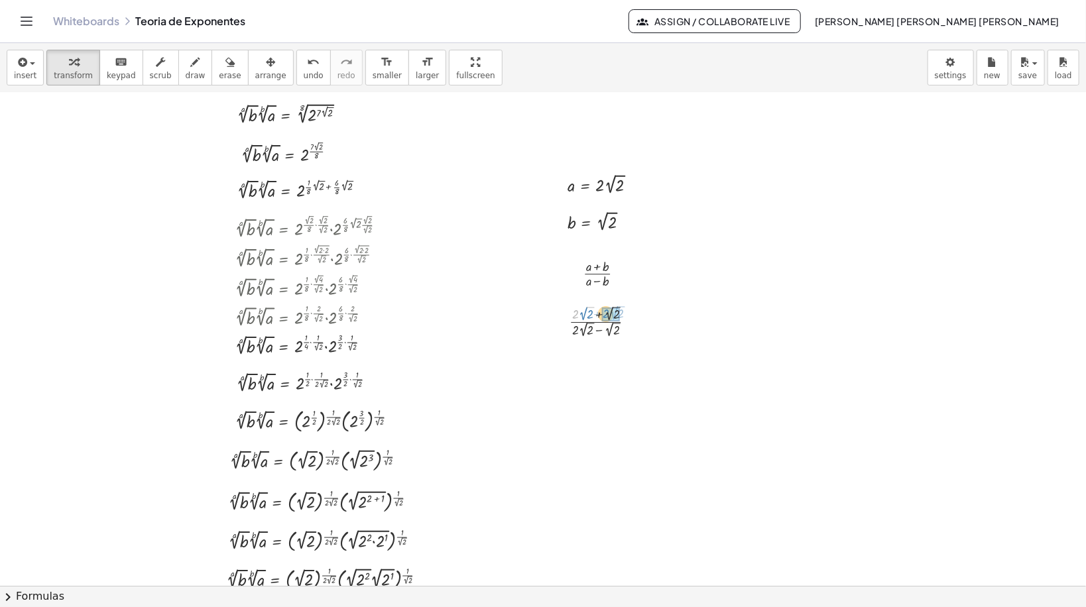
drag, startPoint x: 576, startPoint y: 312, endPoint x: 607, endPoint y: 312, distance: 30.5
drag, startPoint x: 576, startPoint y: 370, endPoint x: 604, endPoint y: 369, distance: 28.5
drag, startPoint x: 599, startPoint y: 347, endPoint x: 599, endPoint y: 363, distance: 16.6
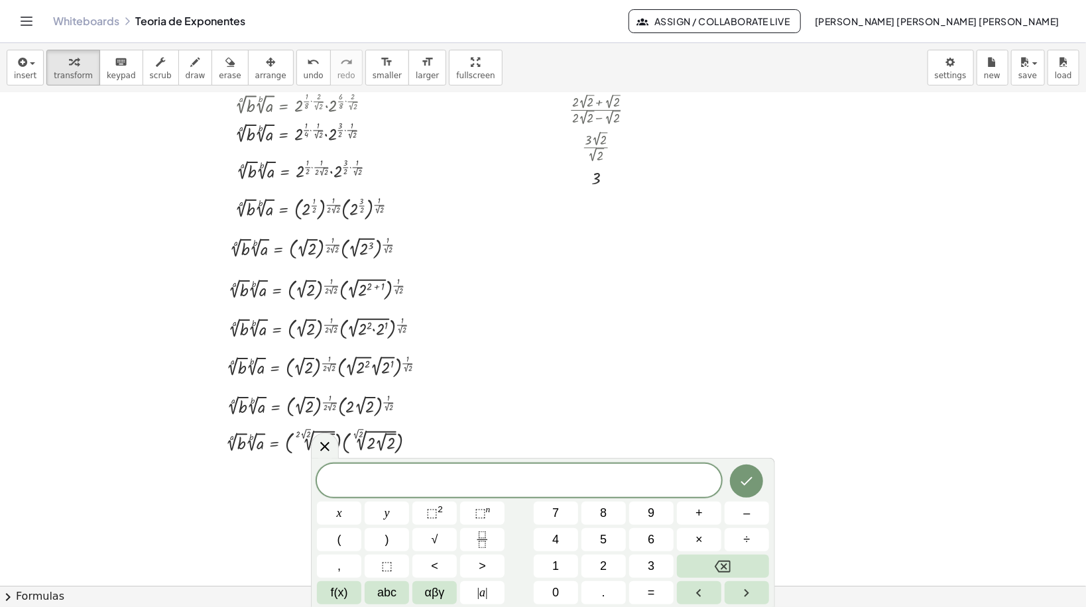
scroll to position [6423, 0]
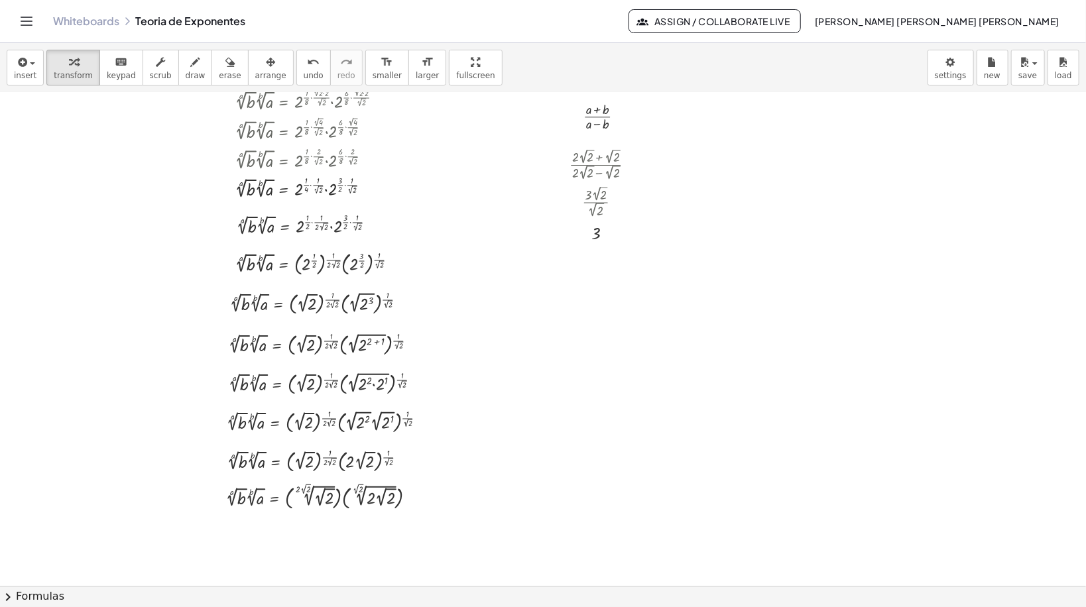
scroll to position [6317, 0]
click at [1017, 76] on button "save" at bounding box center [1028, 68] width 34 height 36
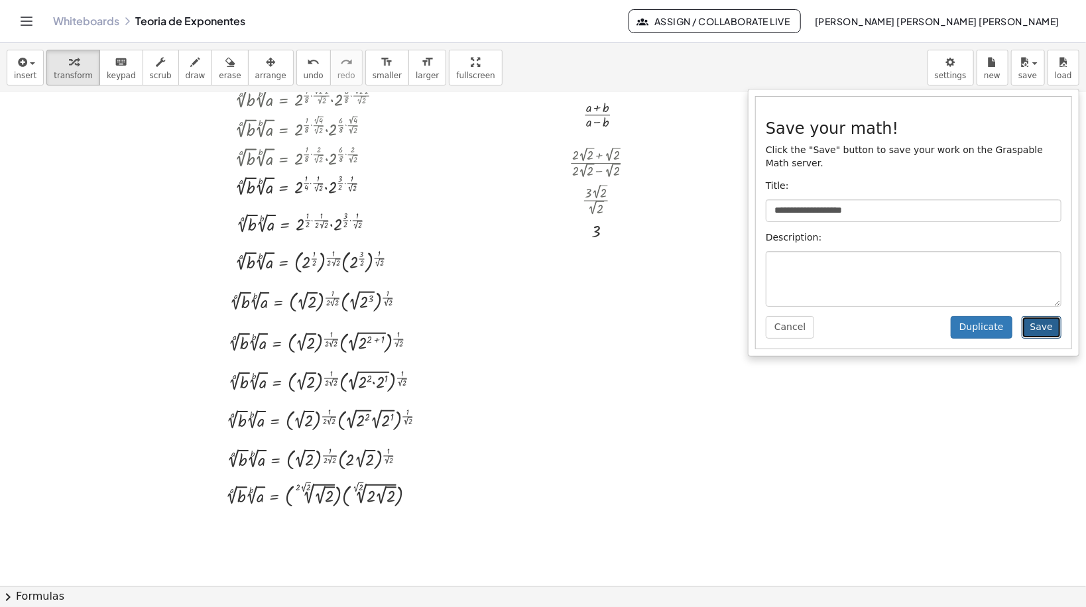
click at [1043, 316] on button "Save" at bounding box center [1042, 327] width 40 height 23
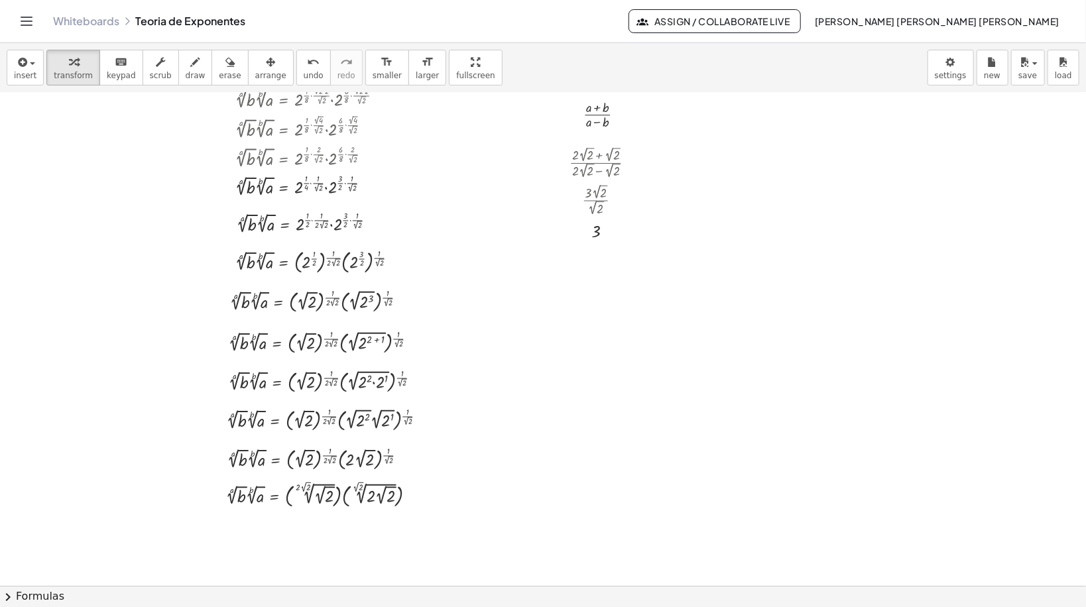
click at [76, 20] on link "Whiteboards" at bounding box center [86, 21] width 66 height 13
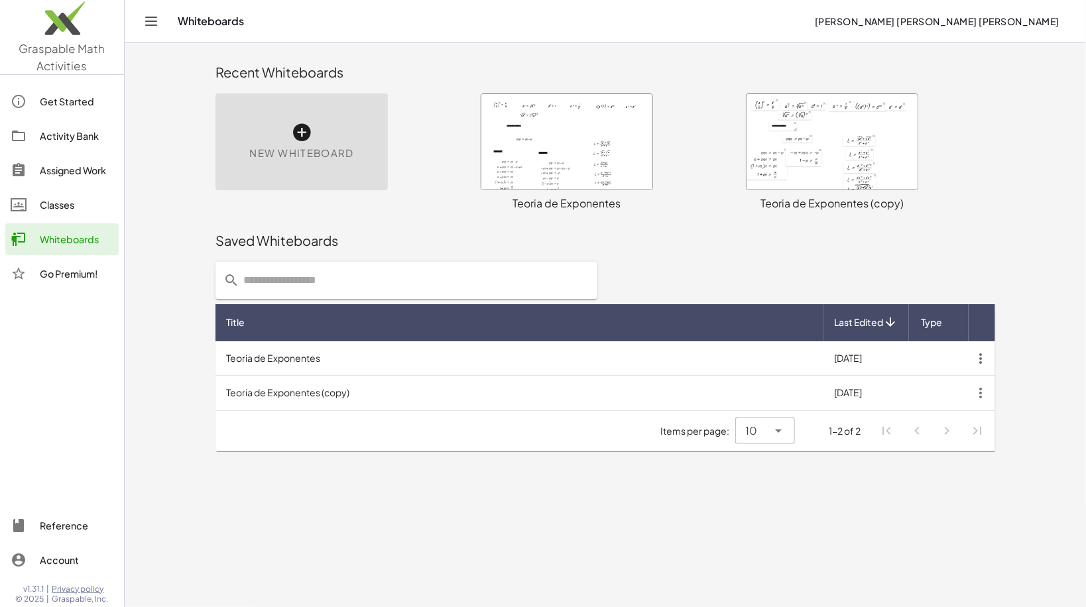
click at [790, 184] on div at bounding box center [832, 141] width 171 height 95
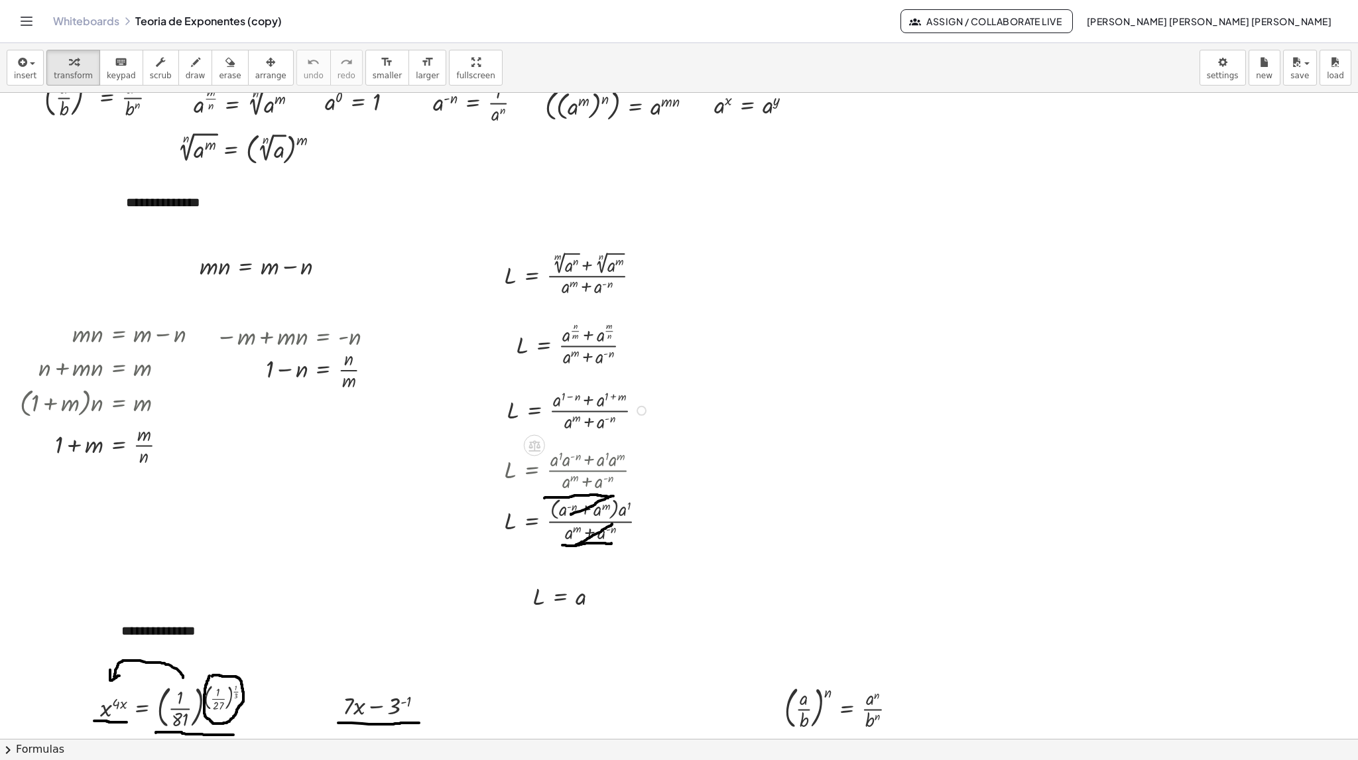
scroll to position [40, 0]
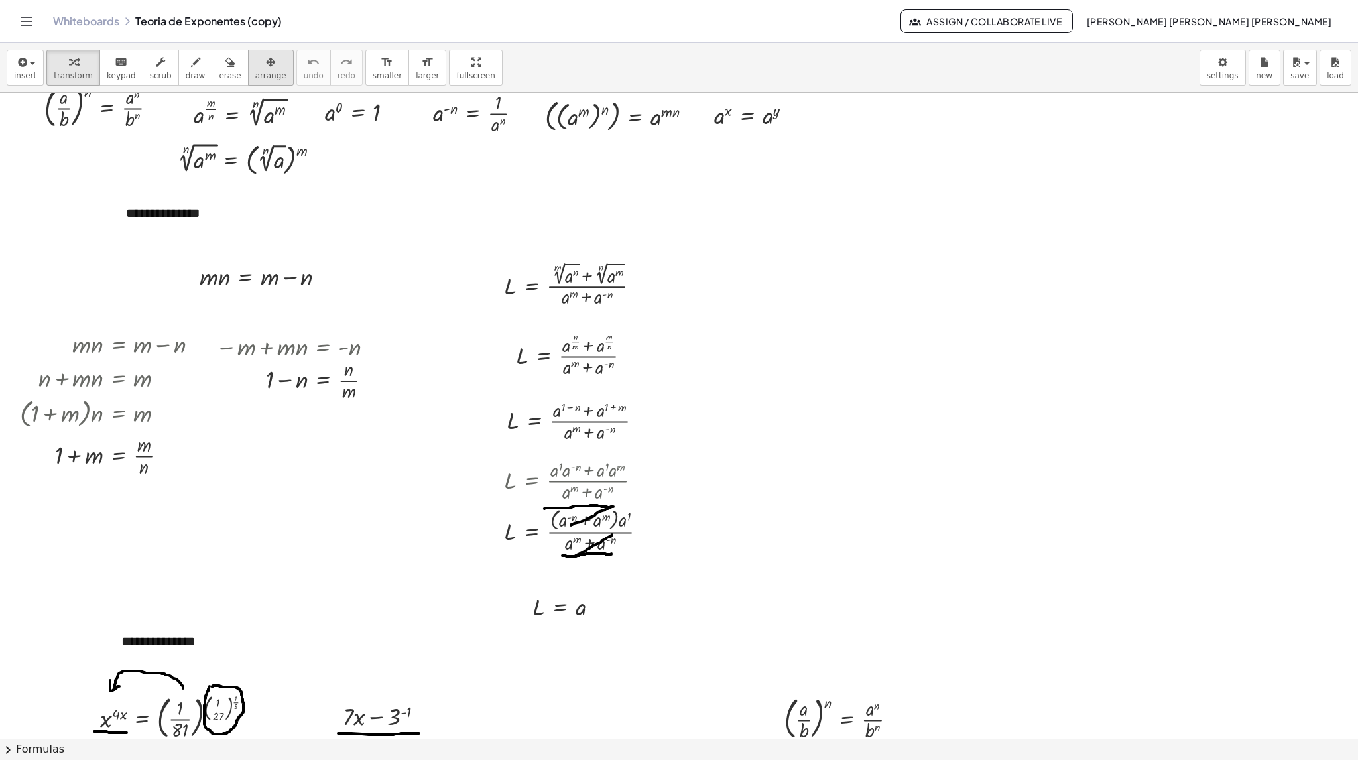
click at [266, 64] on icon "button" at bounding box center [270, 62] width 9 height 16
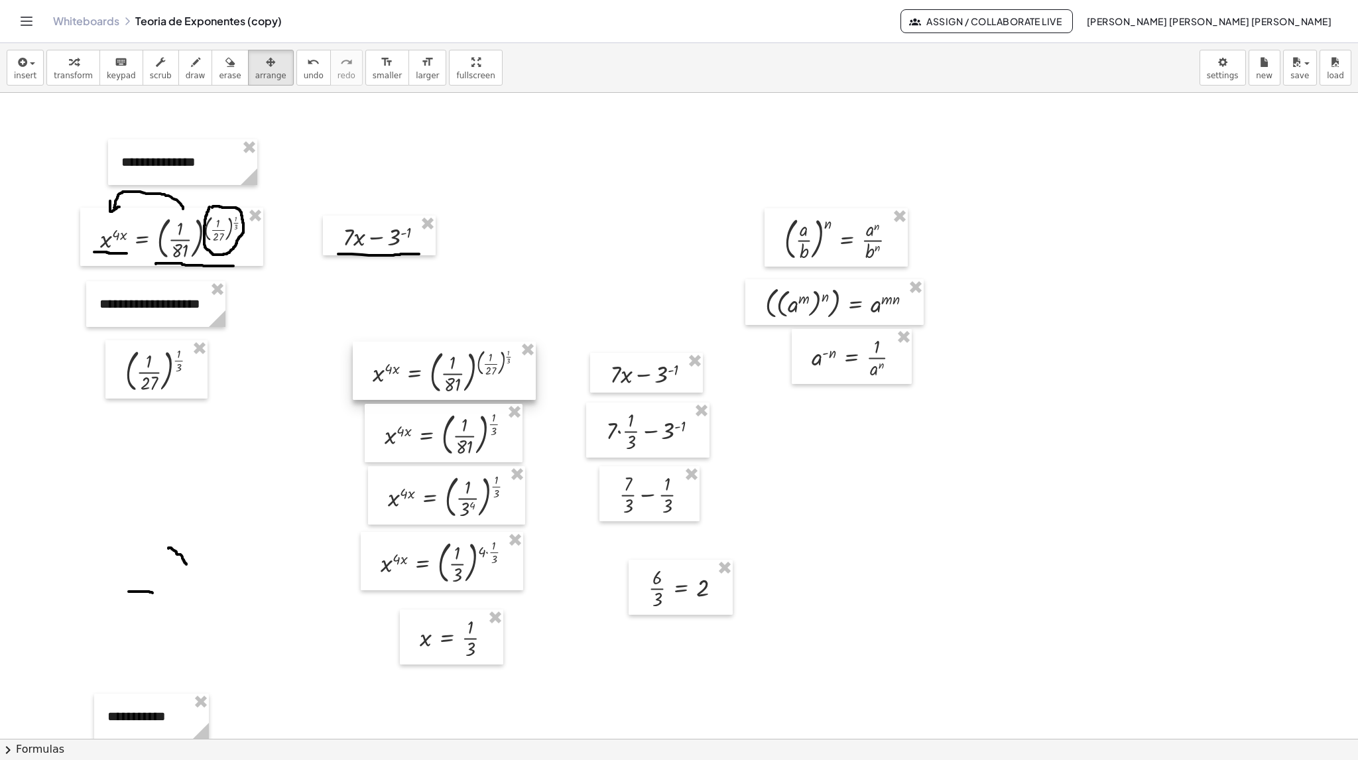
scroll to position [531, 0]
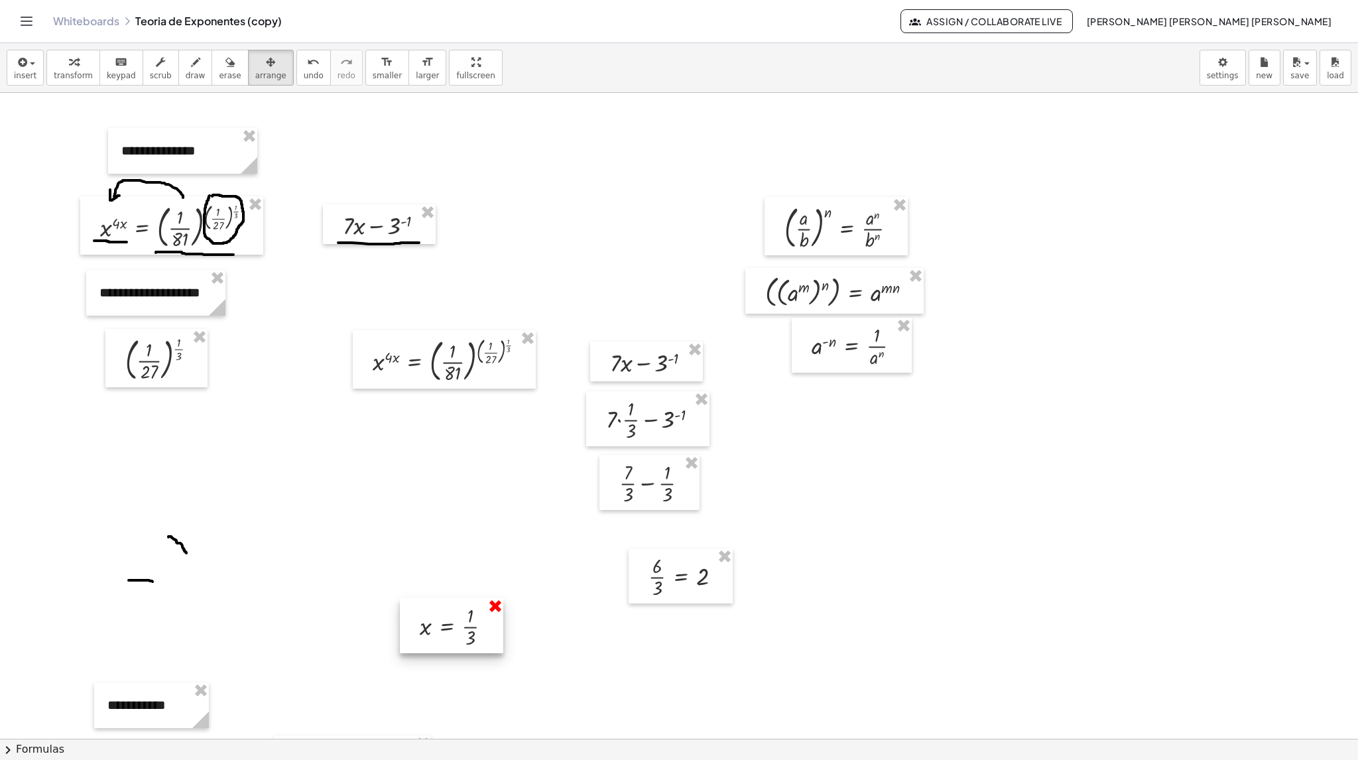
drag, startPoint x: 486, startPoint y: 607, endPoint x: 515, endPoint y: 572, distance: 45.7
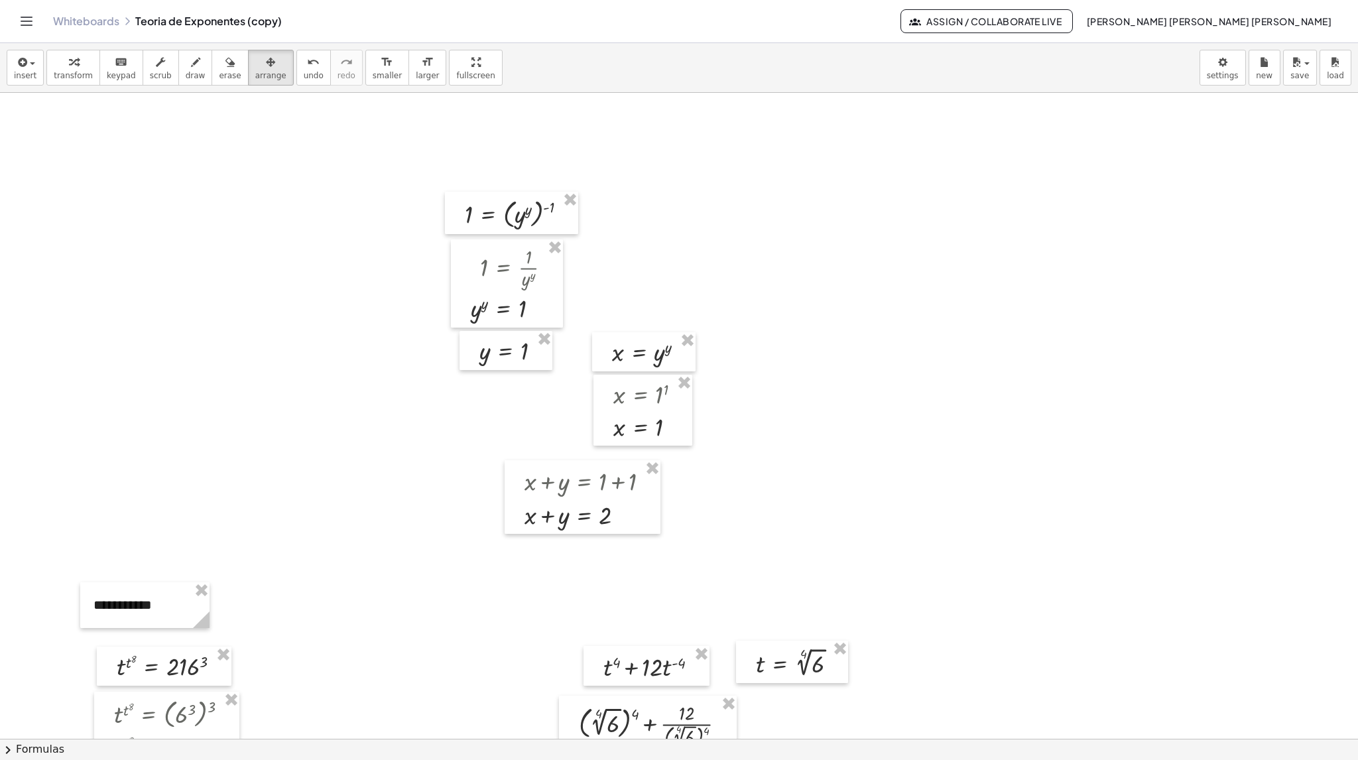
scroll to position [5040, 0]
click at [548, 258] on div at bounding box center [507, 281] width 112 height 88
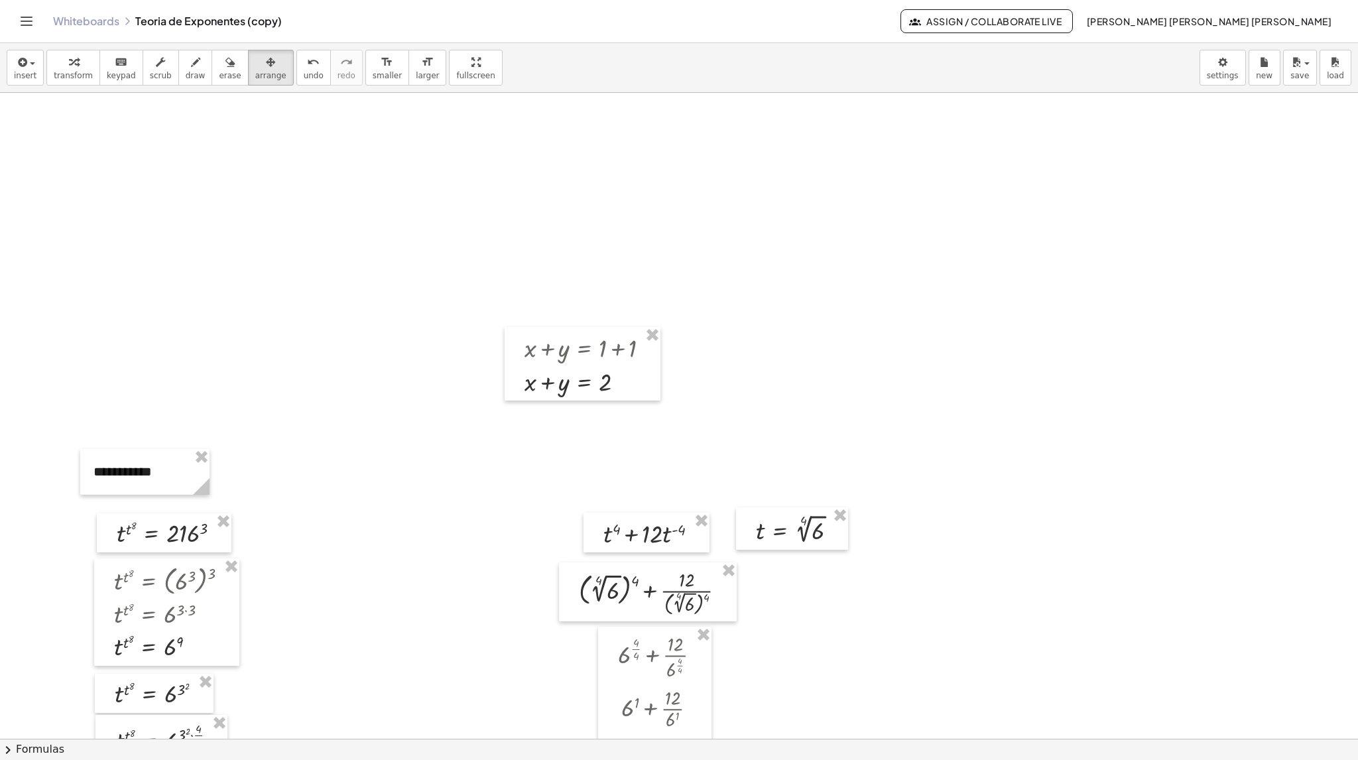
scroll to position [5172, 0]
click at [651, 342] on div at bounding box center [583, 362] width 156 height 74
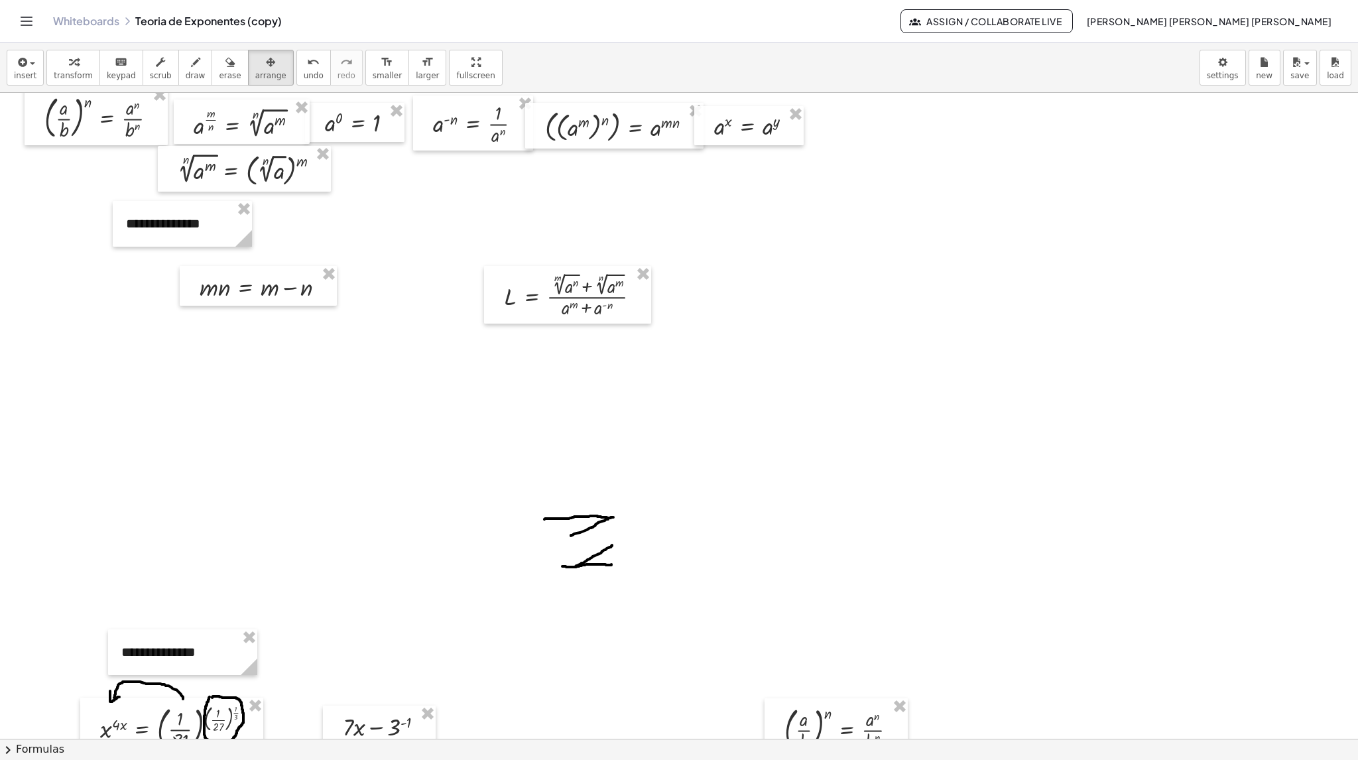
scroll to position [0, 0]
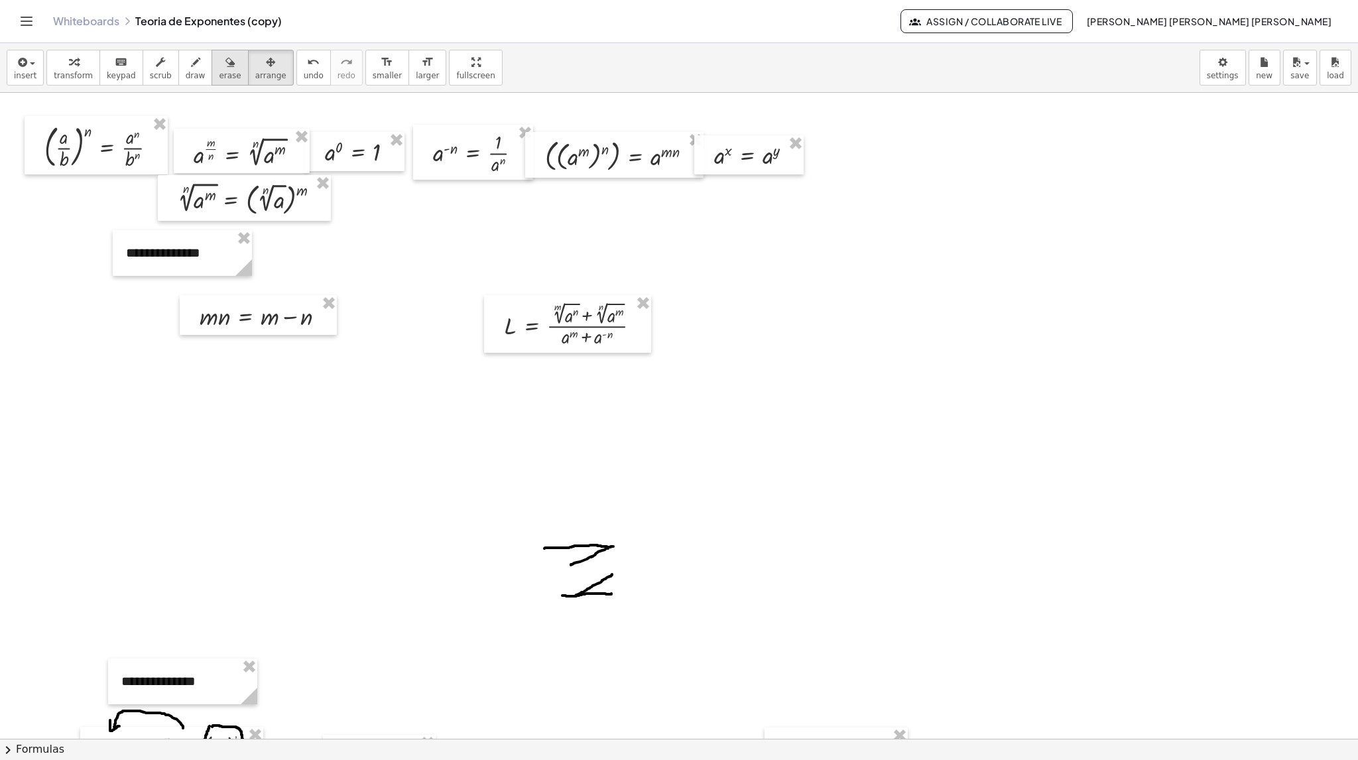
click at [225, 65] on icon "button" at bounding box center [229, 62] width 9 height 16
drag, startPoint x: 552, startPoint y: 528, endPoint x: 599, endPoint y: 495, distance: 56.7
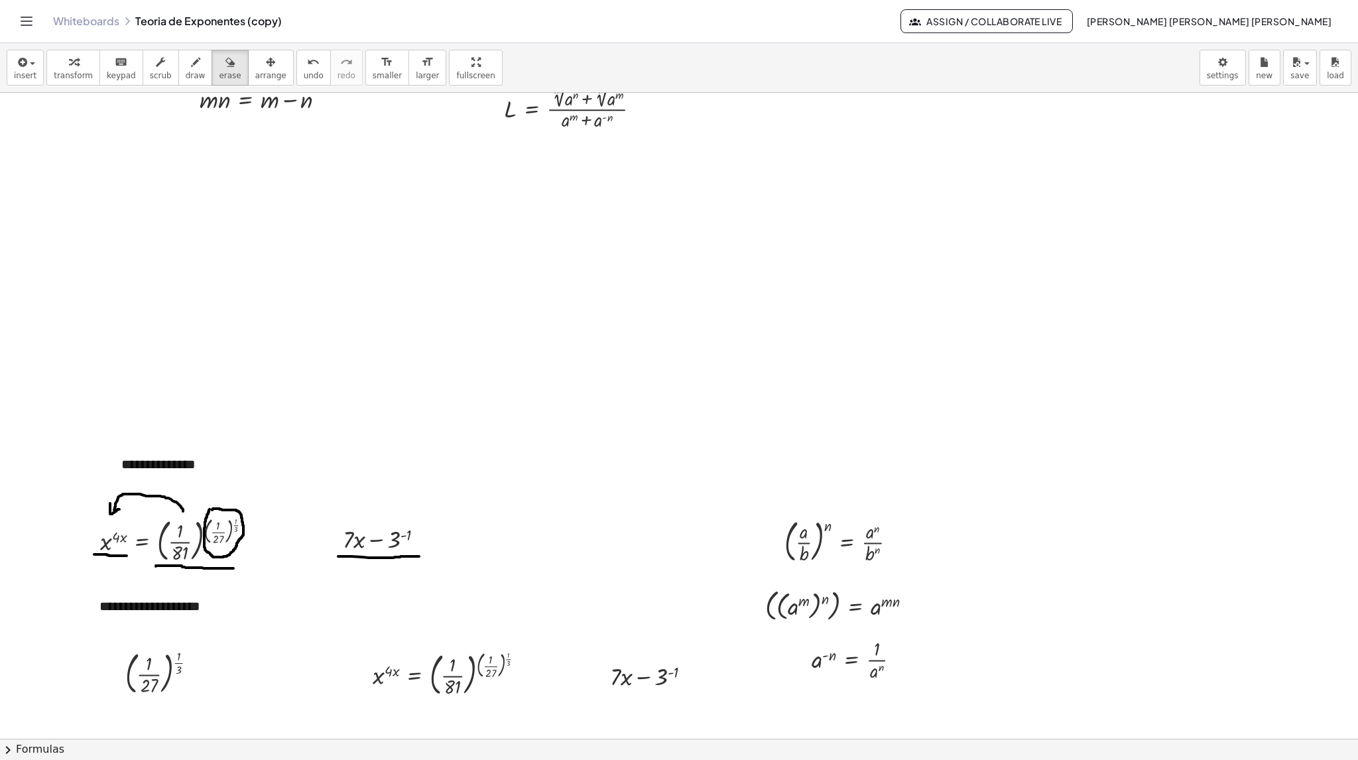
scroll to position [265, 0]
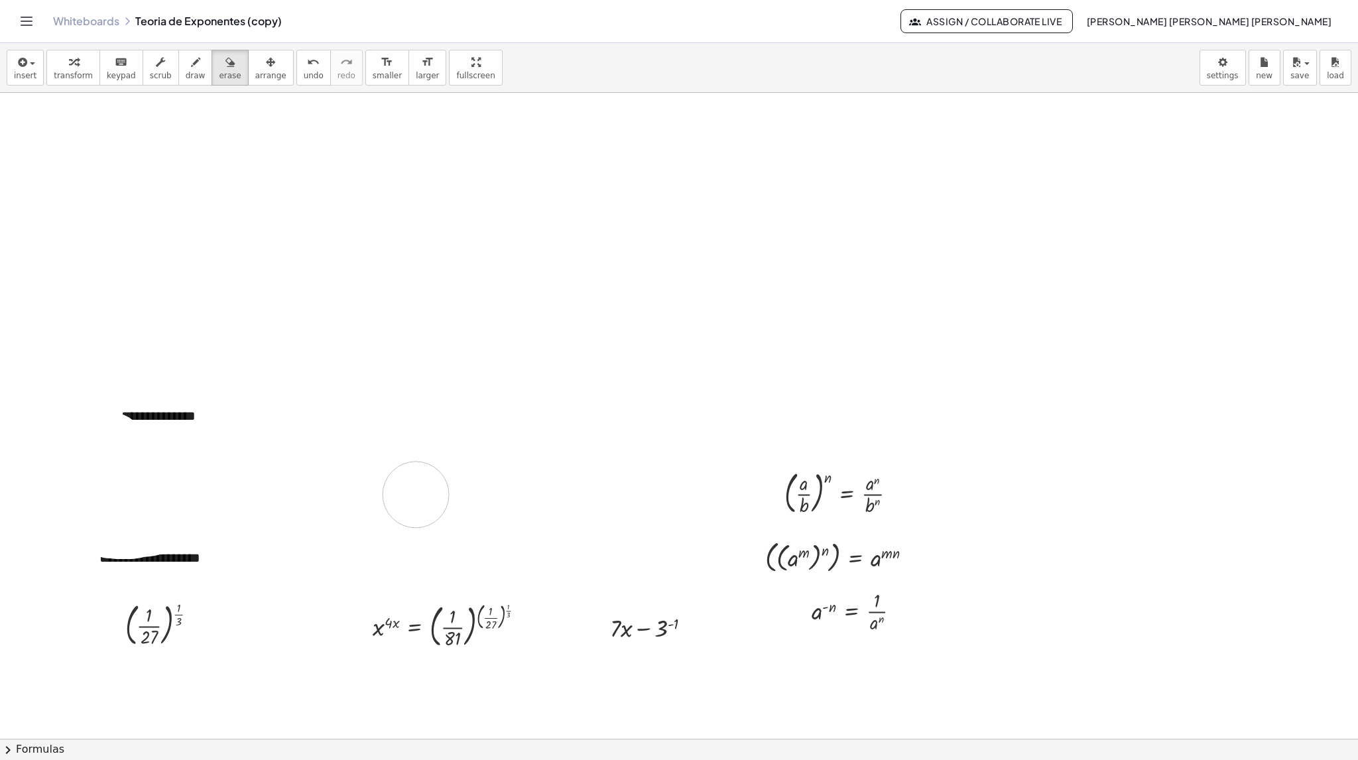
drag, startPoint x: 247, startPoint y: 437, endPoint x: 416, endPoint y: 494, distance: 178.5
drag, startPoint x: 84, startPoint y: 544, endPoint x: 170, endPoint y: 511, distance: 91.7
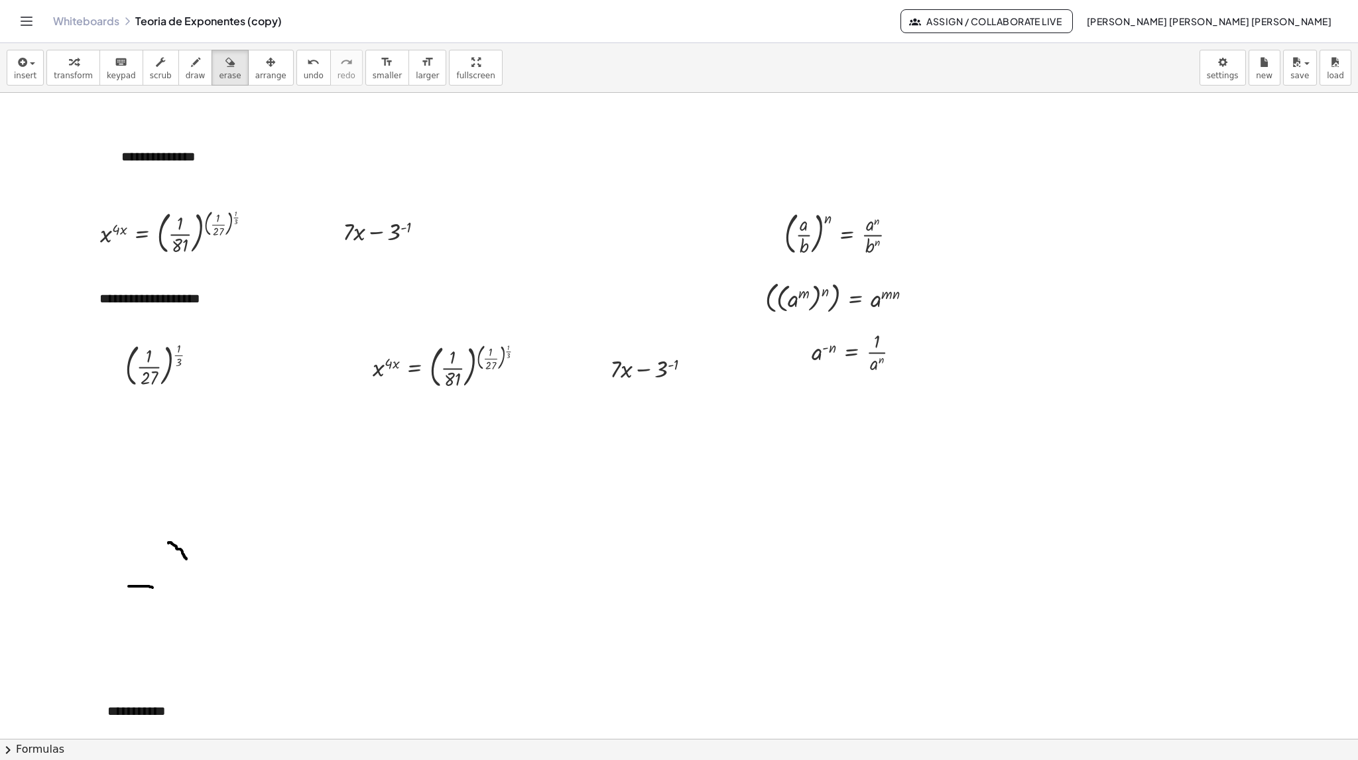
scroll to position [663, 0]
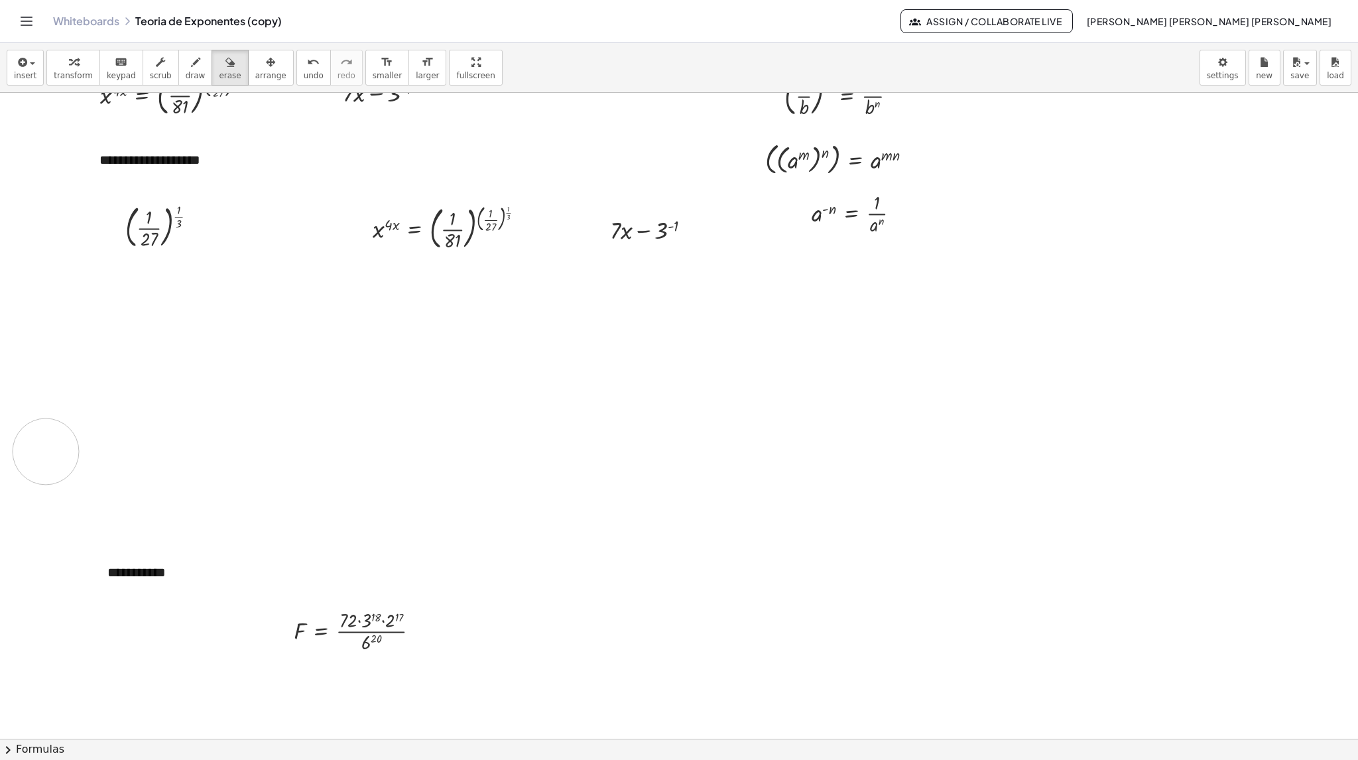
drag, startPoint x: 144, startPoint y: 420, endPoint x: 131, endPoint y: 469, distance: 50.8
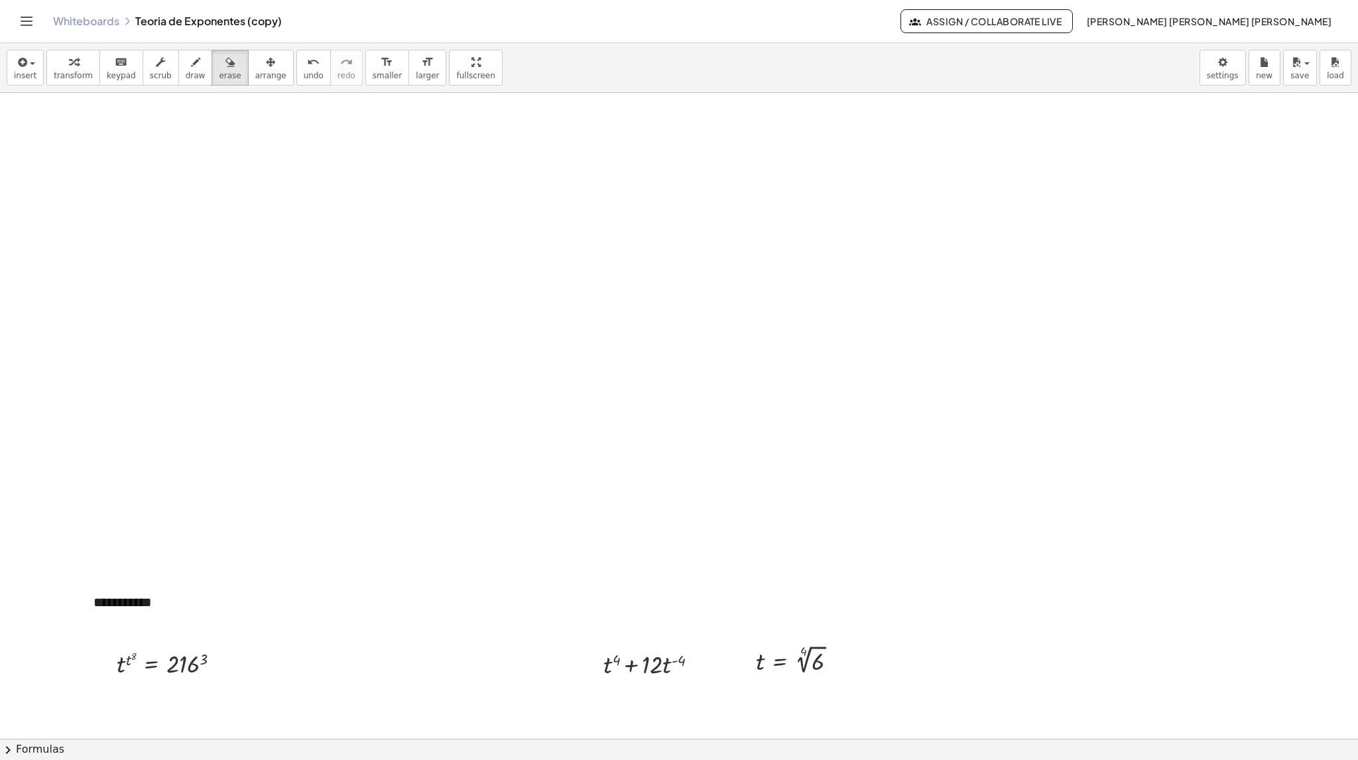
scroll to position [4576, 0]
drag, startPoint x: 569, startPoint y: 424, endPoint x: 137, endPoint y: 454, distance: 433.4
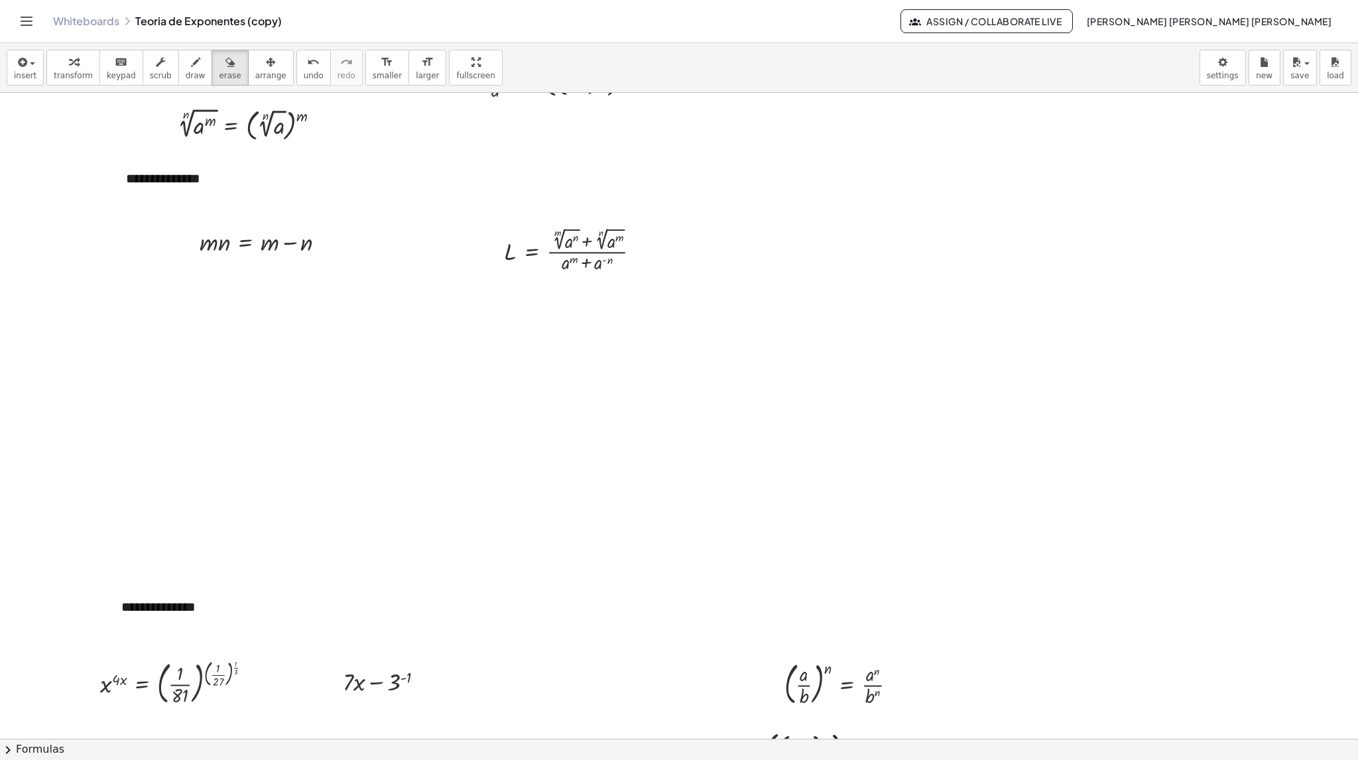
scroll to position [0, 0]
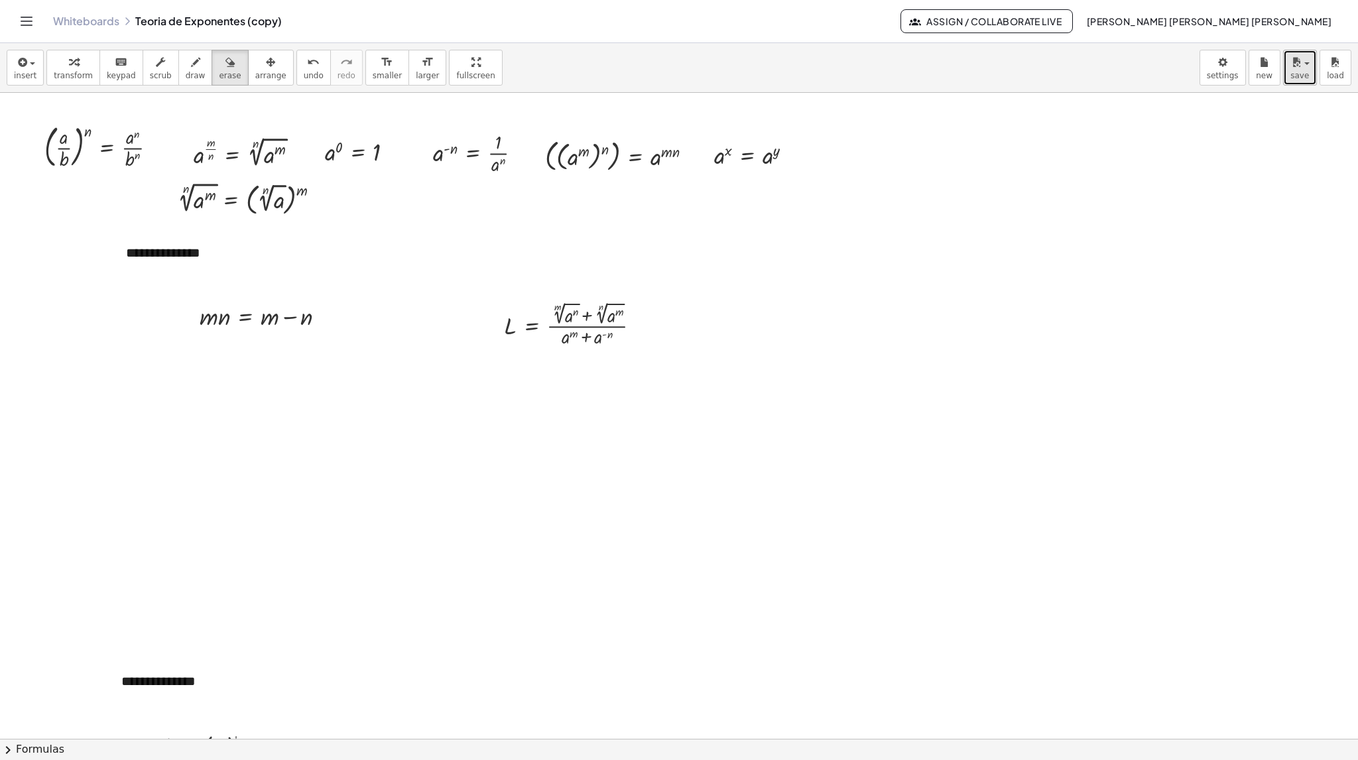
click at [1086, 59] on div "button" at bounding box center [1299, 62] width 19 height 16
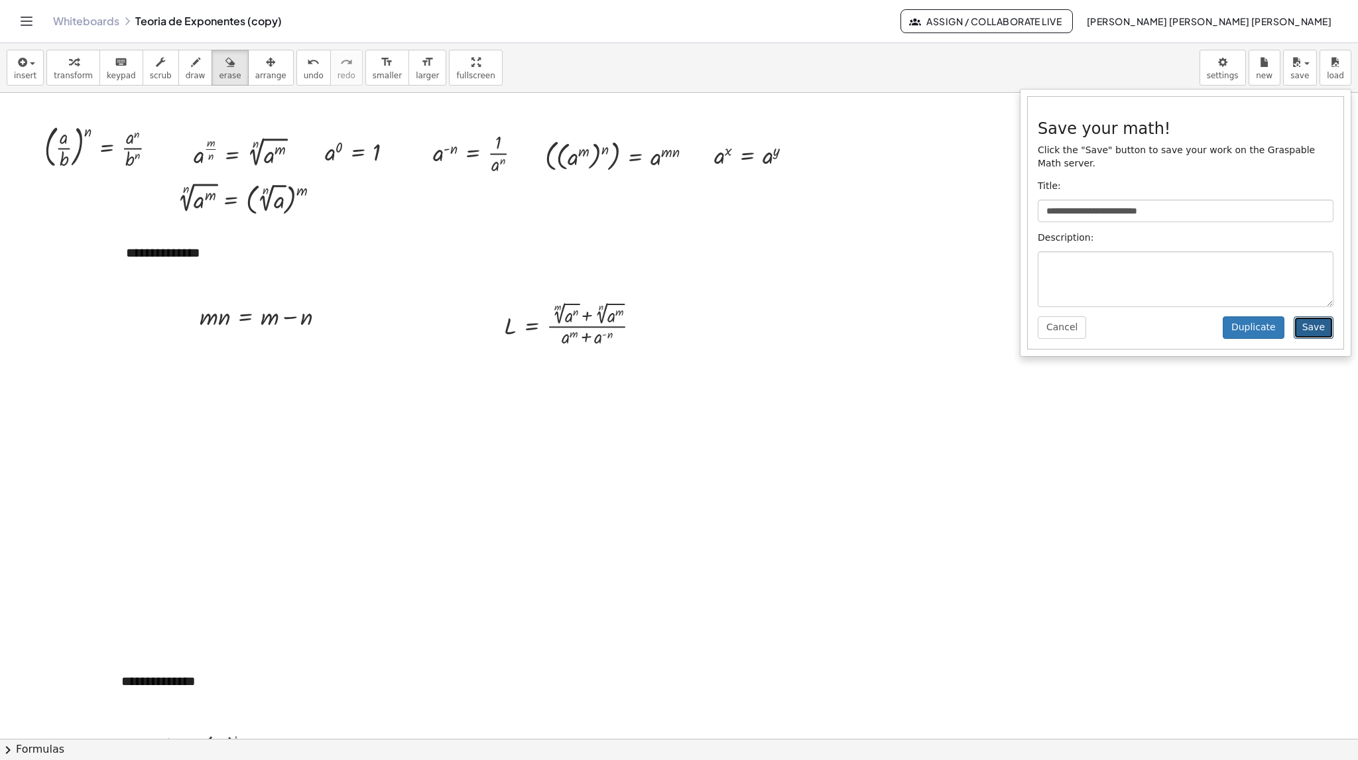
click at [1086, 316] on button "Save" at bounding box center [1314, 327] width 40 height 23
